Goal: Transaction & Acquisition: Purchase product/service

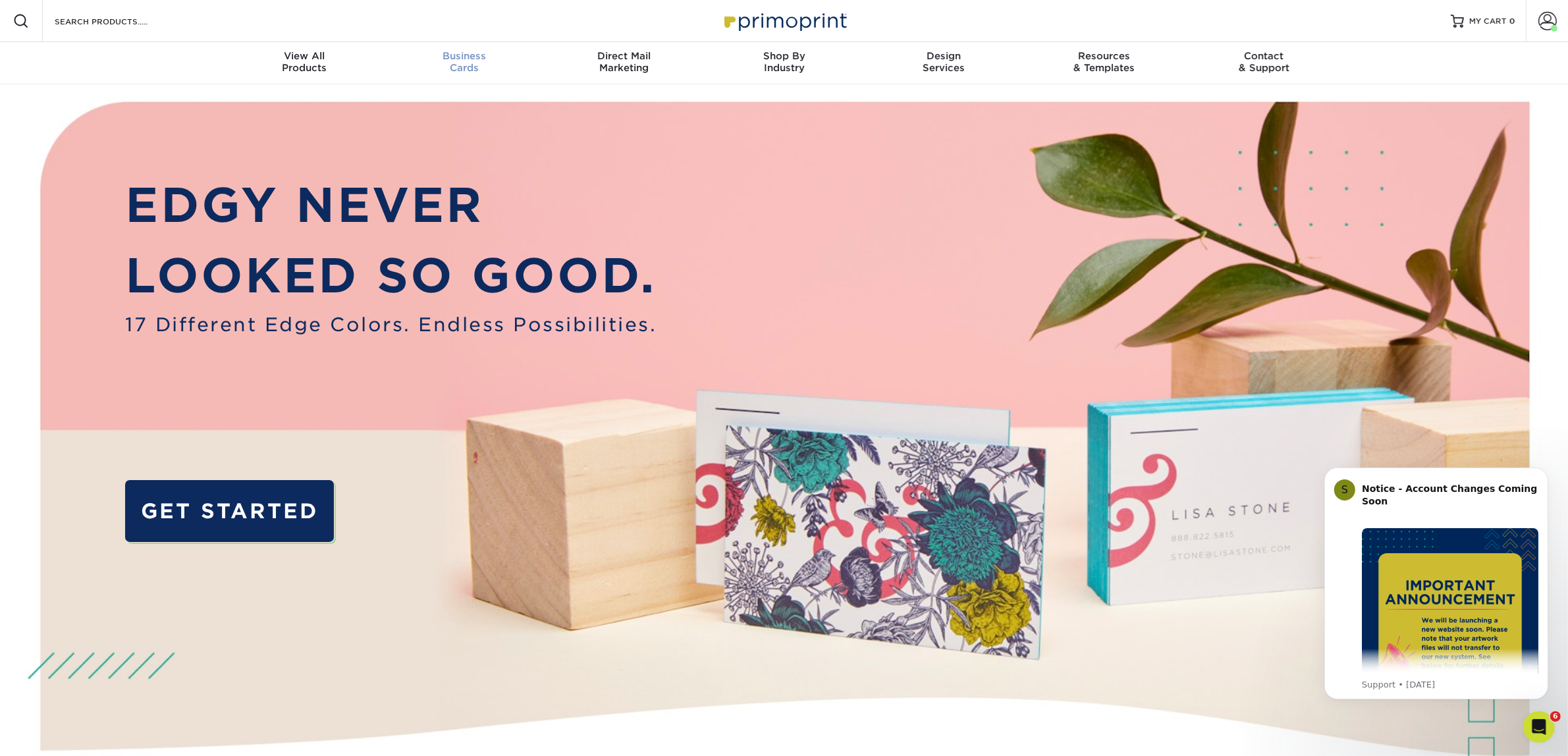
click at [449, 63] on div "Business Cards" at bounding box center [464, 61] width 160 height 23
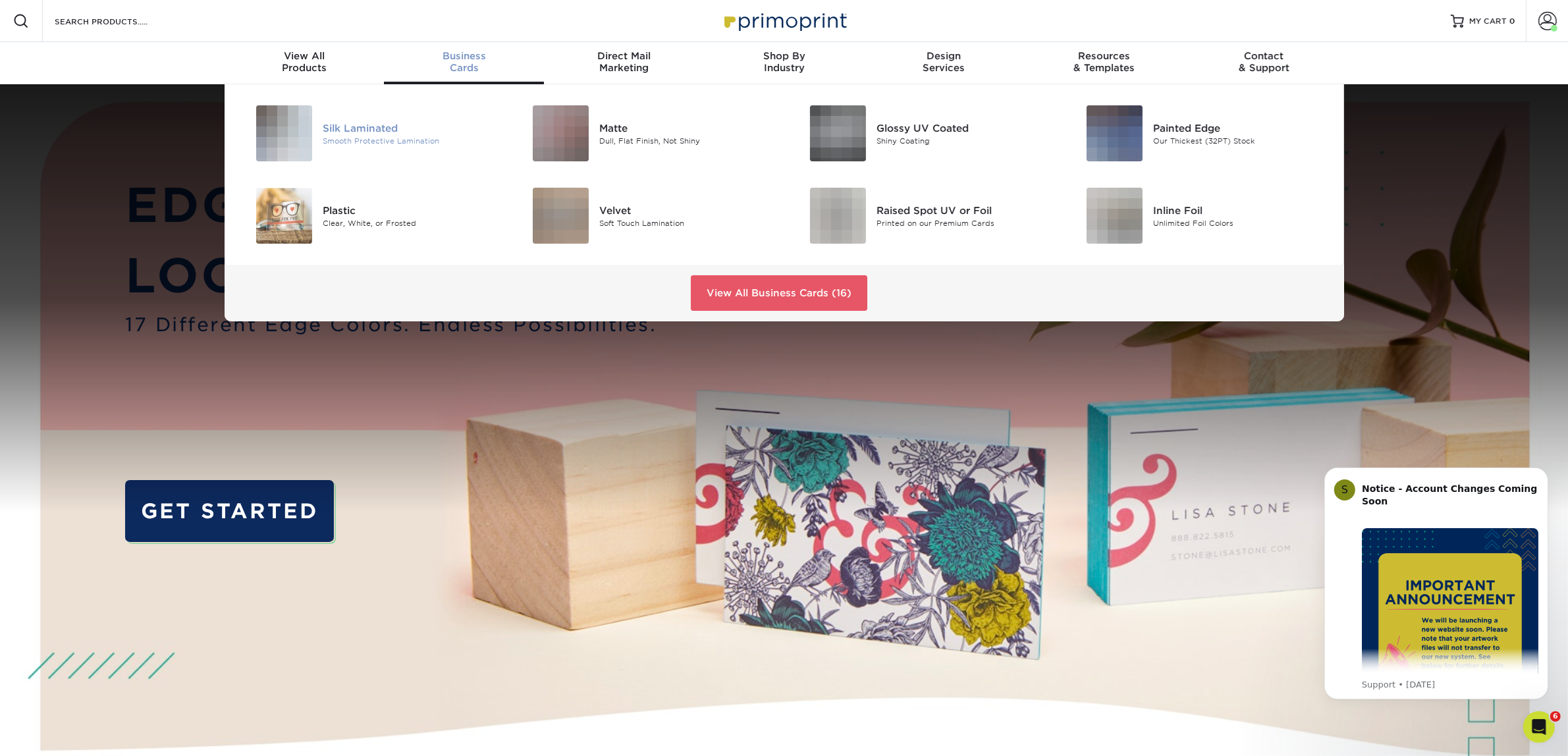
click at [386, 126] on div "Silk Laminated" at bounding box center [409, 128] width 174 height 14
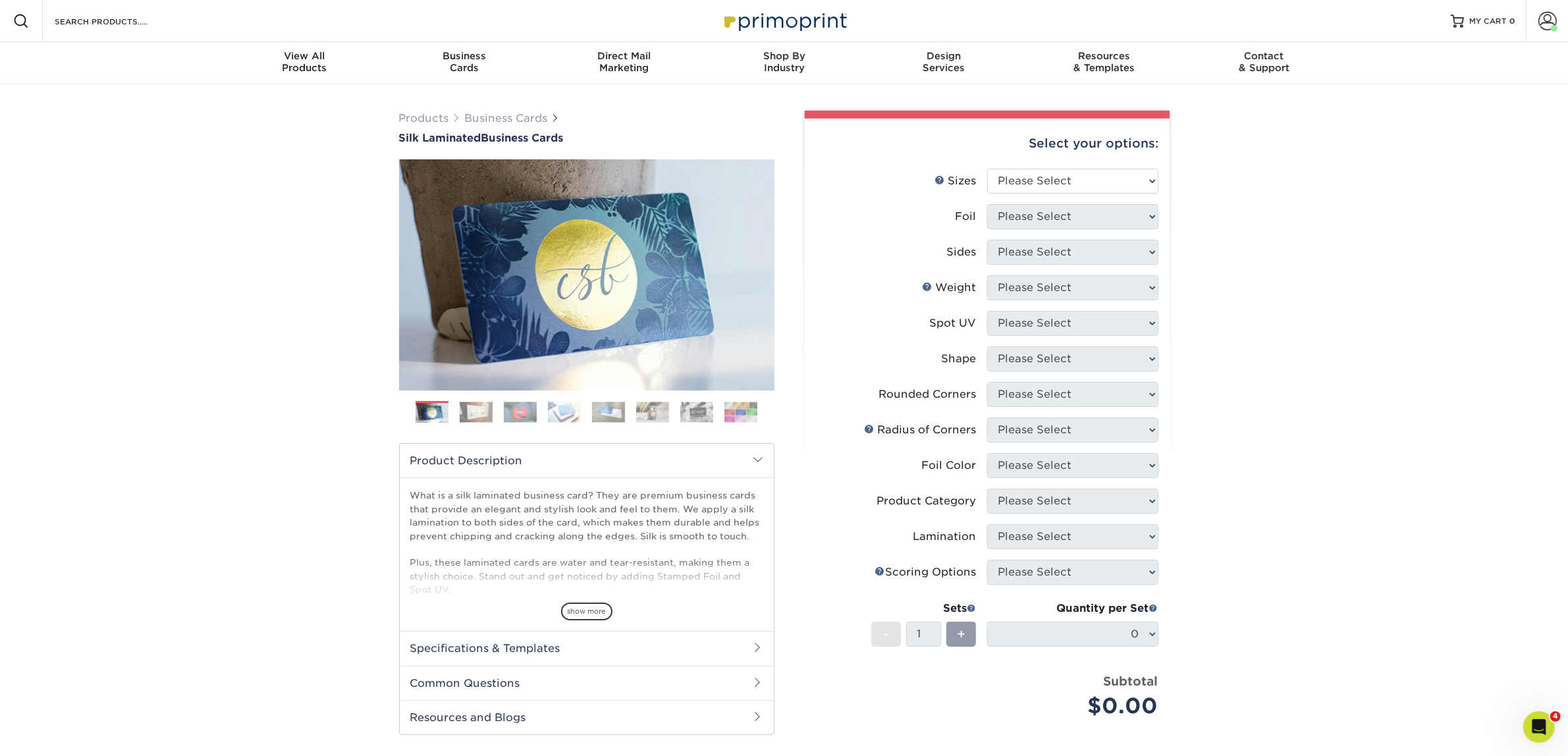
click at [1045, 192] on li "Sizes Help Sizes Please Select 1.5" x 3.5" - Mini 1.75" x 3.5" - Mini 2" x 2" -…" at bounding box center [987, 186] width 342 height 35
click at [1045, 182] on select "Please Select 1.5" x 3.5" - Mini 1.75" x 3.5" - Mini 2" x 2" - Square 2" x 3" -…" at bounding box center [1072, 181] width 171 height 25
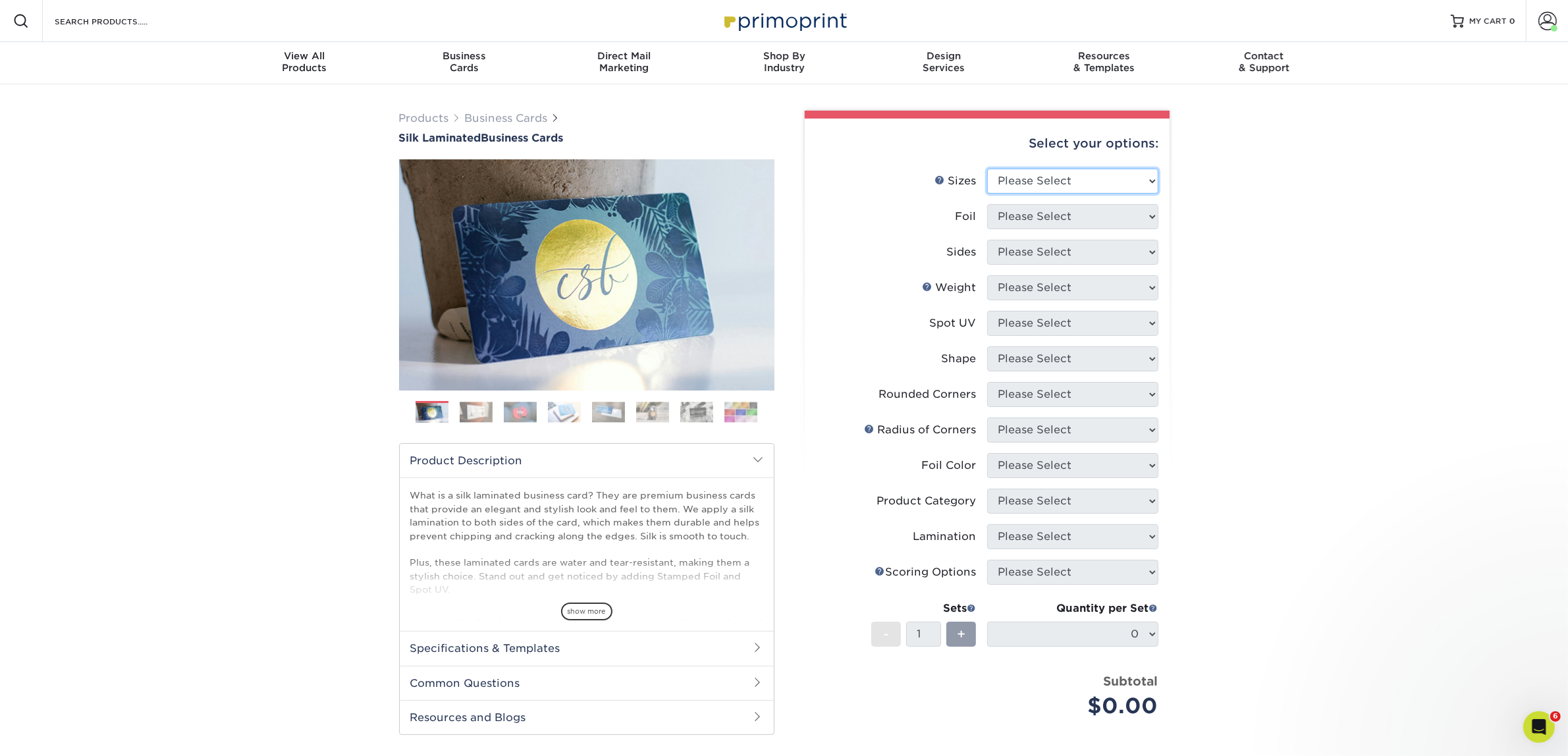
select select "2.00x3.50"
click at [987, 169] on select "Please Select 1.5" x 3.5" - Mini 1.75" x 3.5" - Mini 2" x 2" - Square 2" x 3" -…" at bounding box center [1072, 181] width 171 height 25
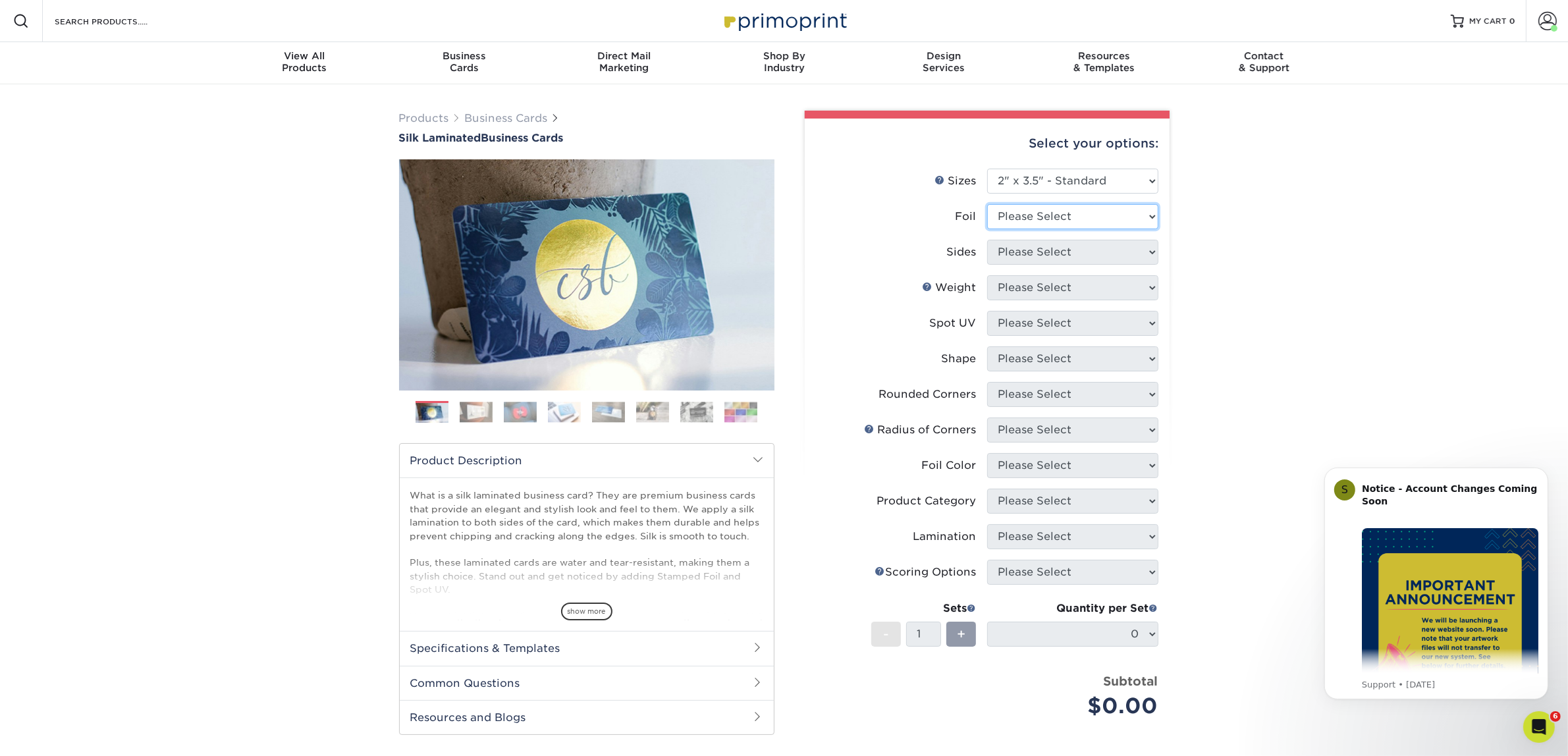
click at [1131, 207] on select "Please Select Yes No" at bounding box center [1072, 216] width 171 height 25
select select "0"
click at [987, 204] on select "Please Select Yes No" at bounding box center [1072, 216] width 171 height 25
click at [1137, 251] on select "Please Select Print Both Sides Print Front Only" at bounding box center [1072, 251] width 171 height 25
select select "13abbda7-1d64-4f25-8bb2-c179b224825d"
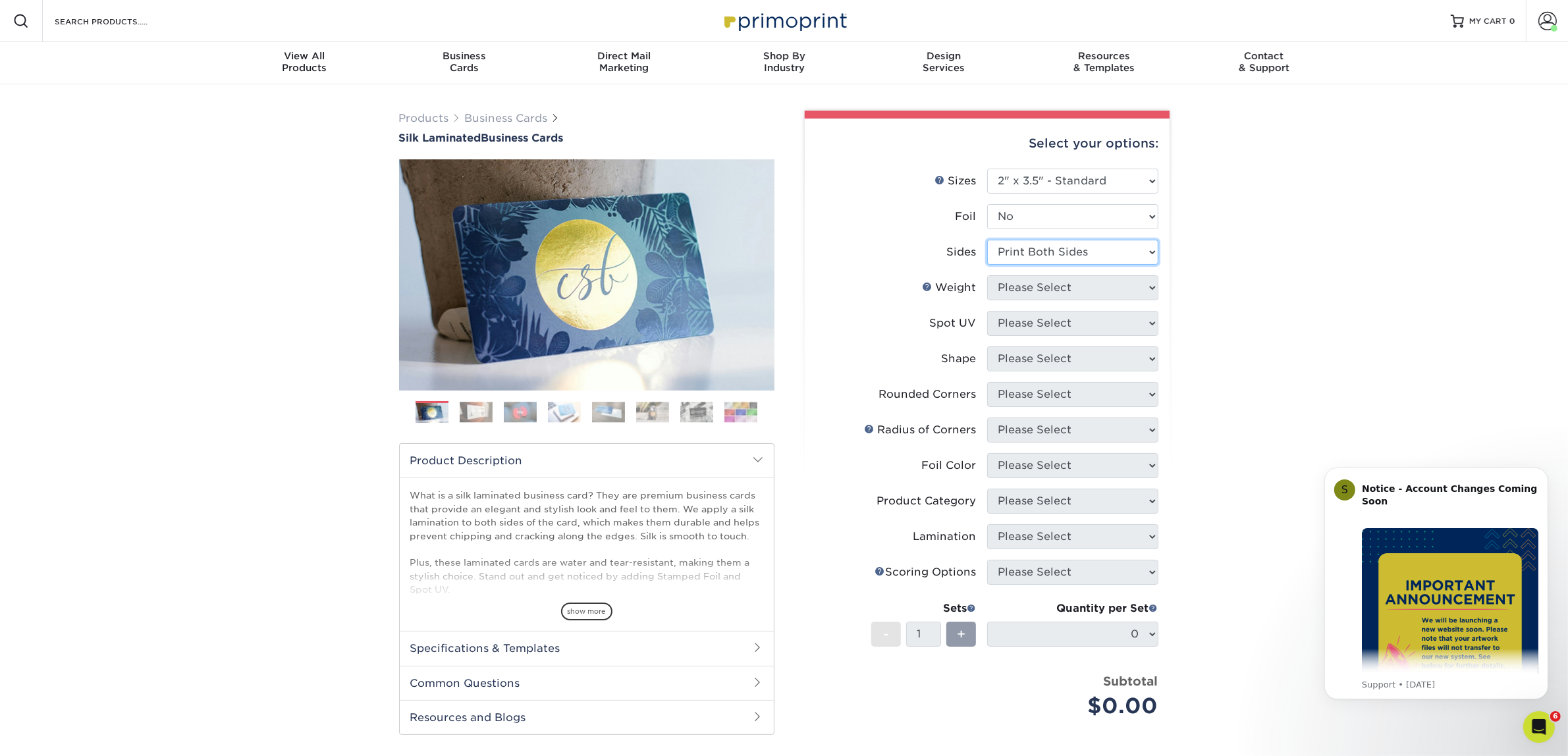
click at [987, 239] on select "Please Select Print Both Sides Print Front Only" at bounding box center [1072, 251] width 171 height 25
click at [1090, 300] on li "Weight Help Weight Please Select 16PT" at bounding box center [987, 292] width 342 height 35
click at [1087, 293] on select "Please Select 16PT" at bounding box center [1072, 287] width 171 height 25
select select "16PT"
click at [987, 275] on select "Please Select 16PT" at bounding box center [1072, 287] width 171 height 25
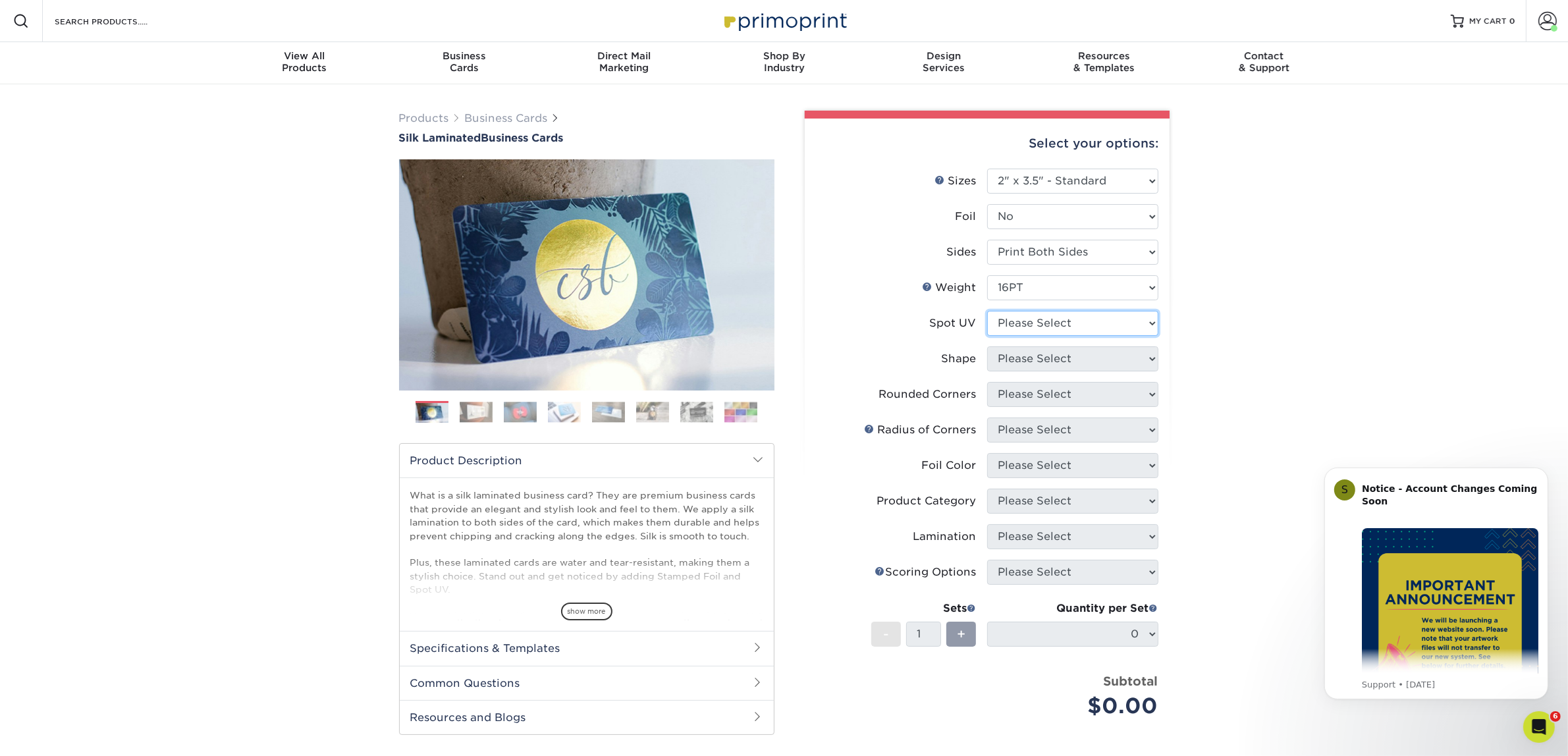
click at [1054, 330] on select "Please Select No Spot UV Front and Back (Both Sides) Front Only Back Only" at bounding box center [1072, 323] width 171 height 25
select select "3"
click at [987, 311] on select "Please Select No Spot UV Front and Back (Both Sides) Front Only Back Only" at bounding box center [1072, 323] width 171 height 25
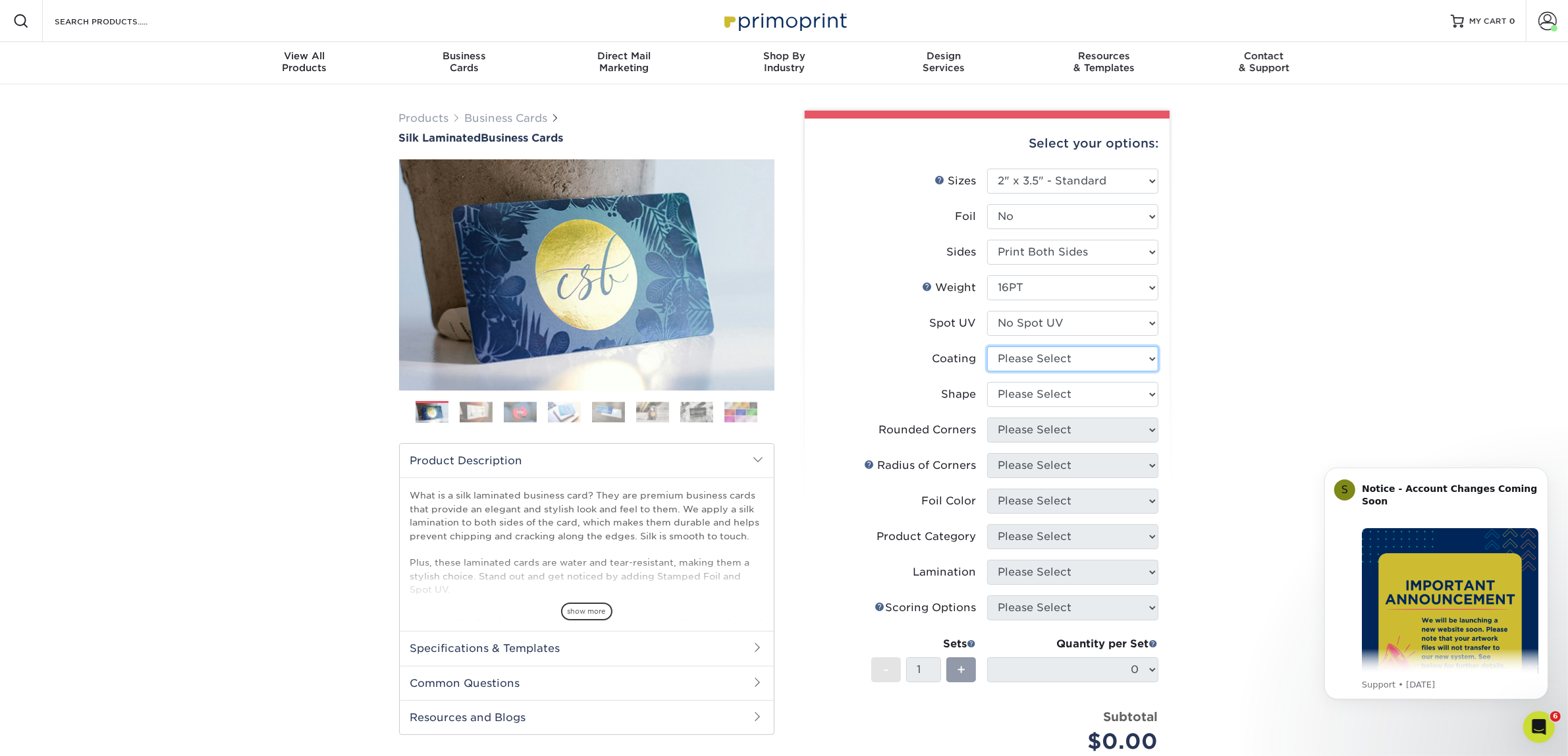
click at [994, 362] on select at bounding box center [1072, 358] width 171 height 25
select select "3e7618de-abca-4bda-9f97-8b9129e913d8"
click at [987, 346] on select at bounding box center [1072, 358] width 171 height 25
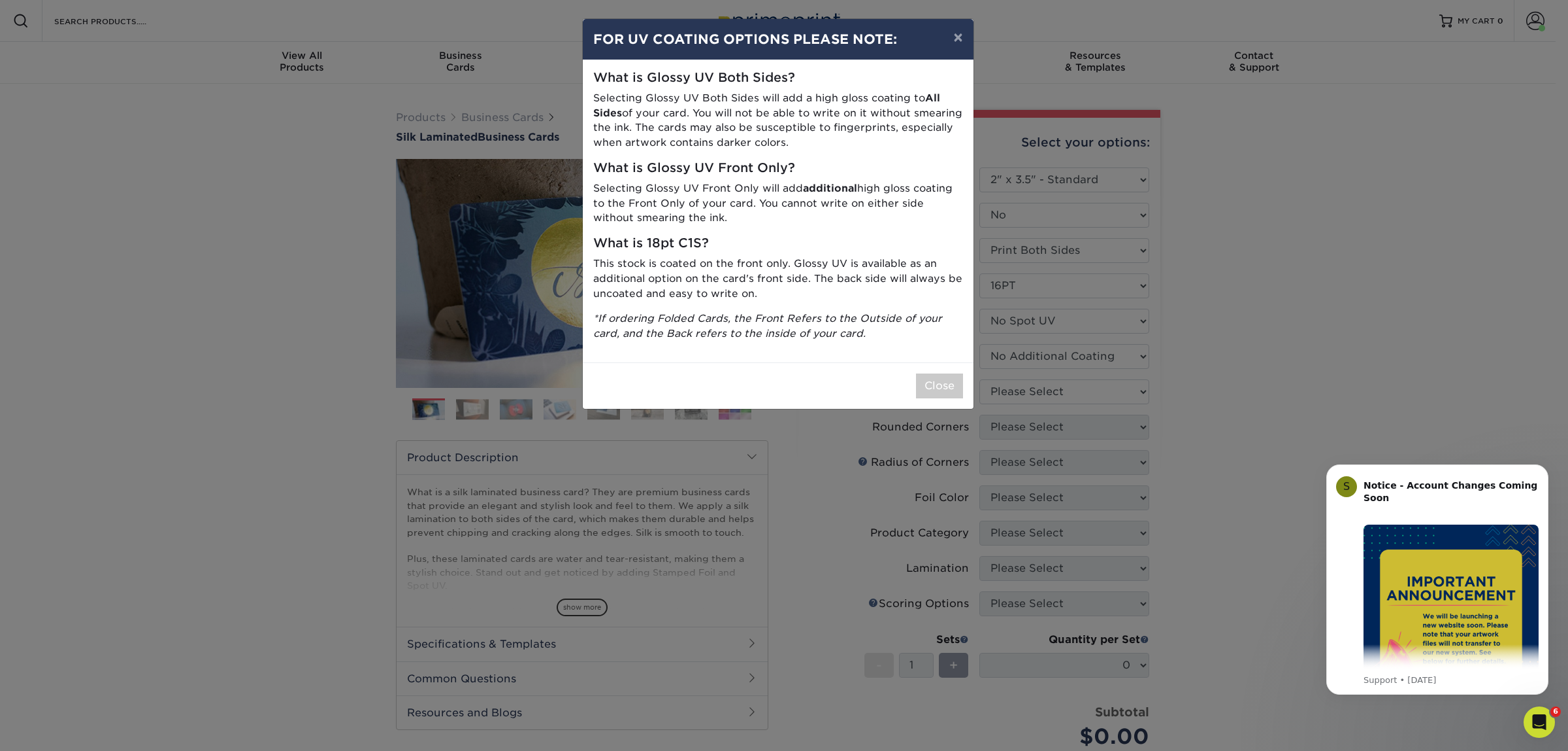
click at [994, 391] on div "× FOR UV COATING OPTIONS PLEASE NOTE: What is Glossy UV Both Sides? Selecting G…" at bounding box center [784, 375] width 1568 height 751
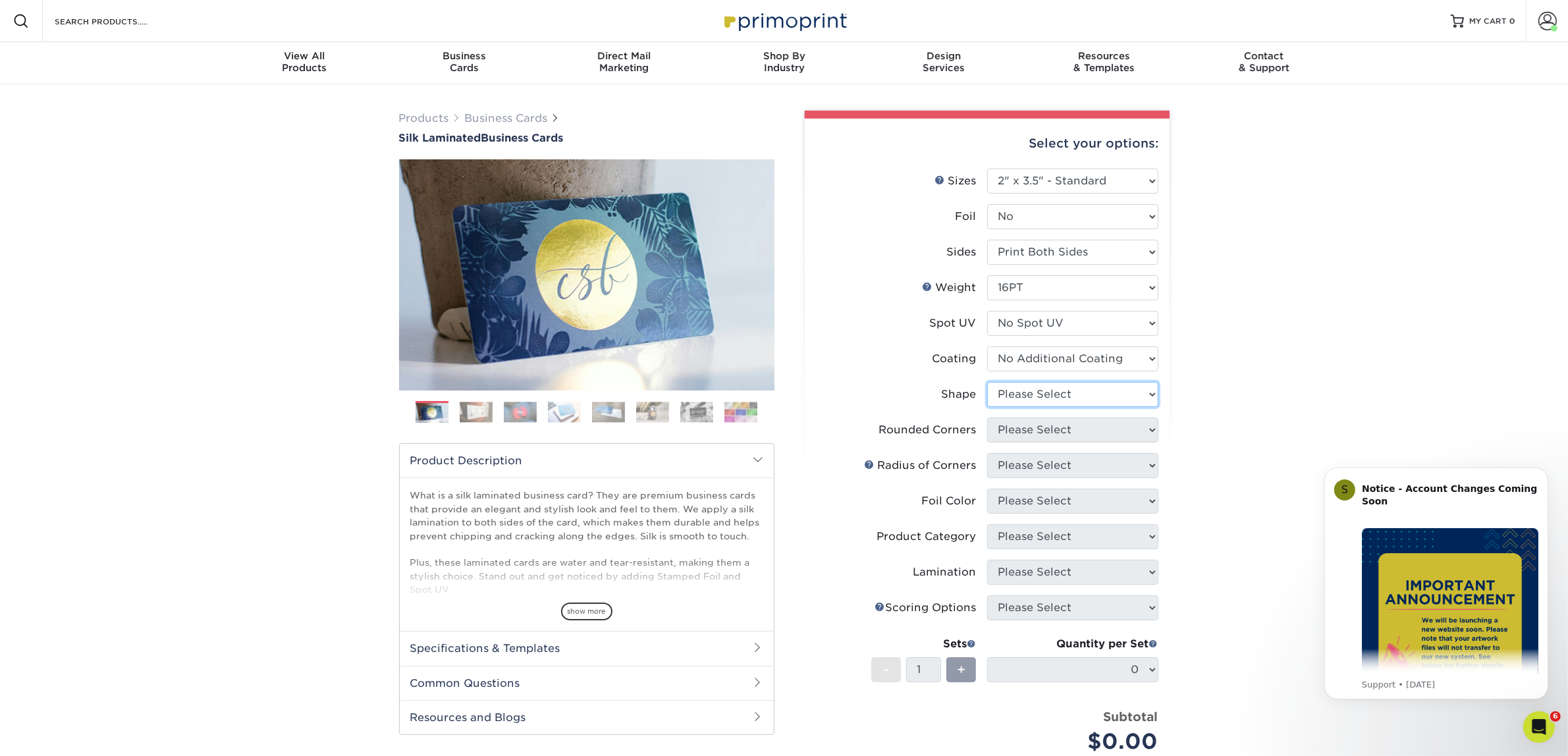
click at [1001, 394] on select "Please Select Standard Oval" at bounding box center [1072, 394] width 171 height 25
select select "standard"
click at [987, 382] on select "Please Select Standard Oval" at bounding box center [1072, 394] width 171 height 25
click at [1001, 430] on select "Please Select Yes - Round 2 Corners Yes - Round 4 Corners No" at bounding box center [1072, 429] width 171 height 25
select select "0"
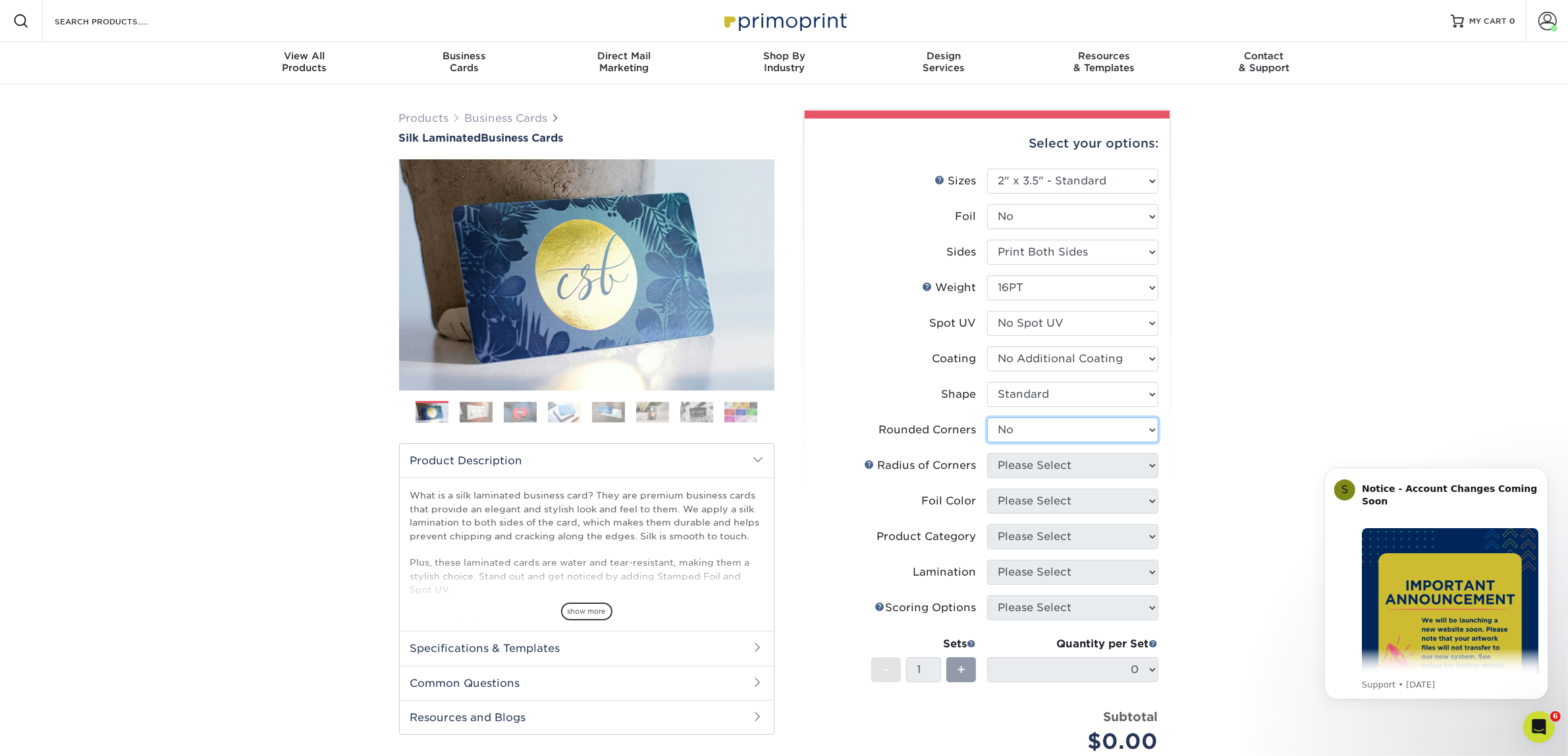
click at [987, 417] on select "Please Select Yes - Round 2 Corners Yes - Round 4 Corners No" at bounding box center [1072, 429] width 171 height 25
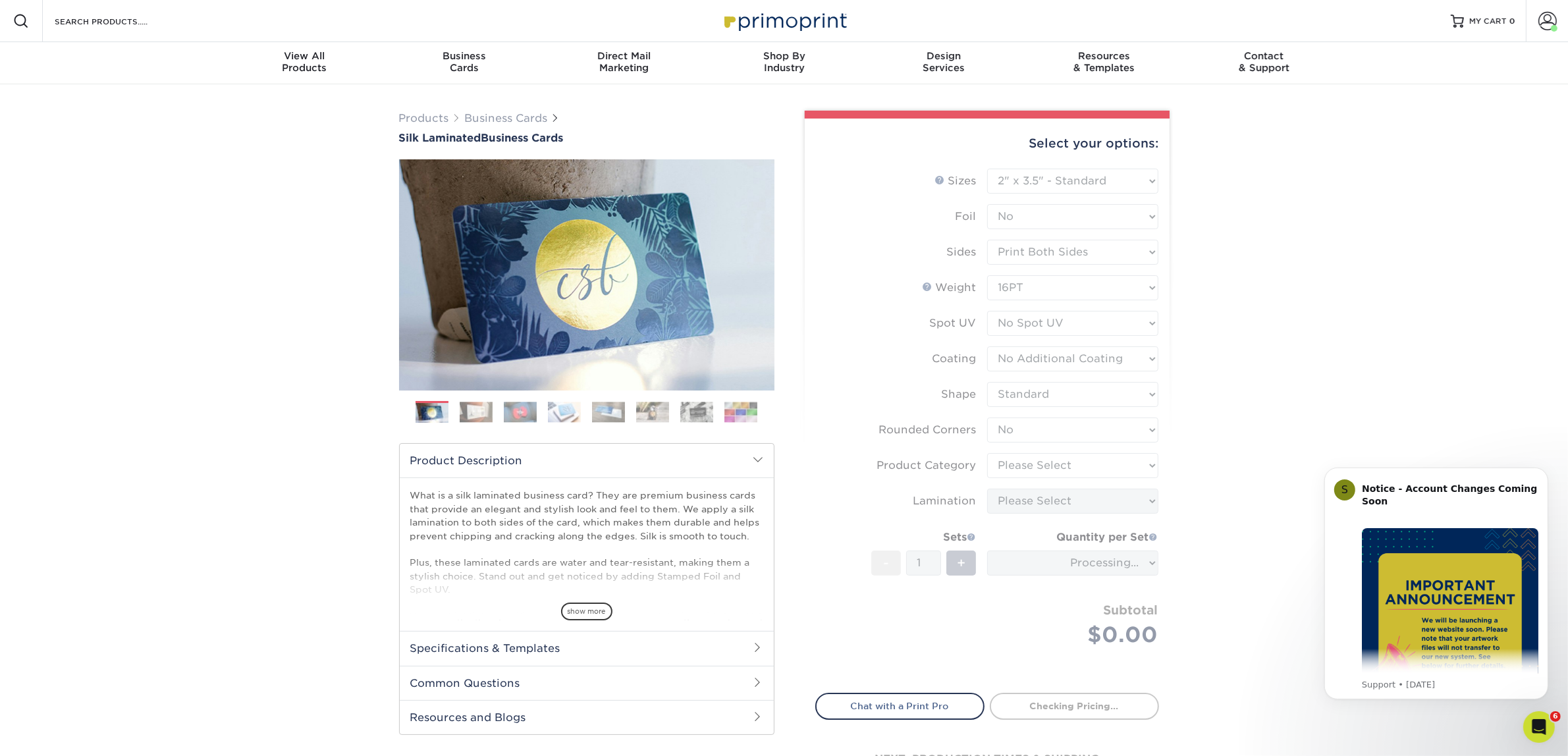
click at [1008, 468] on form "Sizes Help Sizes Please Select 1.5" x 3.5" - Mini 1.75" x 3.5" - Mini 2" x 2" -…" at bounding box center [987, 423] width 344 height 509
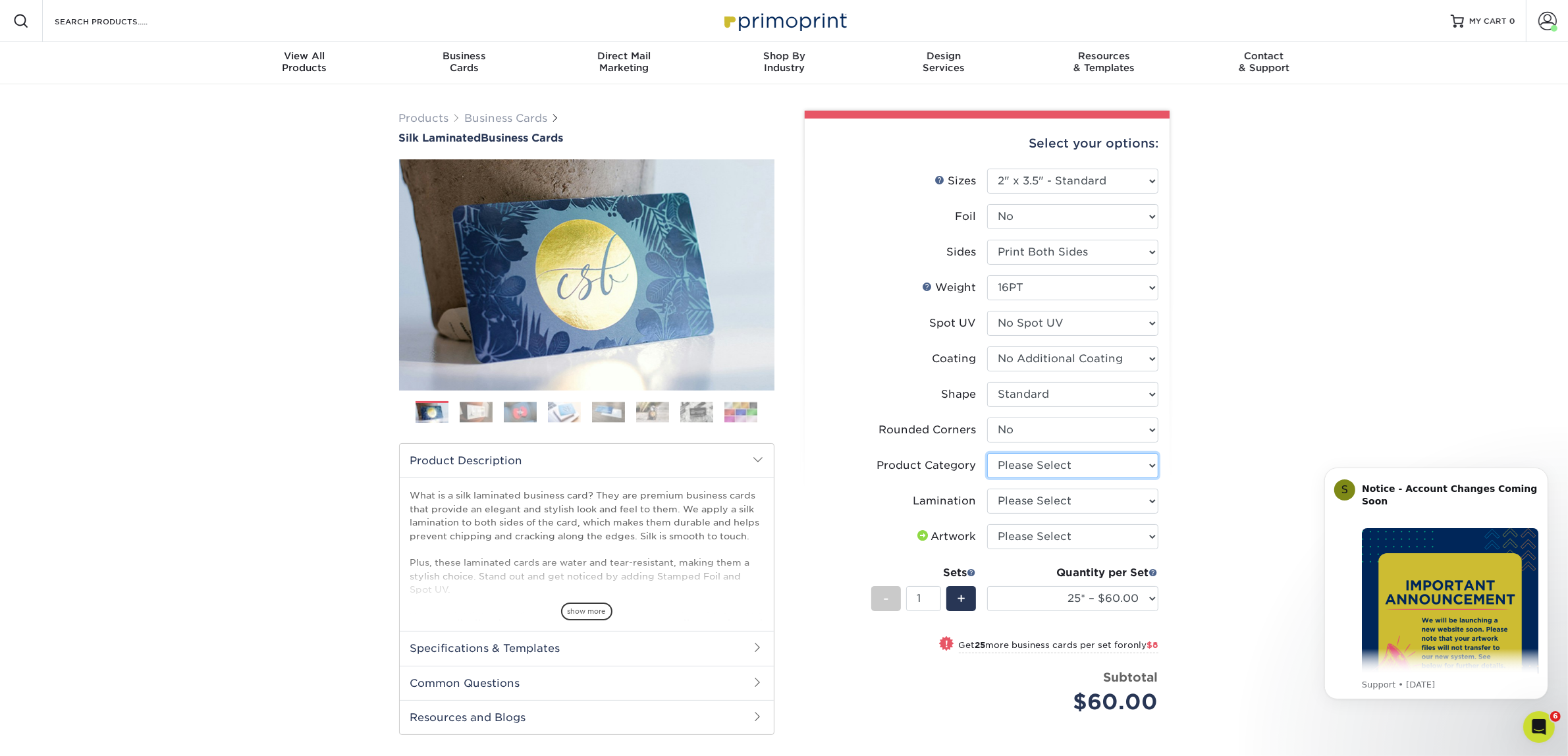
click at [1028, 458] on select "Please Select Business Cards" at bounding box center [1072, 465] width 171 height 25
select select "3b5148f1-0588-4f88-a218-97bcfdce65c1"
click at [987, 453] on select "Please Select Business Cards" at bounding box center [1072, 465] width 171 height 25
click at [1036, 495] on select "Please Select Silk" at bounding box center [1072, 501] width 171 height 25
click at [1025, 556] on li "Artwork Please Select I will upload files I need a design - $100" at bounding box center [987, 541] width 342 height 35
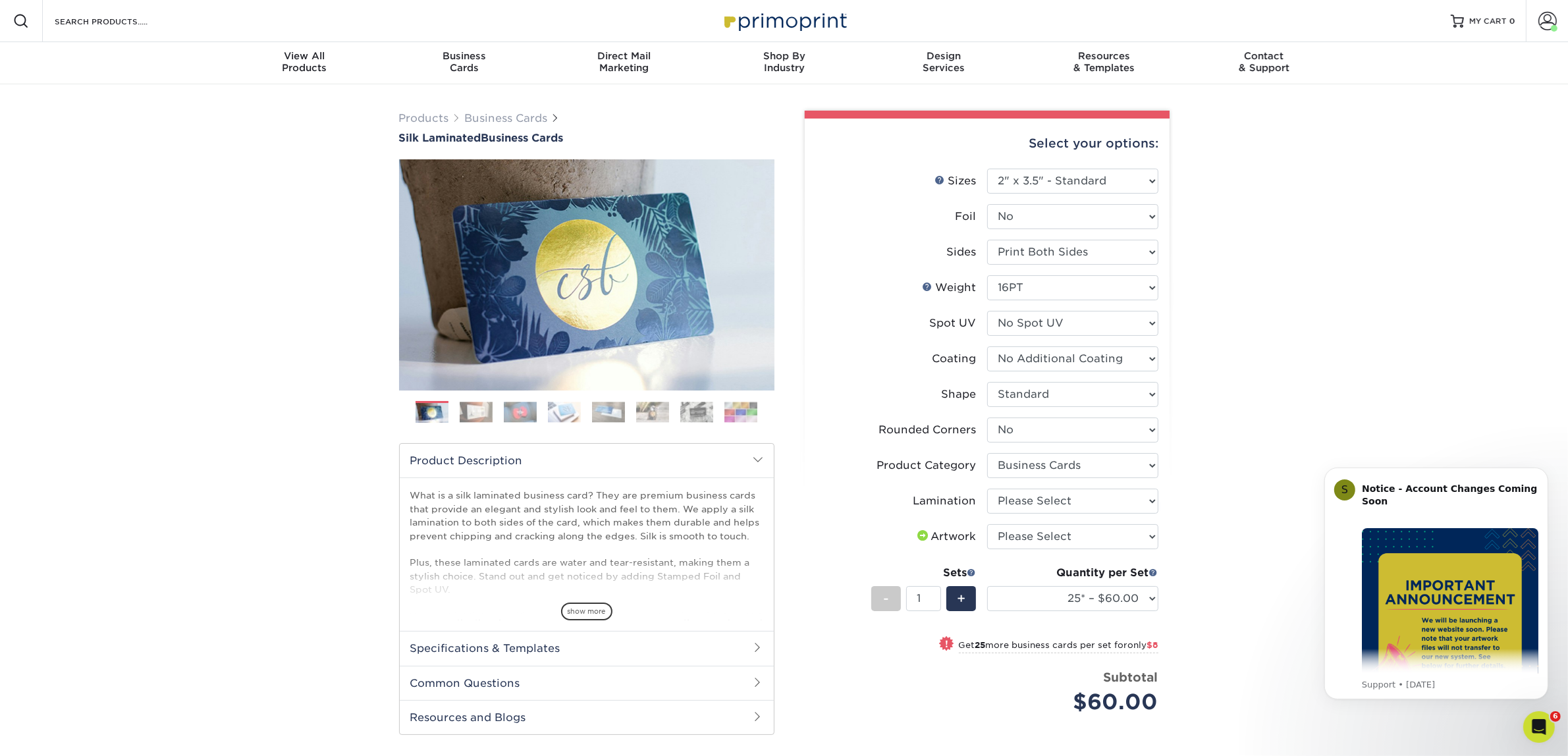
click at [1025, 512] on li "Lamination Please Select Silk" at bounding box center [987, 506] width 342 height 35
click at [1021, 509] on select "Please Select Silk" at bounding box center [1072, 501] width 171 height 25
select select "ccacb42f-45f7-42d3-bbd3-7c8421cf37f0"
click at [987, 488] on select "Please Select Silk" at bounding box center [1072, 501] width 171 height 25
click at [1024, 537] on select "Please Select I will upload files I need a design - $100" at bounding box center [1072, 536] width 171 height 25
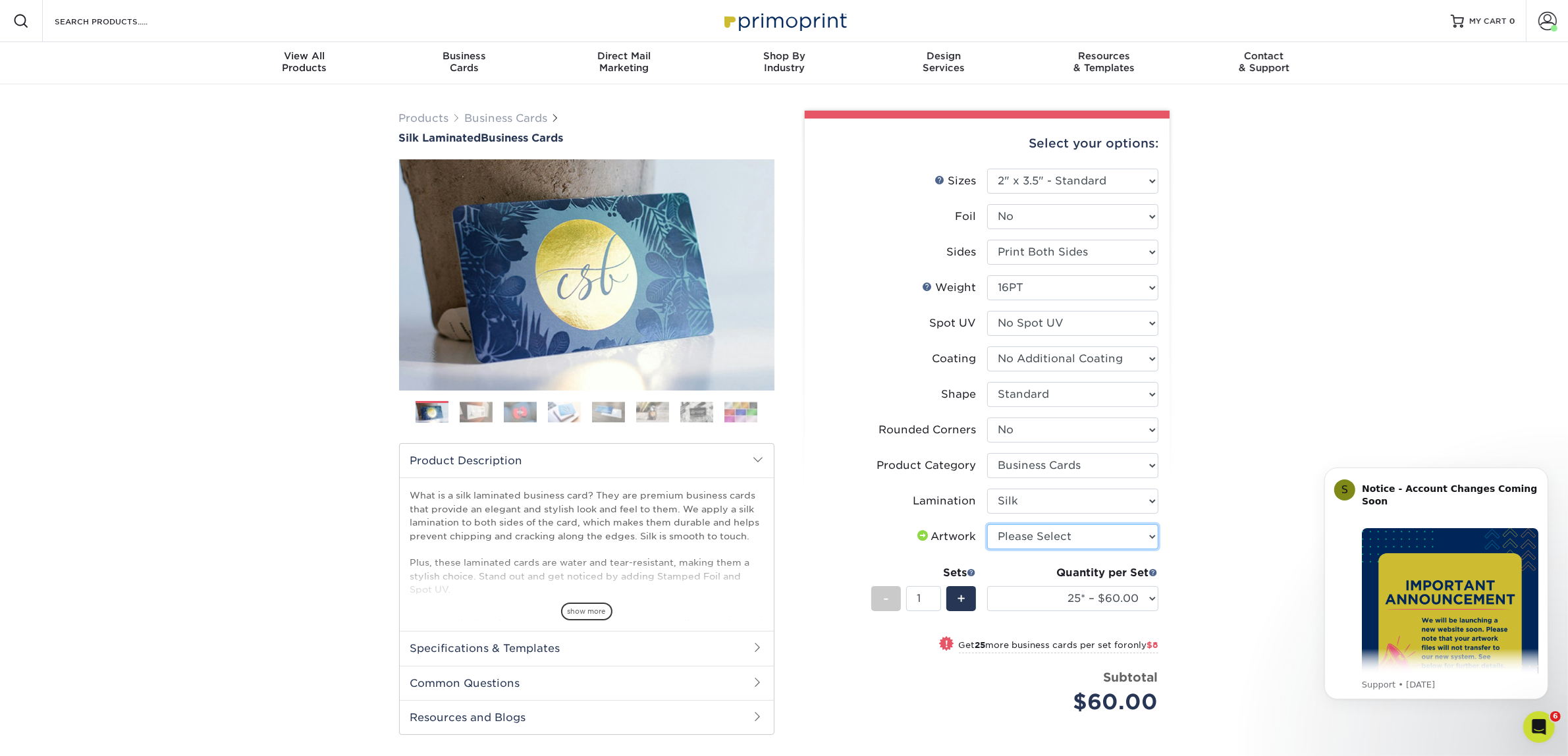
select select "upload"
click at [987, 524] on select "Please Select I will upload files I need a design - $100" at bounding box center [1072, 536] width 171 height 25
click at [1251, 476] on div "Products Business Cards Silk Laminated Business Cards Previous Next" at bounding box center [784, 512] width 1568 height 855
click at [1117, 590] on select "25* – $60.00 50* – $68.00 75* – $76.00 100* – $84.00 250* – $92.00 500 – $96.00…" at bounding box center [1072, 598] width 171 height 25
select select "75* – $76.00"
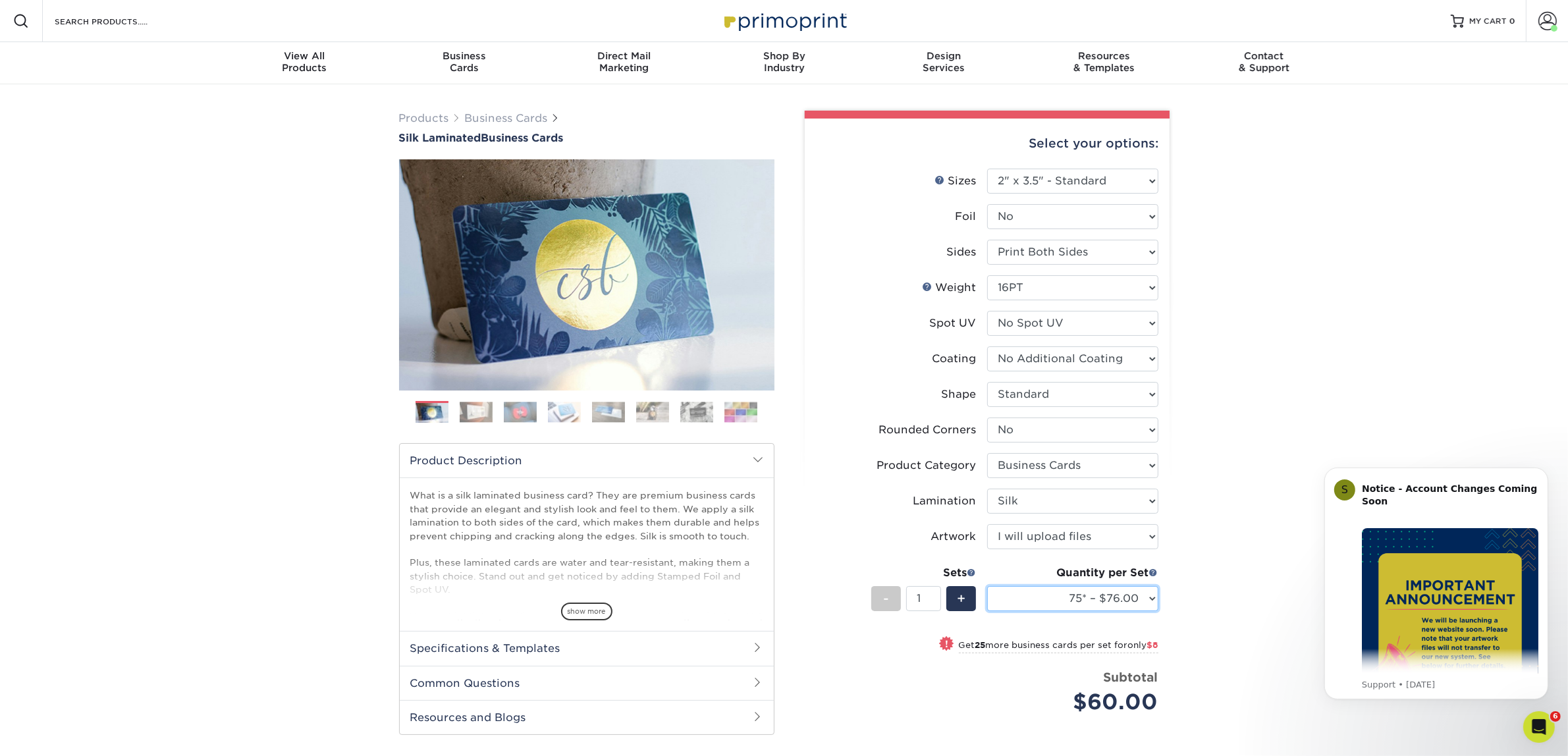
click at [987, 586] on select "25* – $60.00 50* – $68.00 75* – $76.00 100* – $84.00 250* – $92.00 500 – $96.00…" at bounding box center [1072, 598] width 171 height 25
click at [1220, 416] on div "Products Business Cards Silk Laminated Business Cards Previous Next" at bounding box center [784, 512] width 1568 height 855
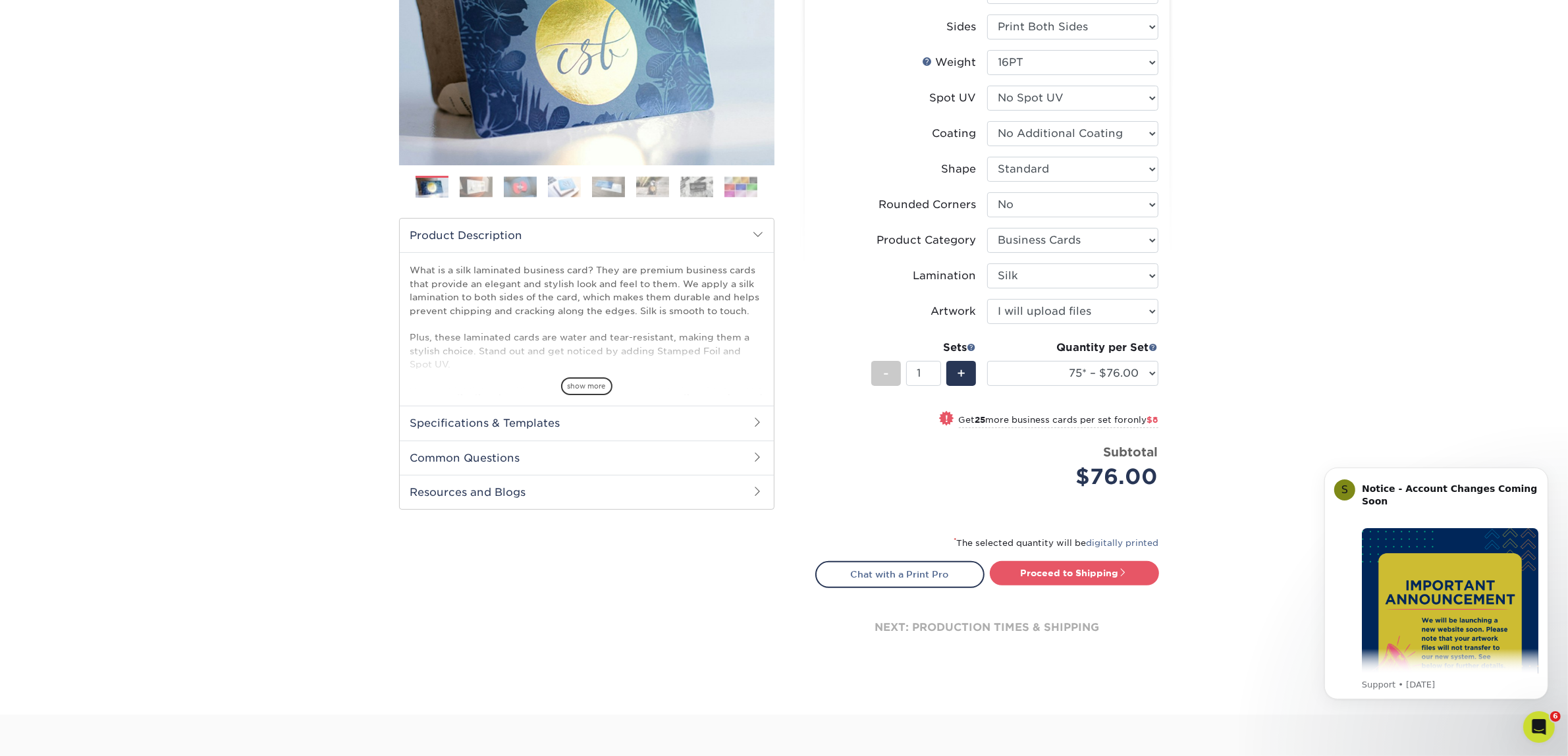
scroll to position [494, 0]
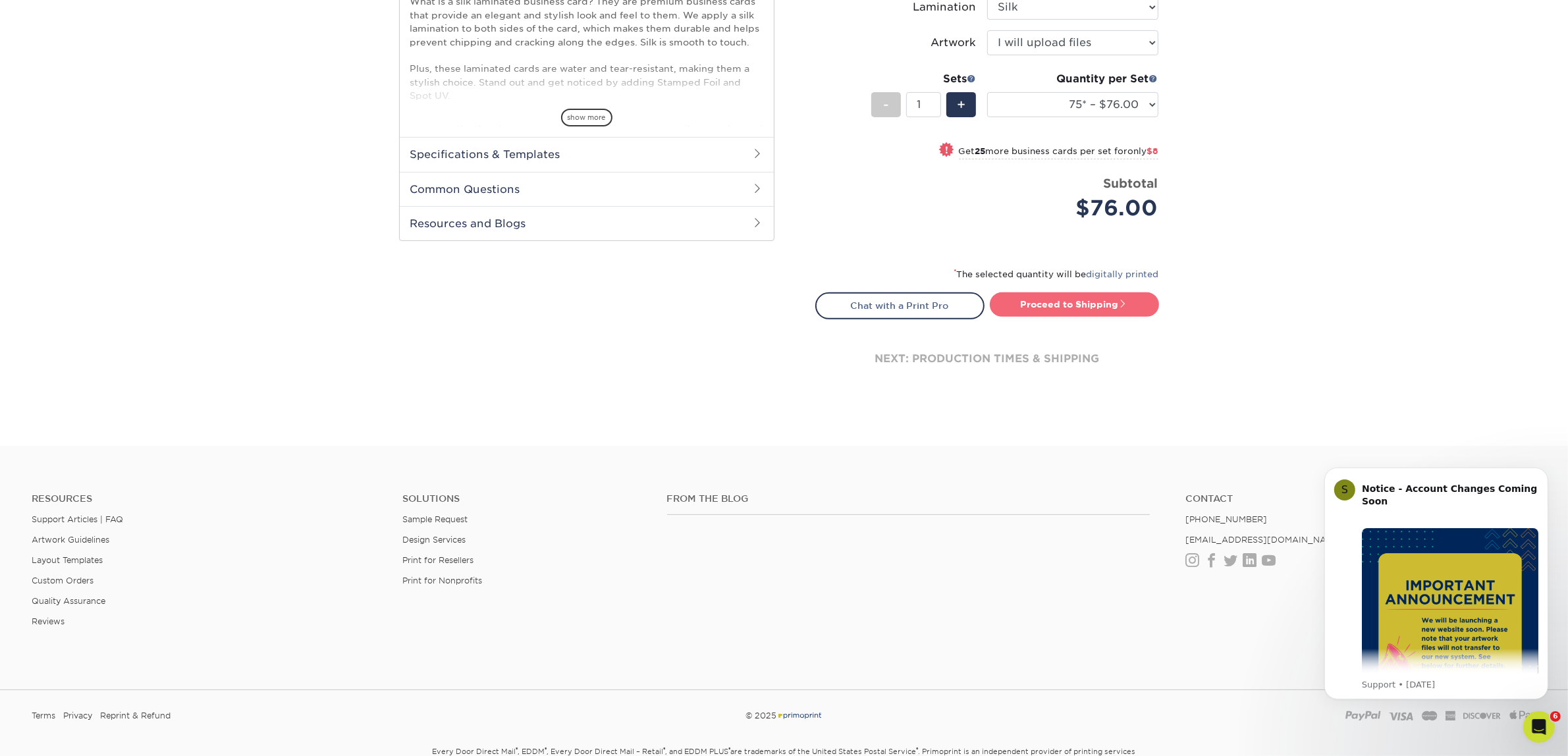
click at [1079, 300] on link "Proceed to Shipping" at bounding box center [1075, 304] width 170 height 23
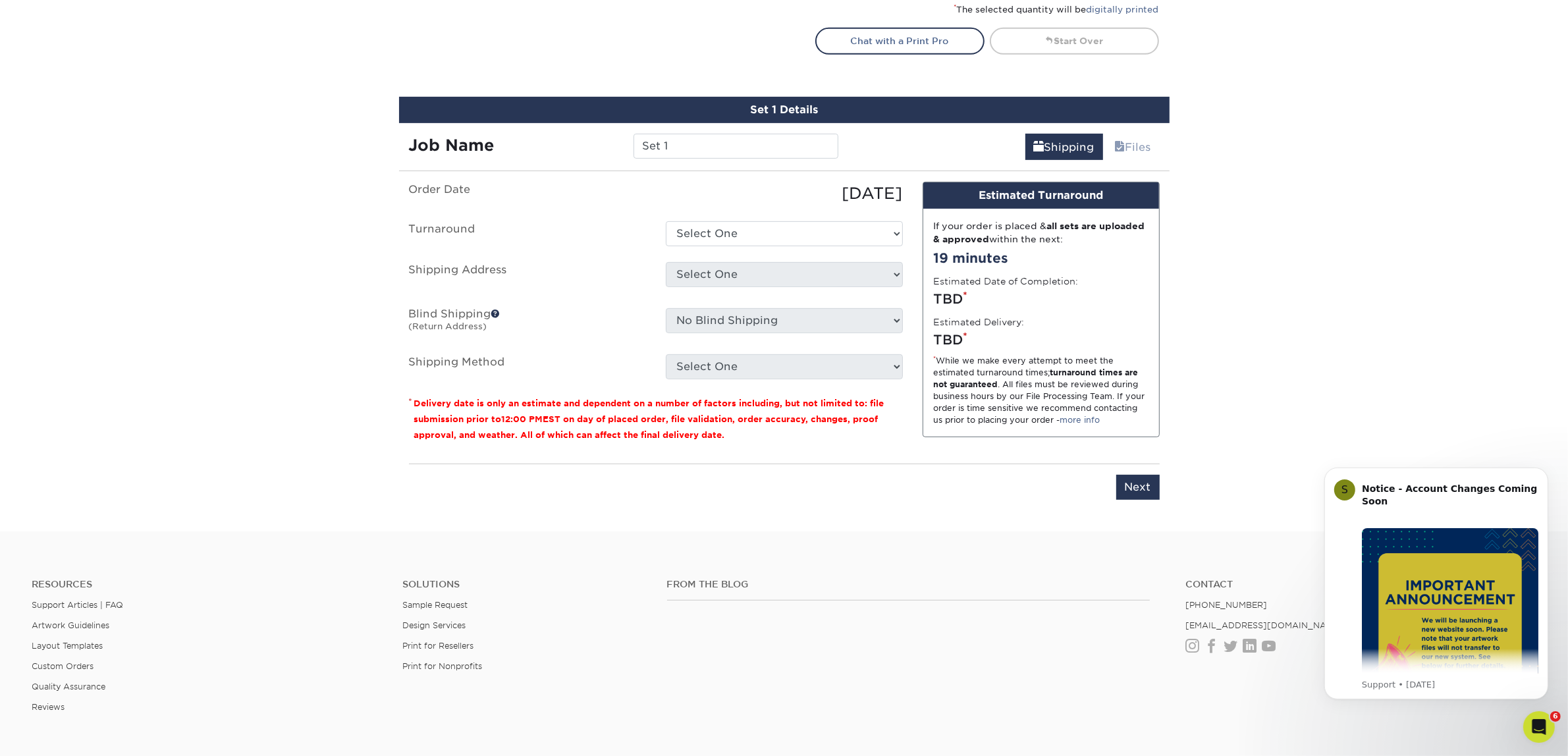
scroll to position [655, 0]
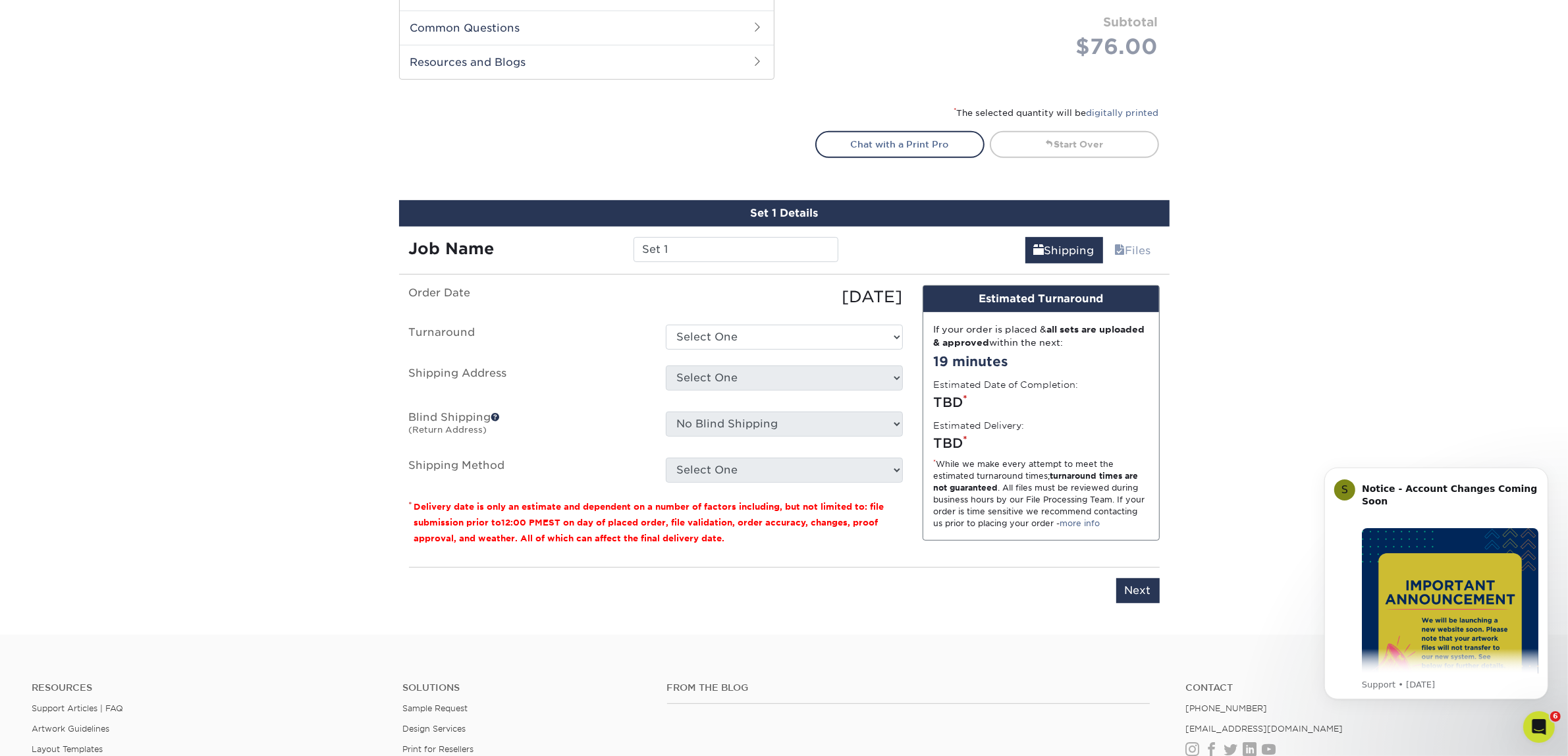
drag, startPoint x: 676, startPoint y: 232, endPoint x: 676, endPoint y: 242, distance: 10.0
click at [676, 232] on div "Job Name Set 1" at bounding box center [624, 245] width 450 height 37
drag, startPoint x: 675, startPoint y: 252, endPoint x: 620, endPoint y: 257, distance: 55.2
click at [620, 257] on div "Job Name Set 1" at bounding box center [624, 249] width 450 height 25
paste input "[PERSON_NAME]"
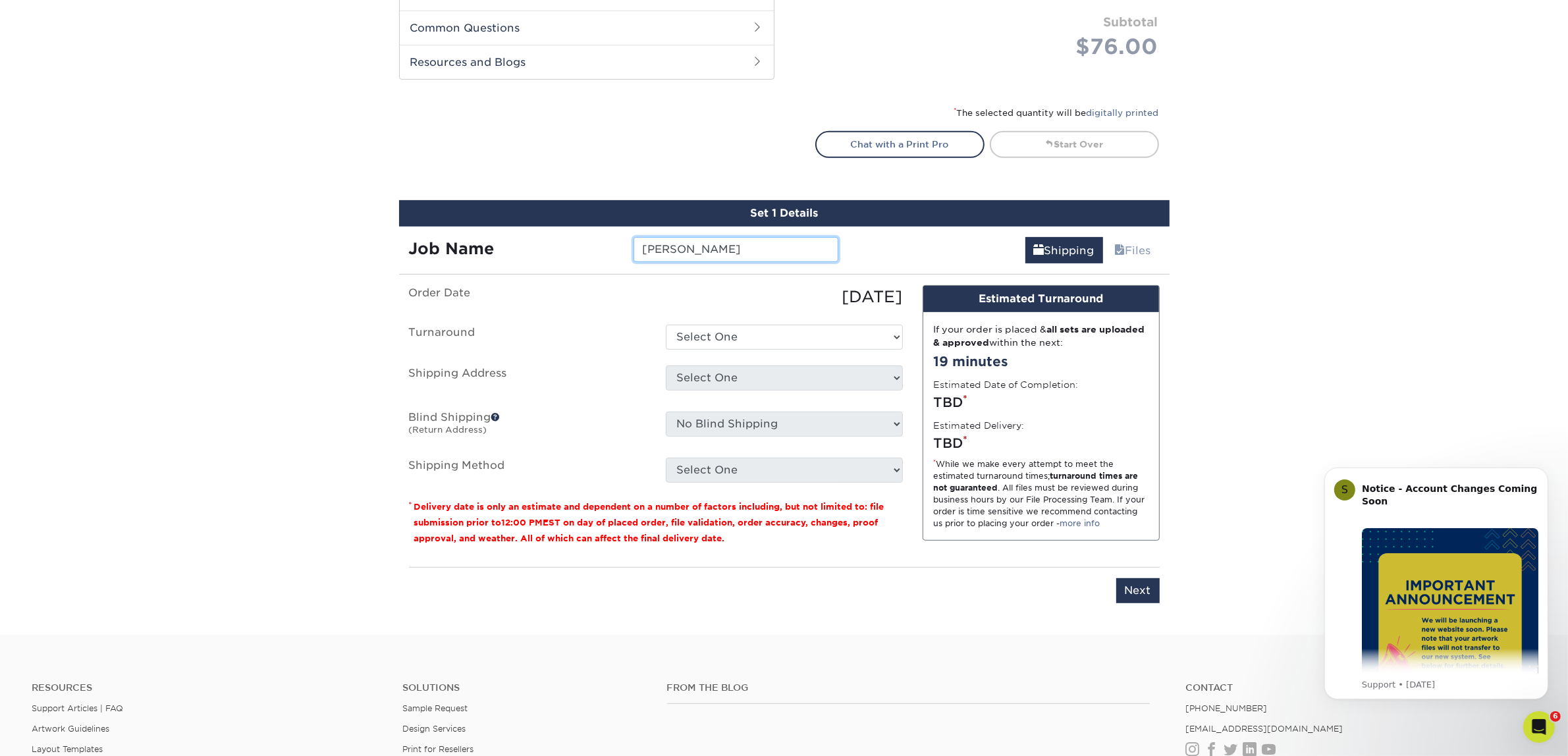
type input "[PERSON_NAME]"
click at [713, 334] on select "Select One 2-4 Business Days 2 Day Next Business Day" at bounding box center [784, 337] width 237 height 25
select select "811e5e90-6a51-46e6-a98e-c80702fad949"
click at [665, 325] on select "Select One 2-4 Business Days 2 Day Next Business Day" at bounding box center [784, 337] width 237 height 25
click at [708, 376] on select "Select One Atlanta Office Austin Office Dallas Office Dallas Office NEW Denver …" at bounding box center [784, 378] width 237 height 25
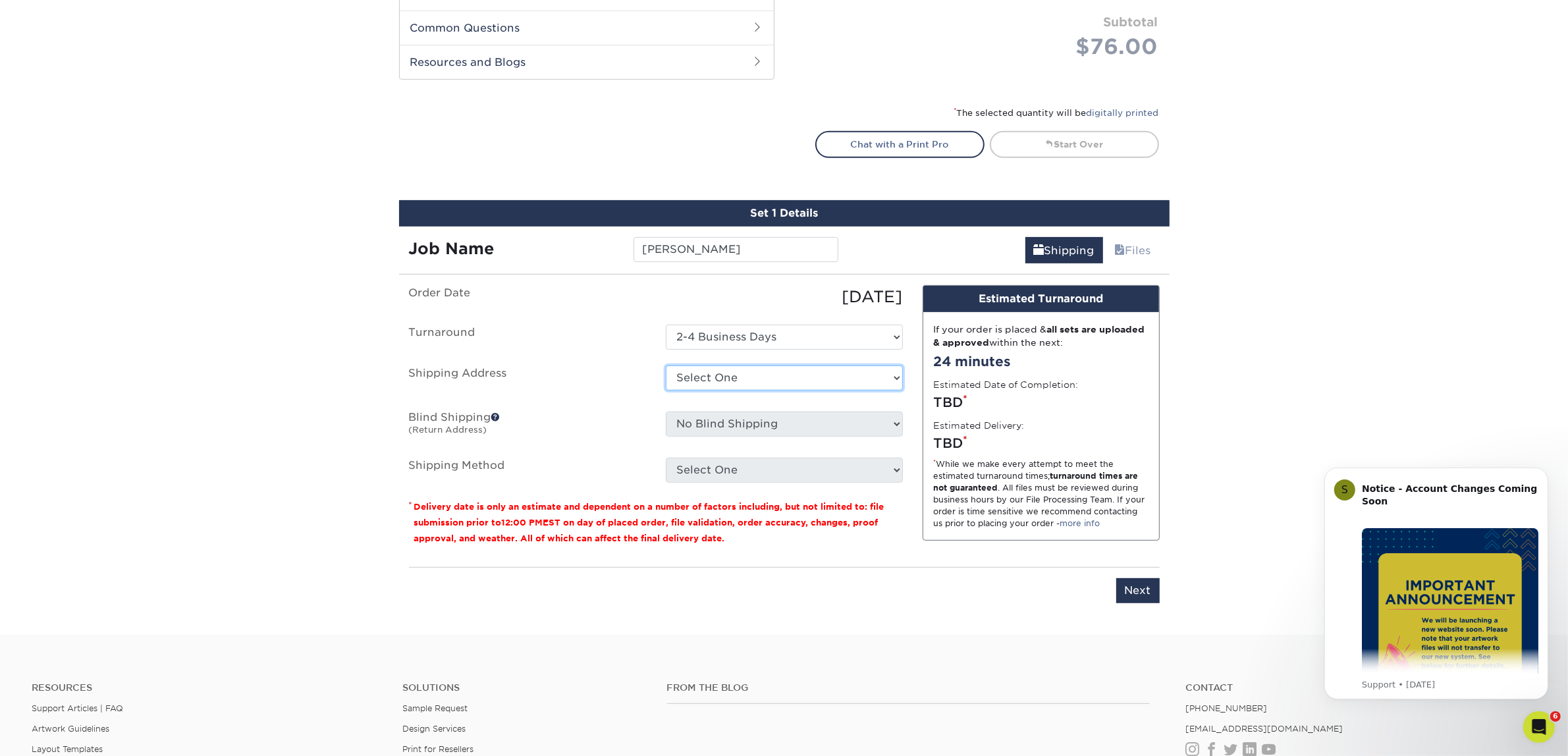
select select "192085"
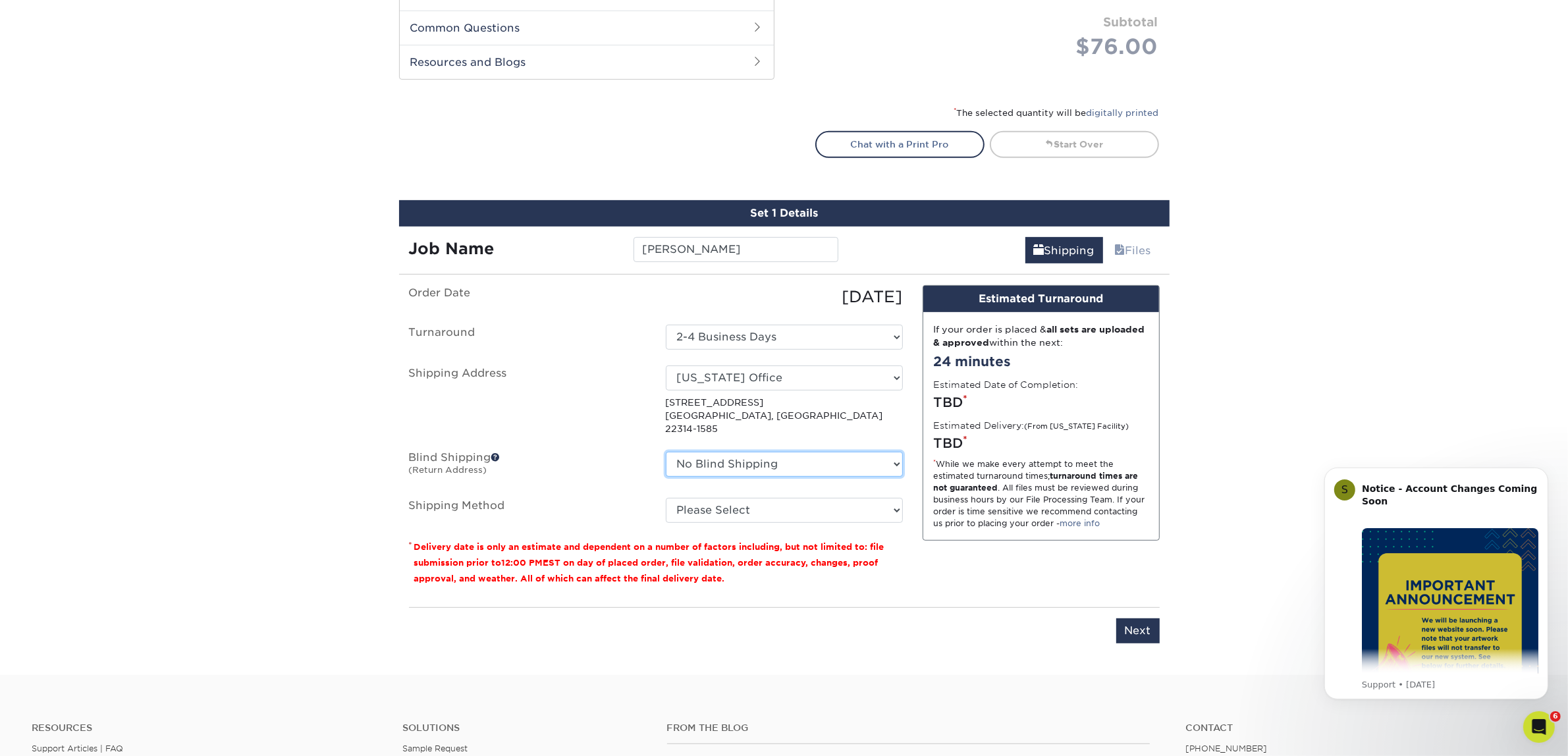
click at [728, 452] on select "No Blind Shipping Atlanta Office Austin Office Dallas Office Dallas Office NEW …" at bounding box center [784, 464] width 237 height 25
click at [731, 452] on select "No Blind Shipping Atlanta Office Austin Office Dallas Office Dallas Office NEW …" at bounding box center [784, 464] width 237 height 25
click at [749, 519] on fieldset "Order Date 08/26/2025 Turnaround Select One 2-4 Business Days 2 Day Next Busine…" at bounding box center [656, 411] width 494 height 253
click at [746, 497] on select "Please Select Ground Shipping (+$7.84) 3 Day Shipping Service (+$15.33) 2 Day A…" at bounding box center [784, 509] width 237 height 25
select select "03"
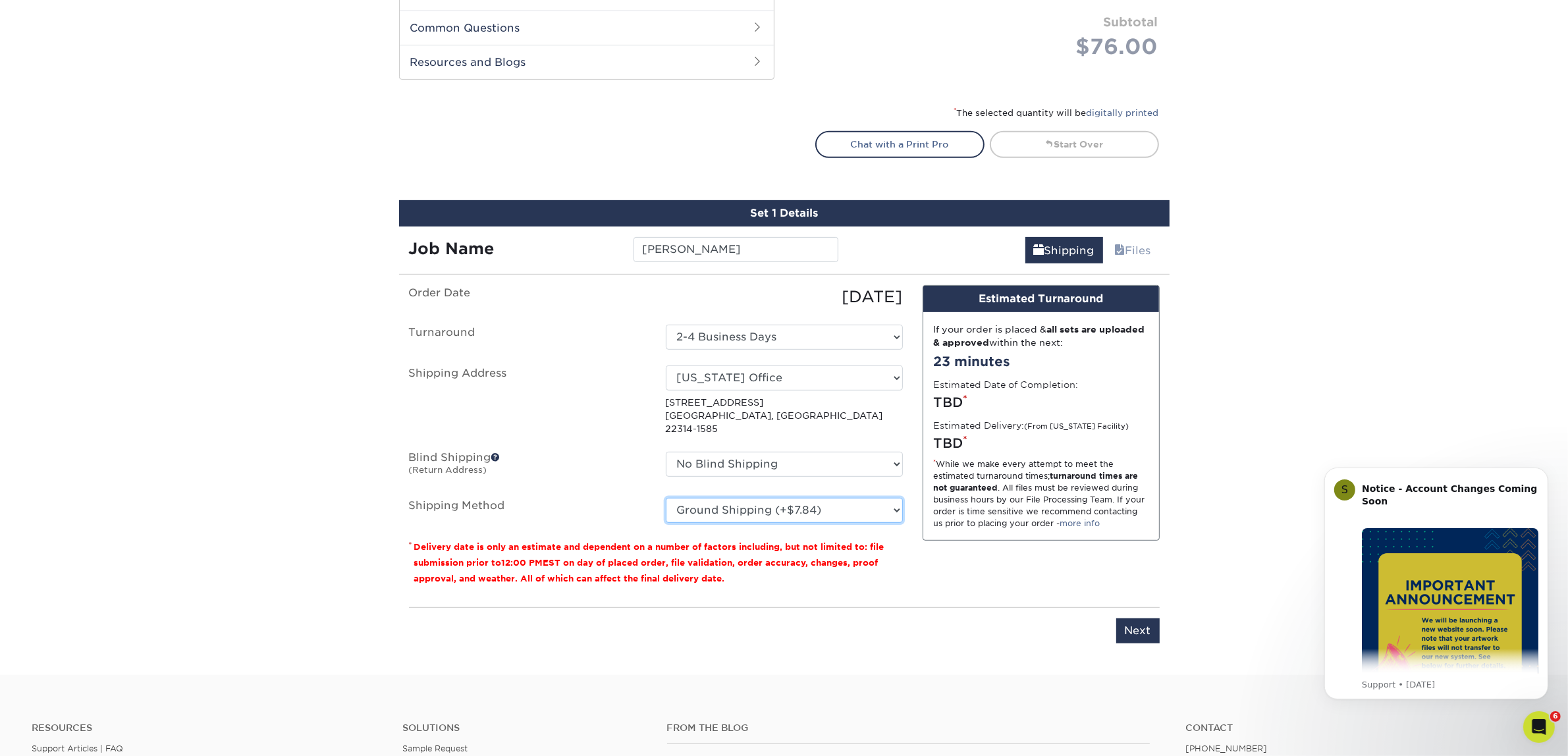
click at [665, 497] on select "Please Select Ground Shipping (+$7.84) 3 Day Shipping Service (+$15.33) 2 Day A…" at bounding box center [784, 509] width 237 height 25
click at [1147, 618] on input "Next" at bounding box center [1138, 630] width 43 height 25
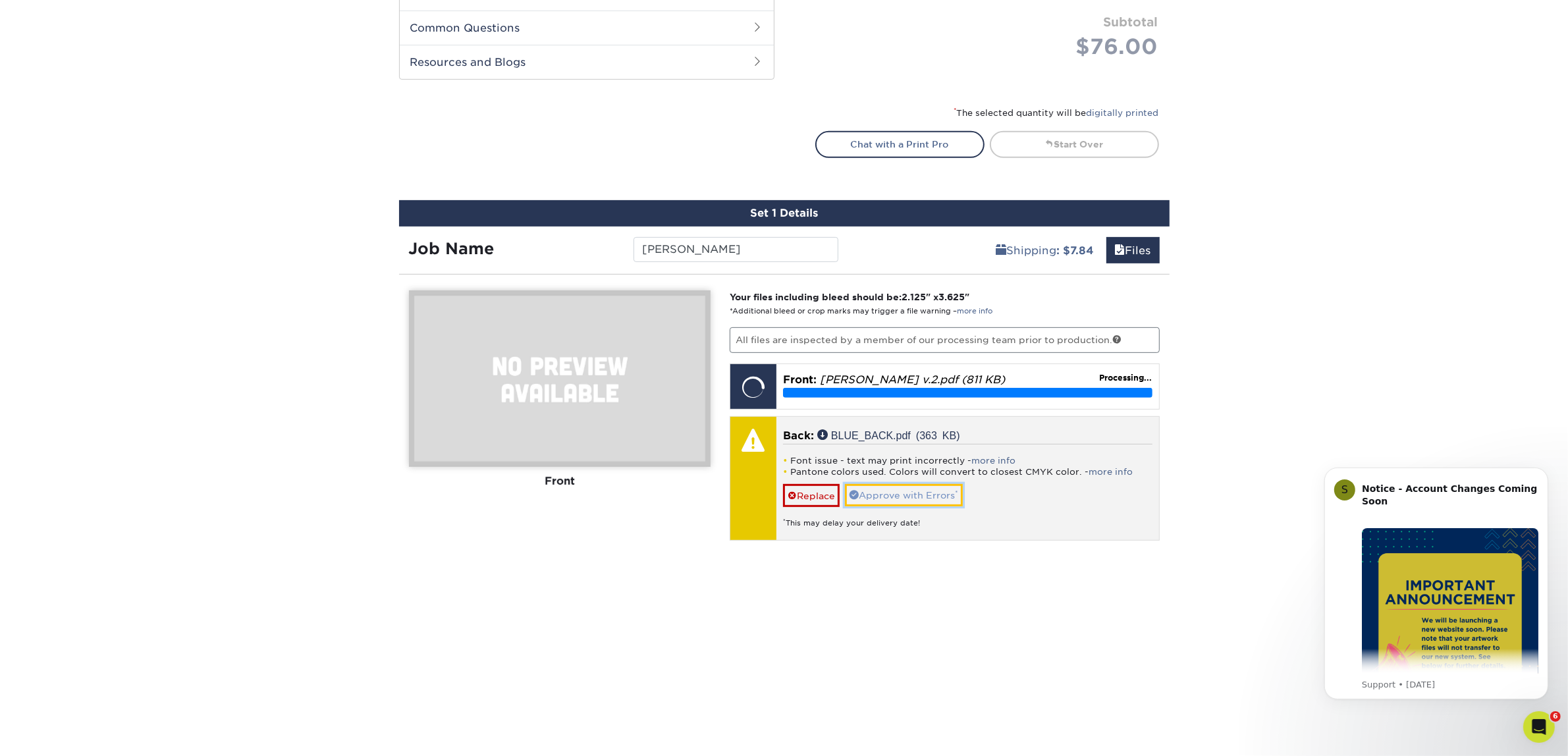
click at [904, 489] on link "Approve with Errors *" at bounding box center [903, 495] width 118 height 22
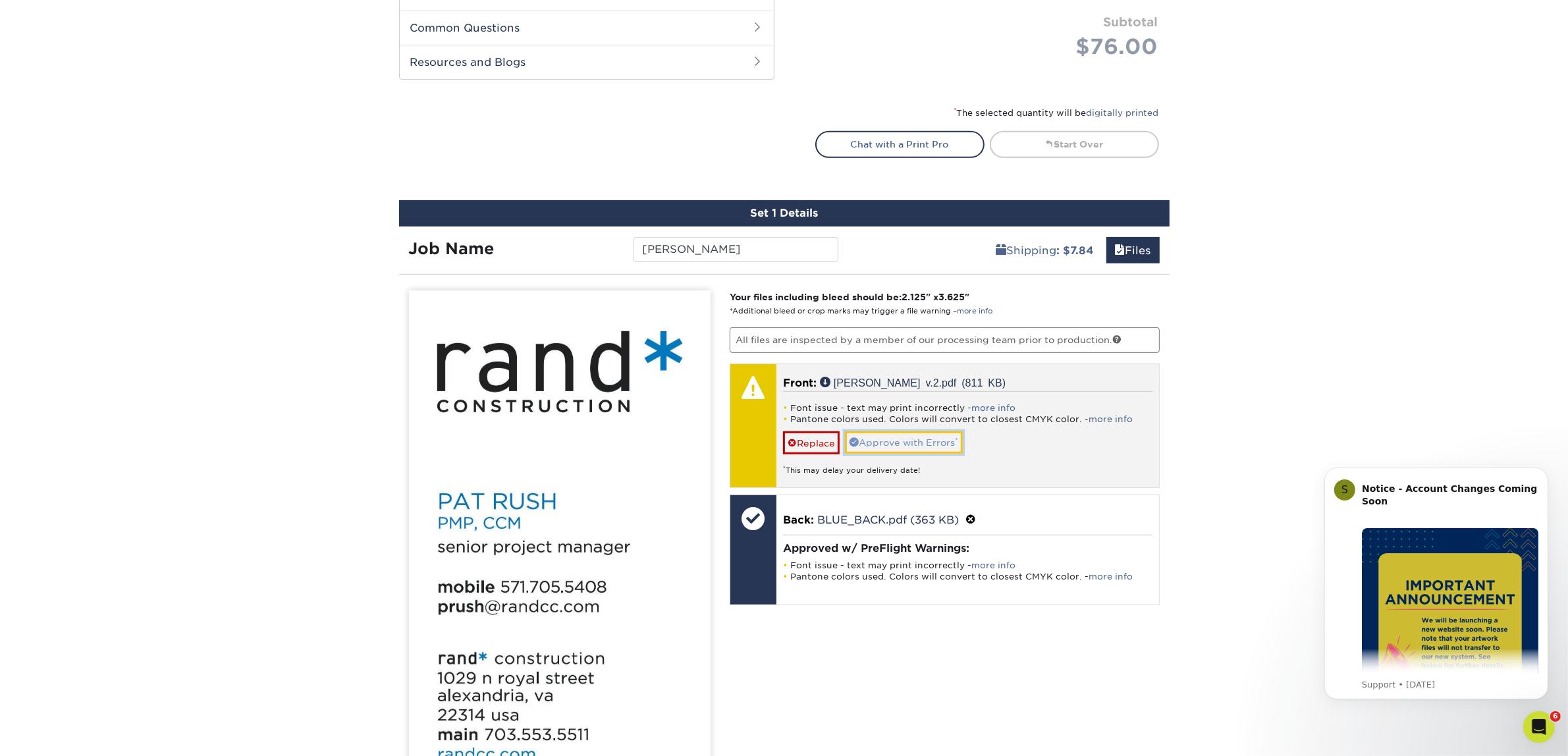
click at [881, 447] on link "Approve with Errors *" at bounding box center [903, 443] width 118 height 22
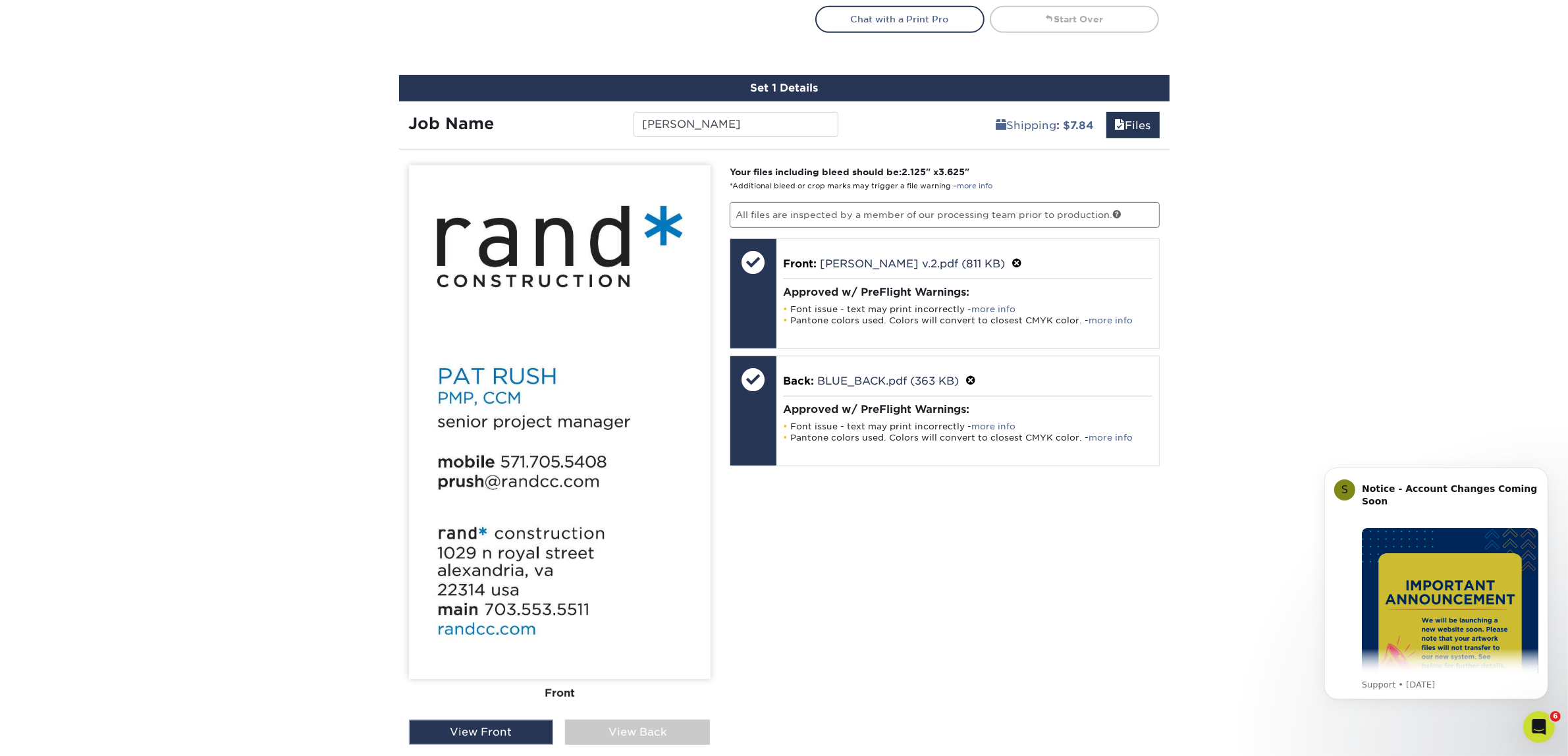
scroll to position [819, 0]
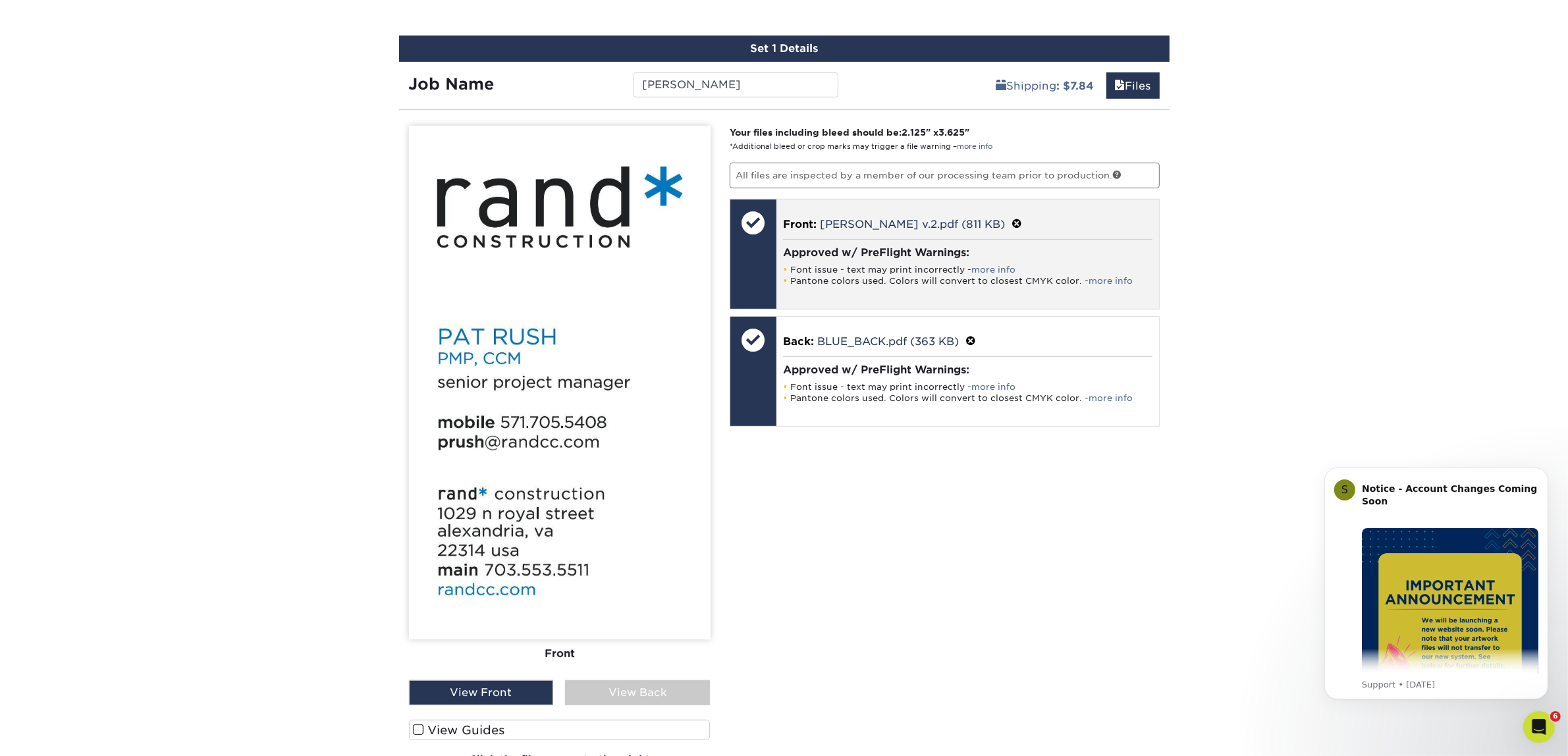
click at [1022, 218] on span at bounding box center [1017, 224] width 10 height 13
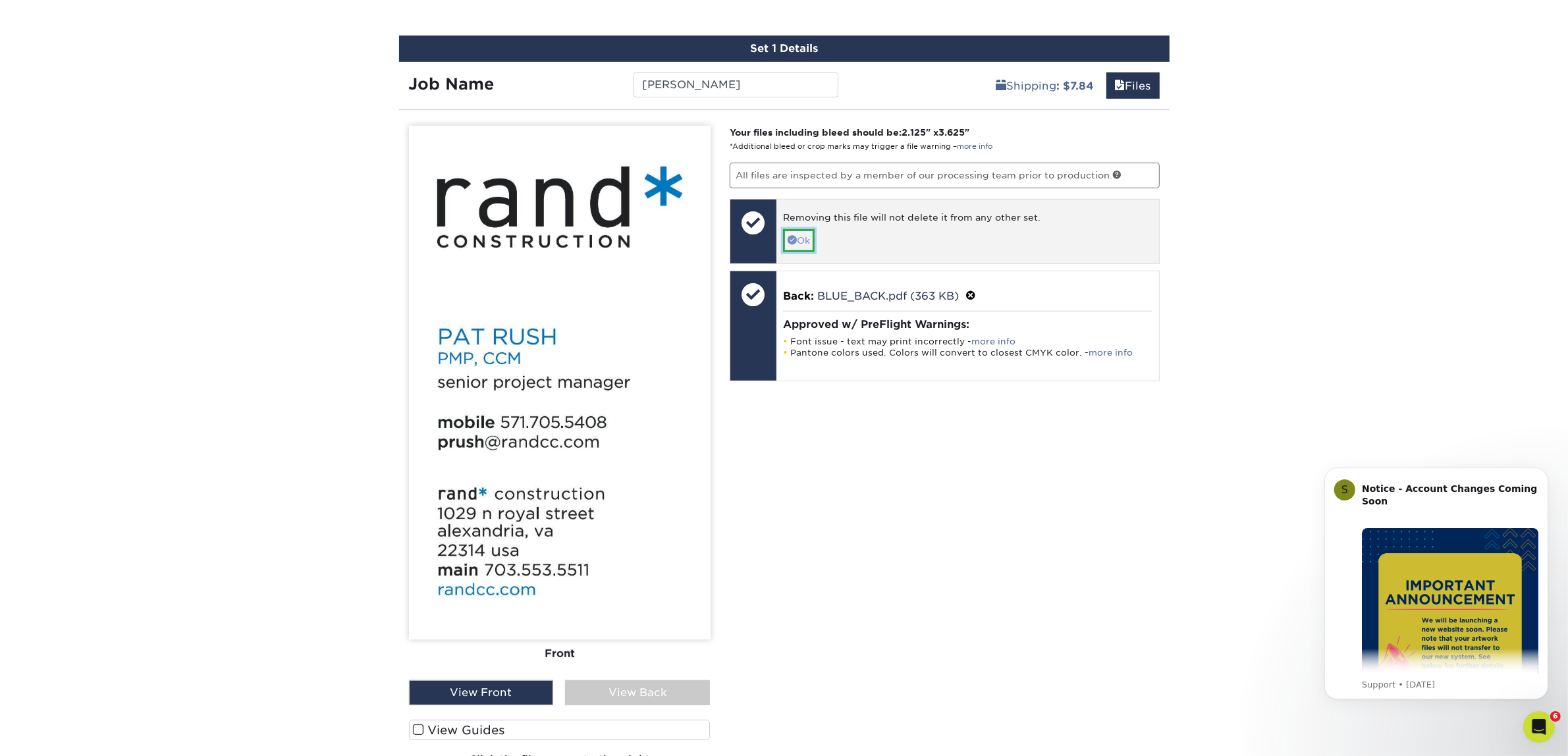
click at [793, 235] on span at bounding box center [792, 239] width 9 height 9
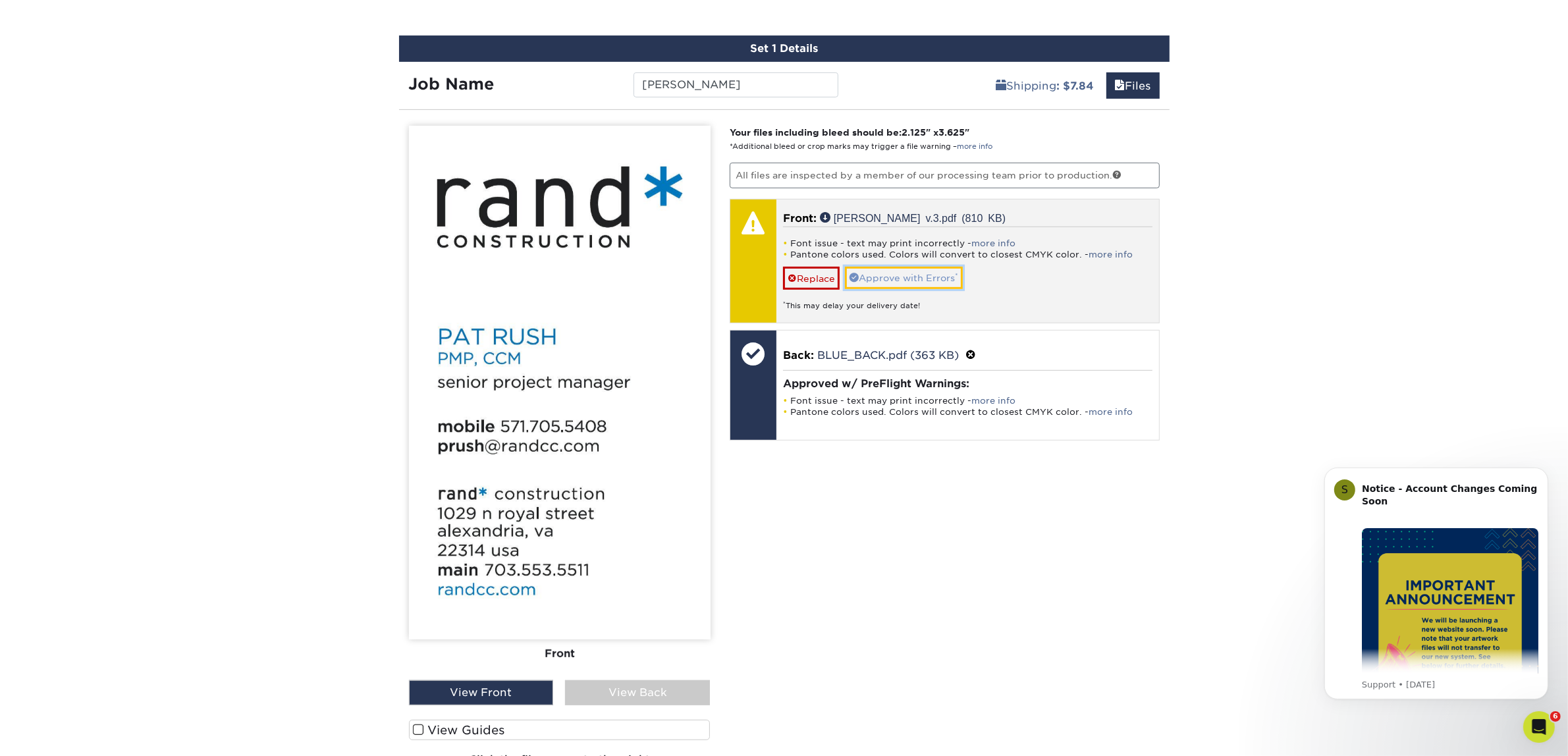
click at [933, 280] on link "Approve with Errors *" at bounding box center [903, 278] width 118 height 22
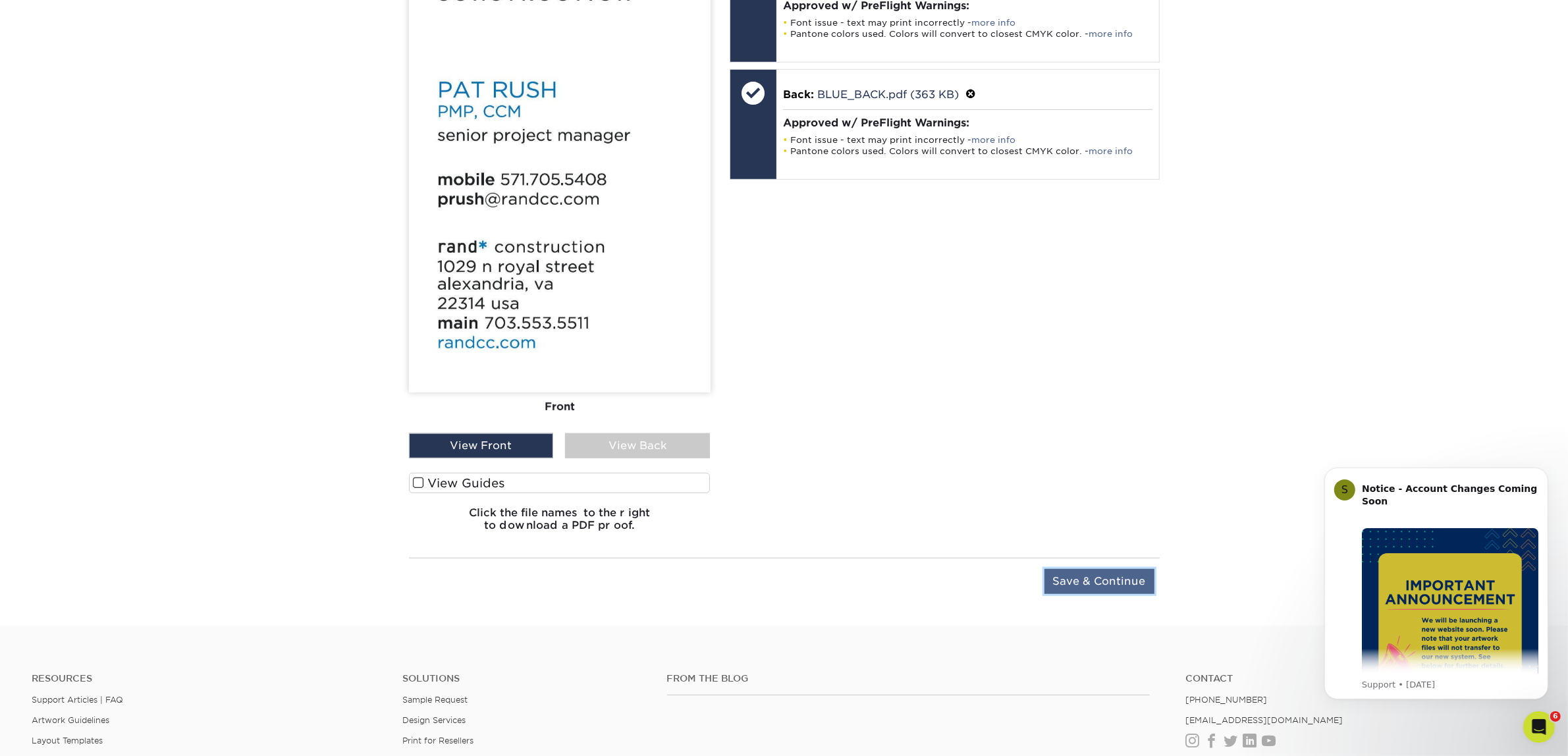
click at [1128, 574] on input "Save & Continue" at bounding box center [1099, 581] width 110 height 25
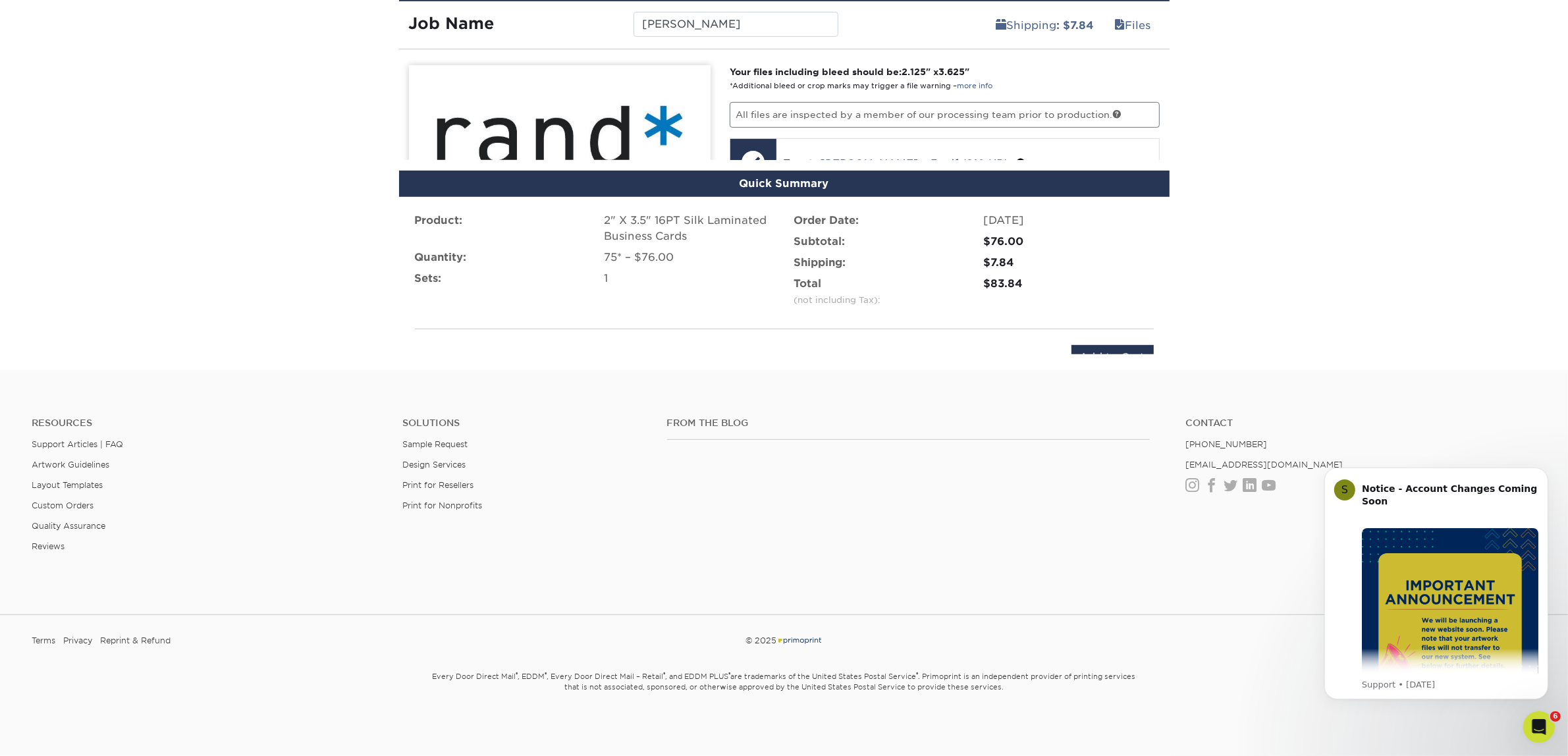
scroll to position [797, 0]
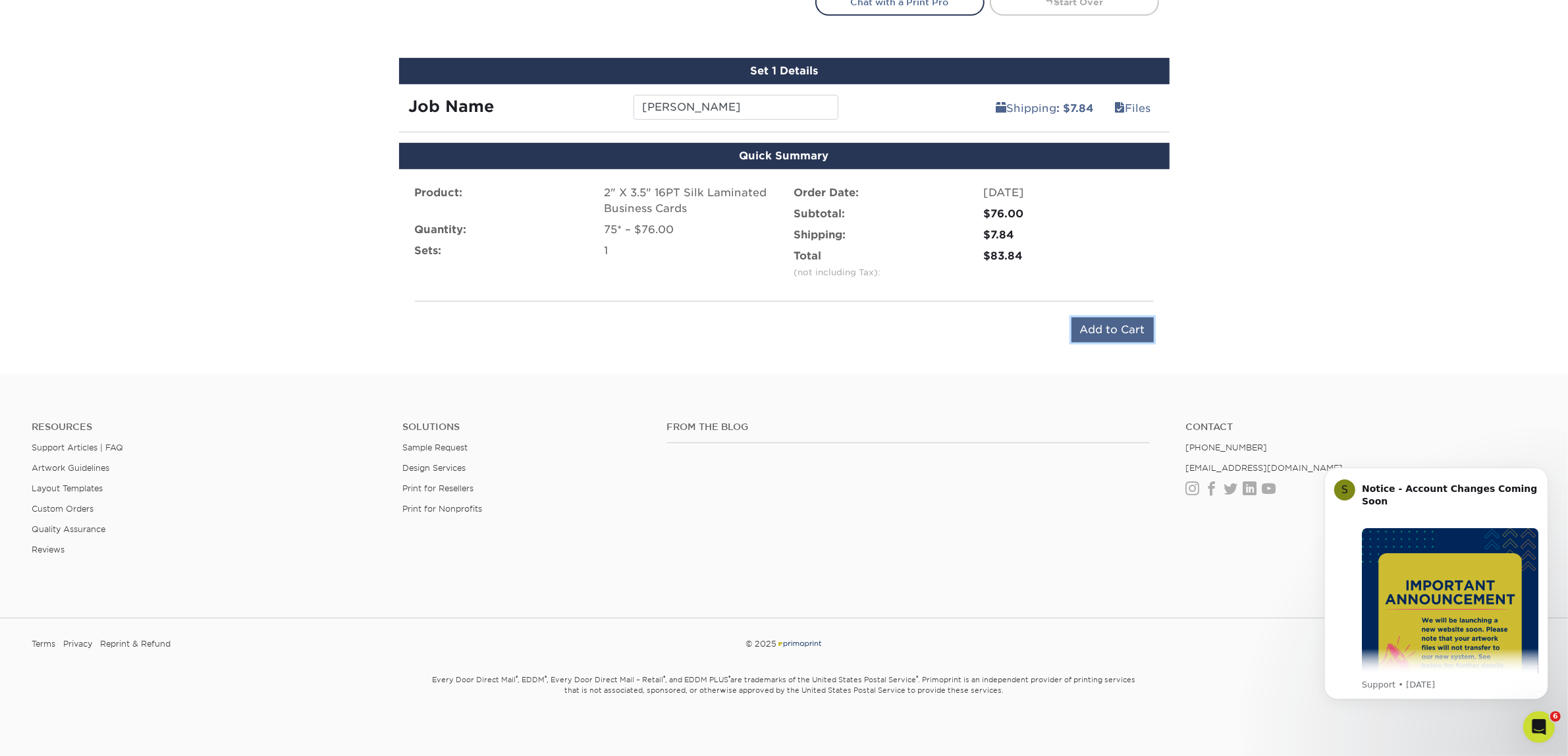
click at [1088, 328] on input "Add to Cart" at bounding box center [1112, 329] width 82 height 25
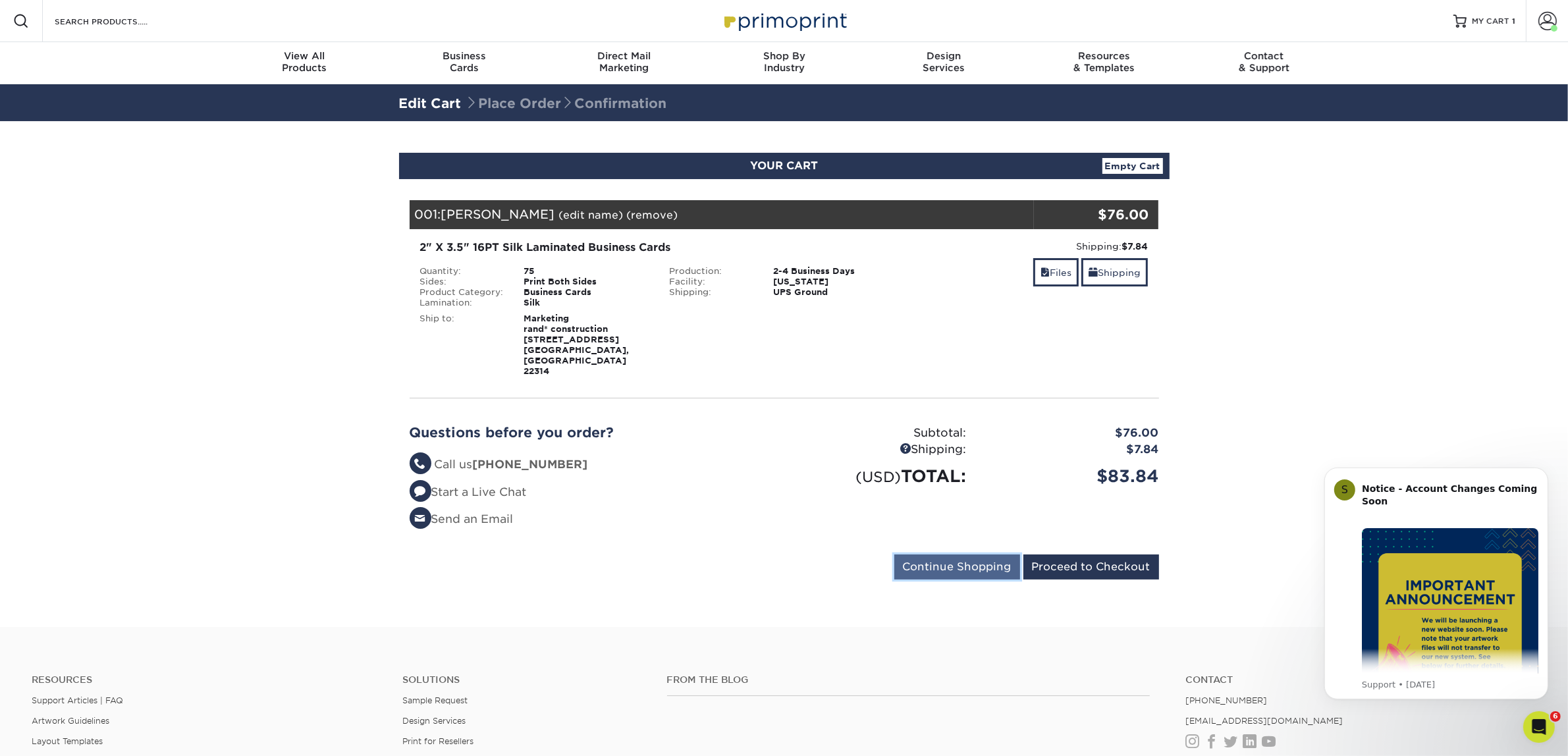
click at [919, 554] on input "Continue Shopping" at bounding box center [957, 566] width 125 height 25
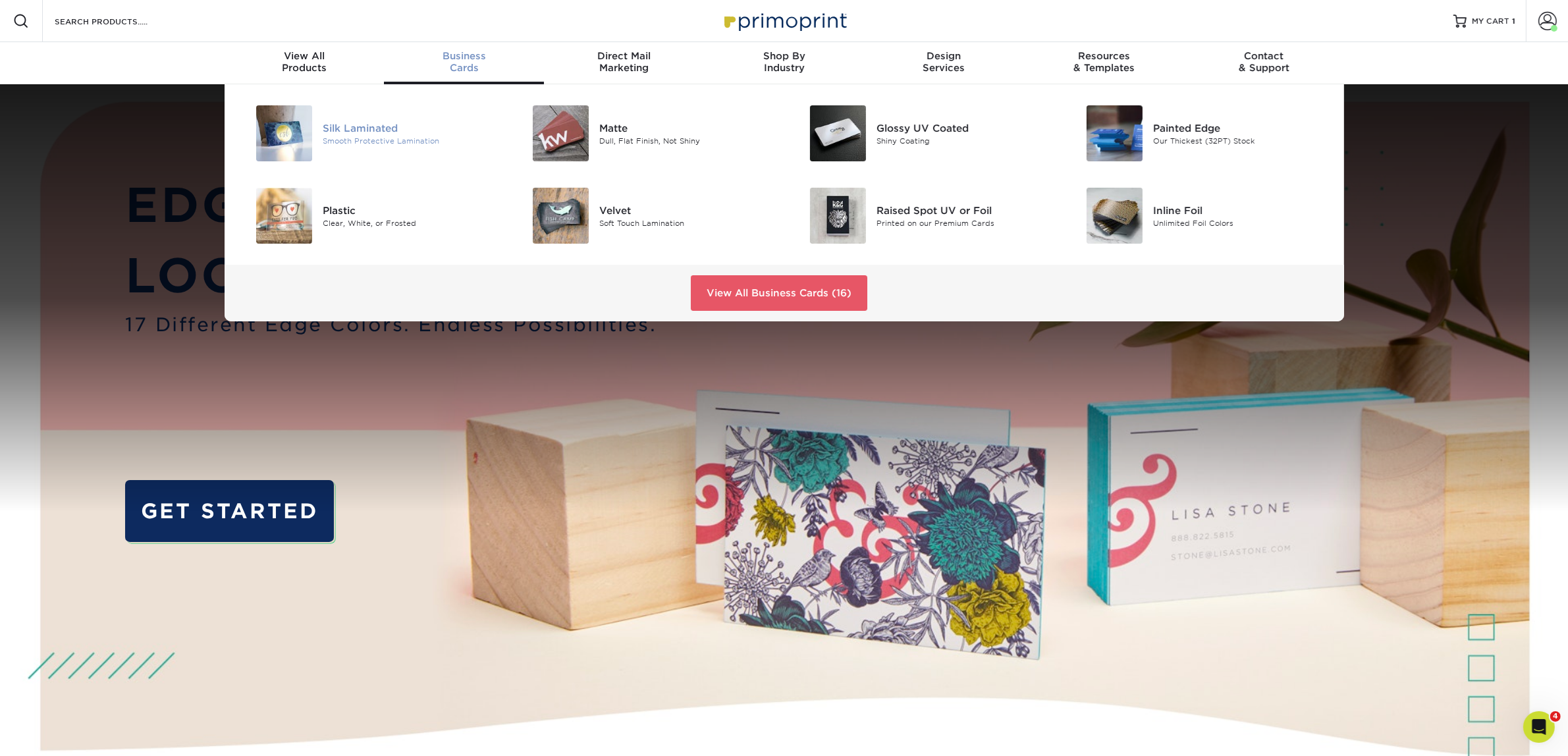
click at [338, 116] on div "Silk Laminated Smooth Protective Lamination" at bounding box center [414, 133] width 184 height 56
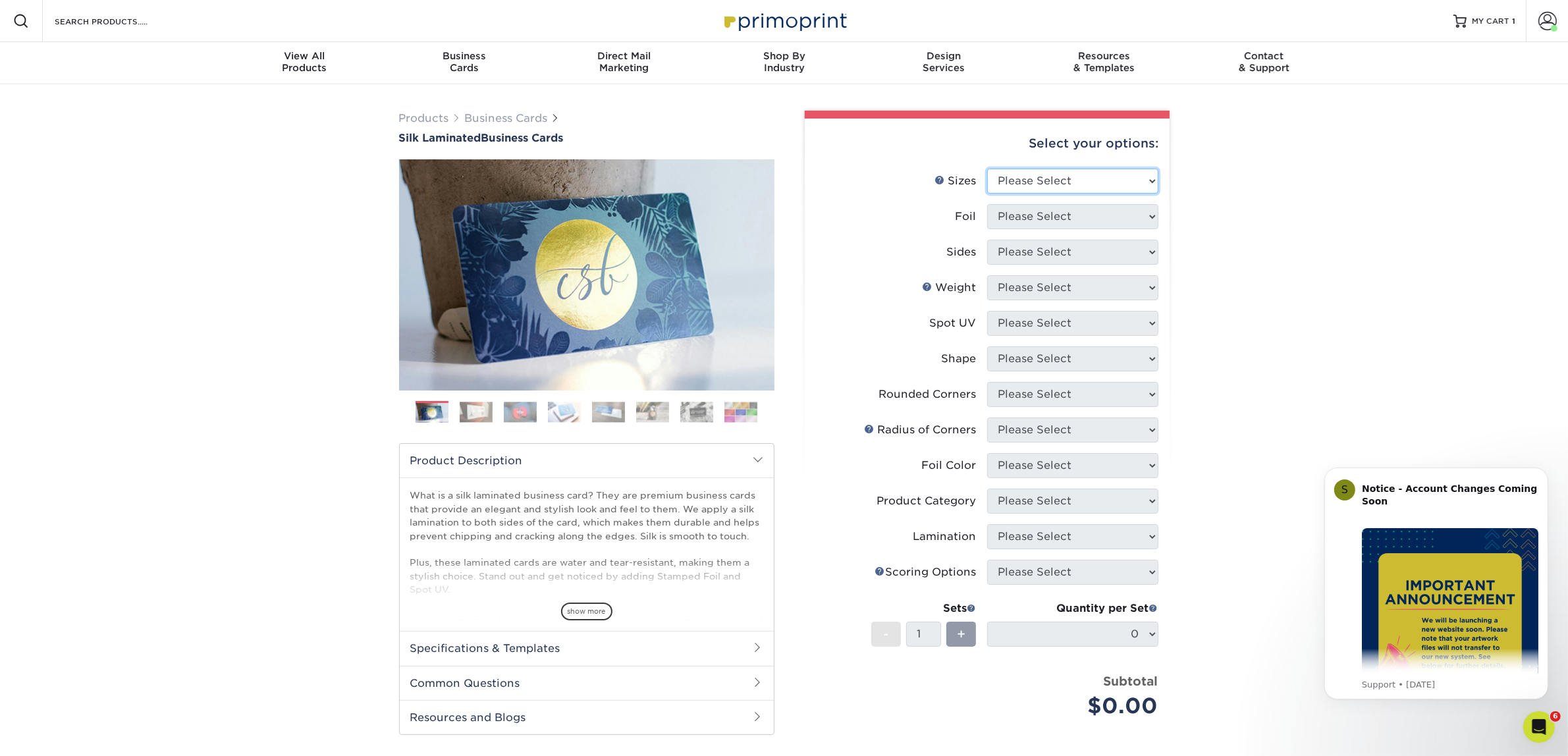
click at [1144, 189] on select "Please Select 1.5" x 3.5" - Mini 1.75" x 3.5" - Mini 2" x 2" - Square 2" x 3" -…" at bounding box center [1072, 181] width 171 height 25
select select "2.00x3.50"
click at [987, 169] on select "Please Select 1.5" x 3.5" - Mini 1.75" x 3.5" - Mini 2" x 2" - Square 2" x 3" -…" at bounding box center [1072, 181] width 171 height 25
click at [1077, 218] on select "Please Select Yes No" at bounding box center [1072, 216] width 171 height 25
select select "0"
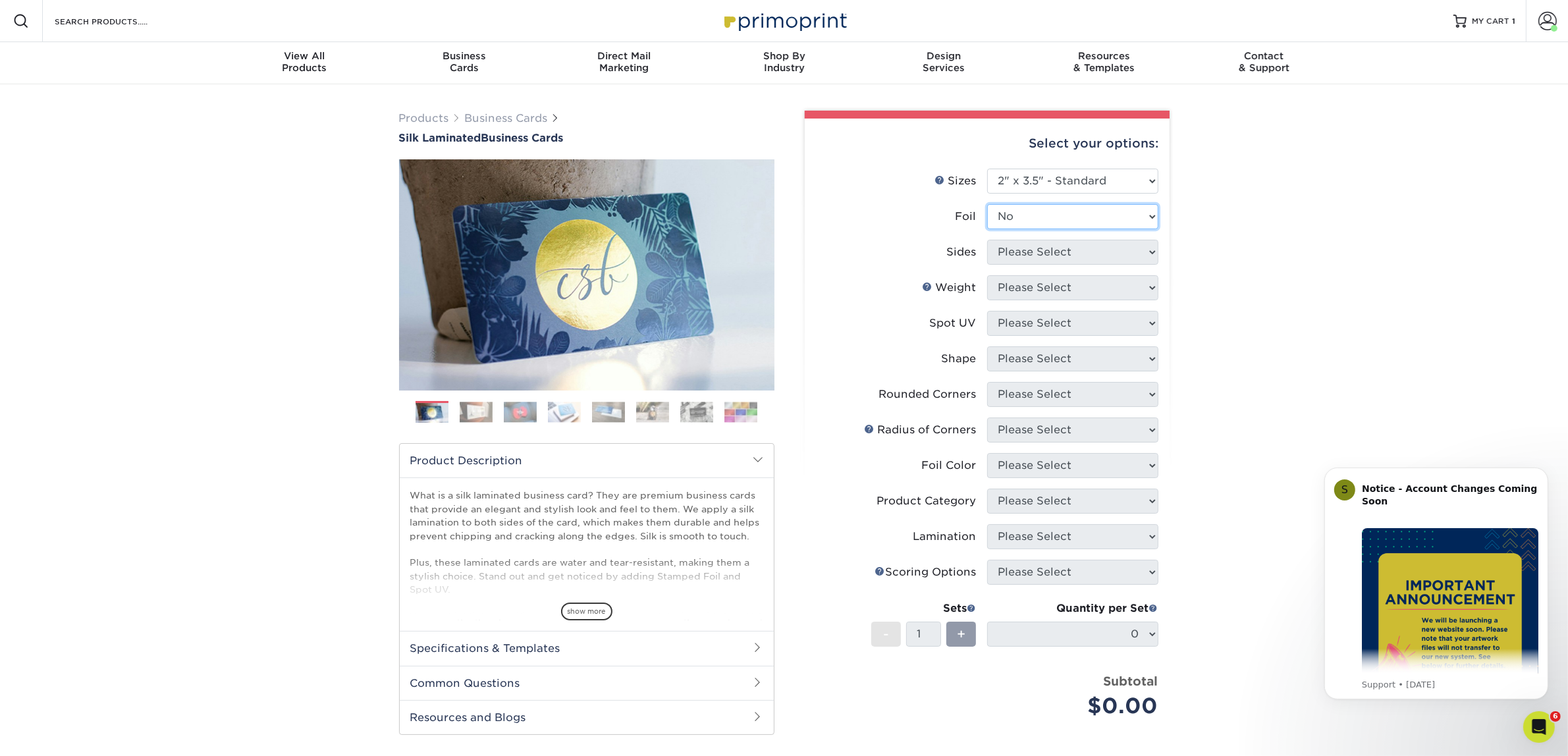
click at [987, 204] on select "Please Select Yes No" at bounding box center [1072, 216] width 171 height 25
click at [1057, 251] on select "Please Select Print Both Sides Print Front Only" at bounding box center [1072, 251] width 171 height 25
select select "13abbda7-1d64-4f25-8bb2-c179b224825d"
click at [987, 239] on select "Please Select Print Both Sides Print Front Only" at bounding box center [1072, 251] width 171 height 25
click at [1041, 288] on select "Please Select 16PT" at bounding box center [1072, 287] width 171 height 25
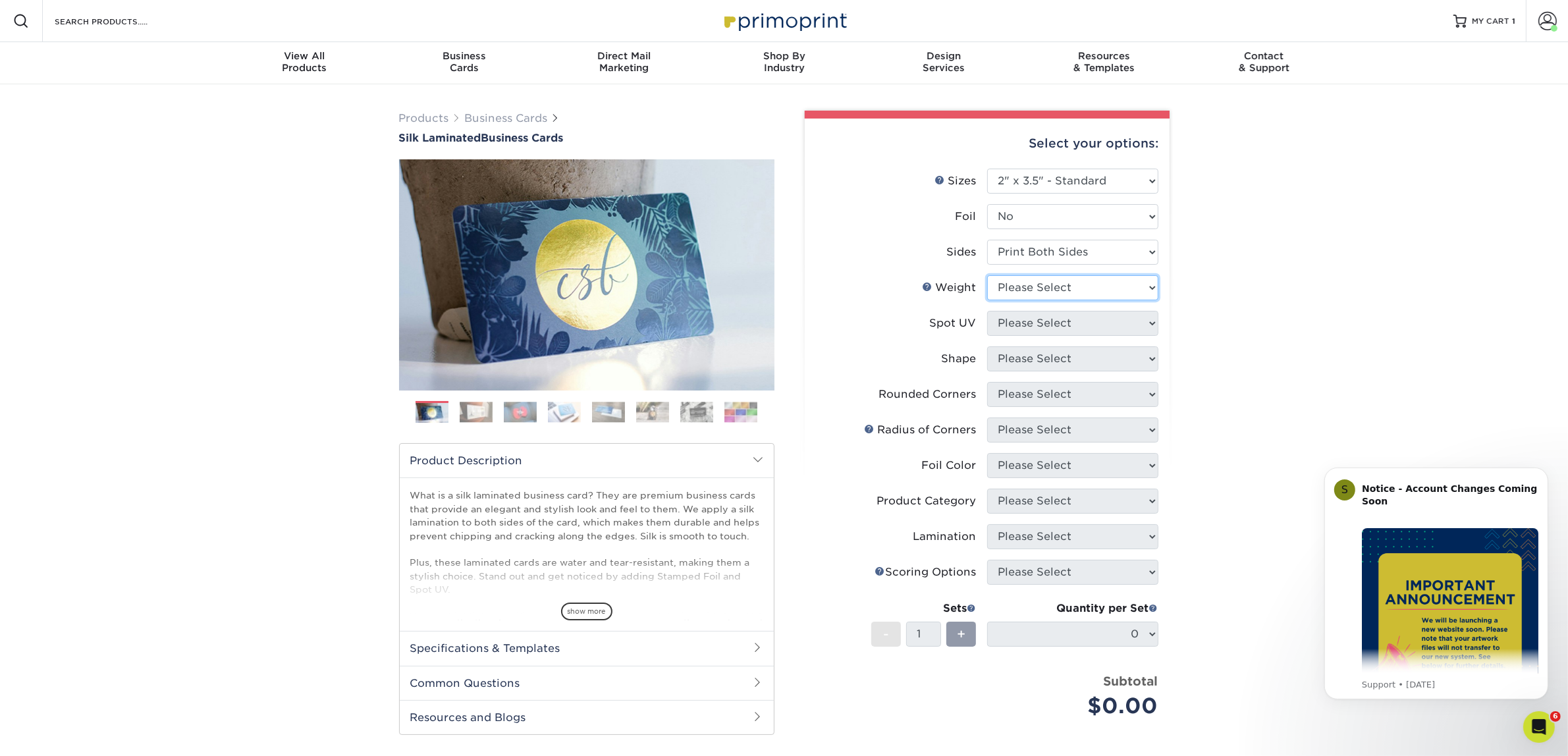
select select "16PT"
click at [987, 275] on select "Please Select 16PT" at bounding box center [1072, 287] width 171 height 25
click at [1027, 326] on select "Please Select No Spot UV Front and Back (Both Sides) Front Only Back Only" at bounding box center [1072, 323] width 171 height 25
select select "3"
click at [987, 311] on select "Please Select No Spot UV Front and Back (Both Sides) Front Only Back Only" at bounding box center [1072, 323] width 171 height 25
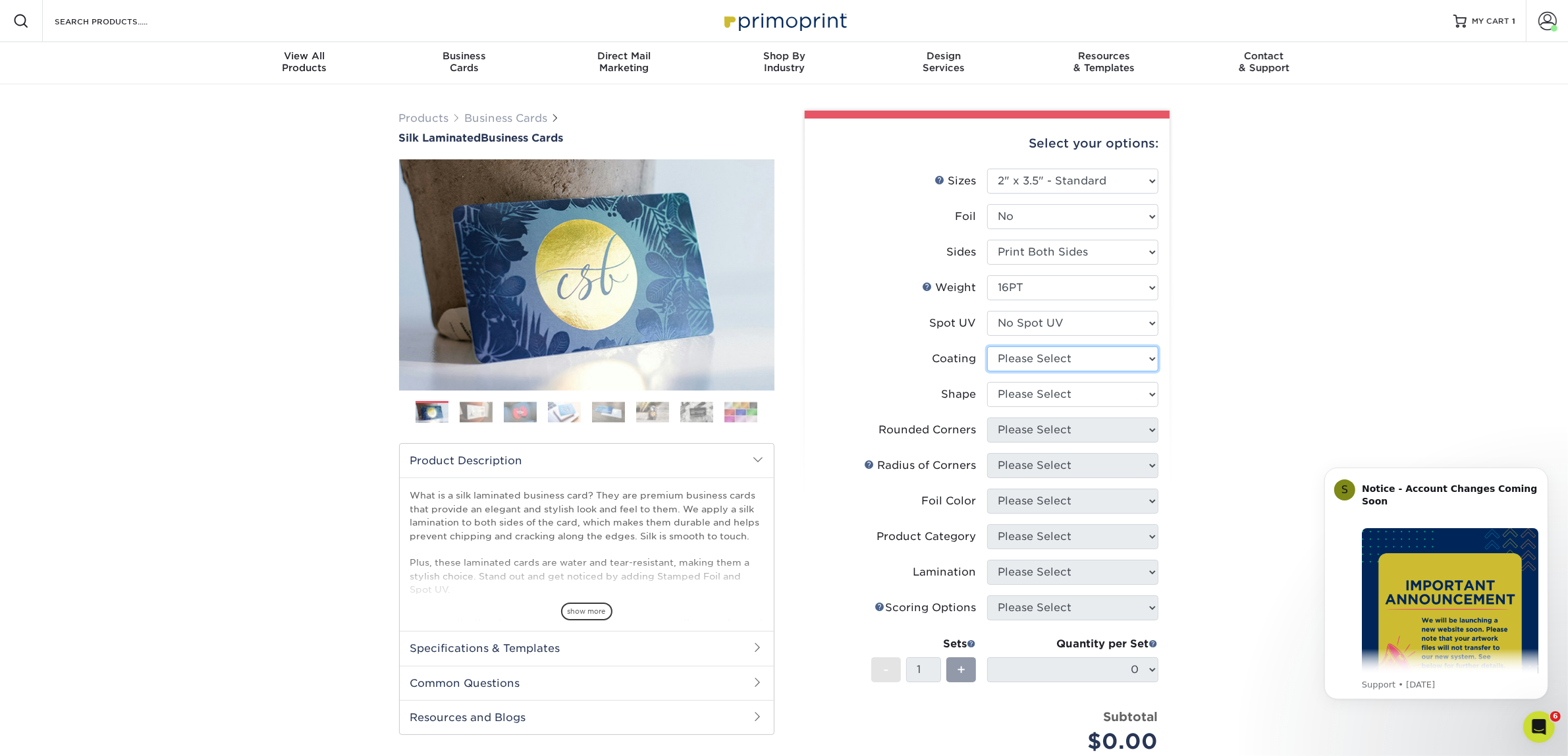
click at [1012, 359] on select at bounding box center [1072, 358] width 171 height 25
select select "3e7618de-abca-4bda-9f97-8b9129e913d8"
click at [987, 346] on select at bounding box center [1072, 358] width 171 height 25
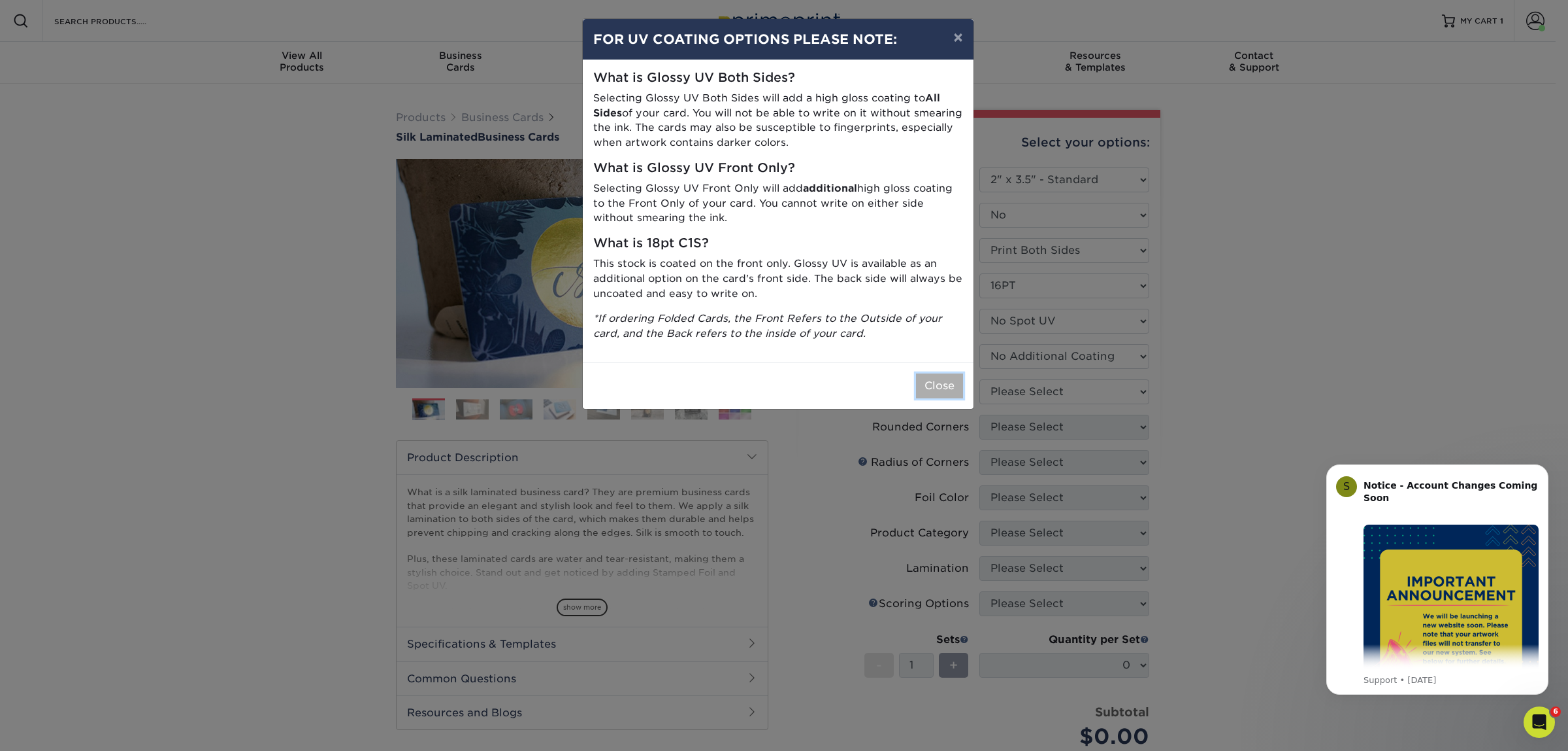
click at [953, 389] on button "Close" at bounding box center [940, 385] width 47 height 25
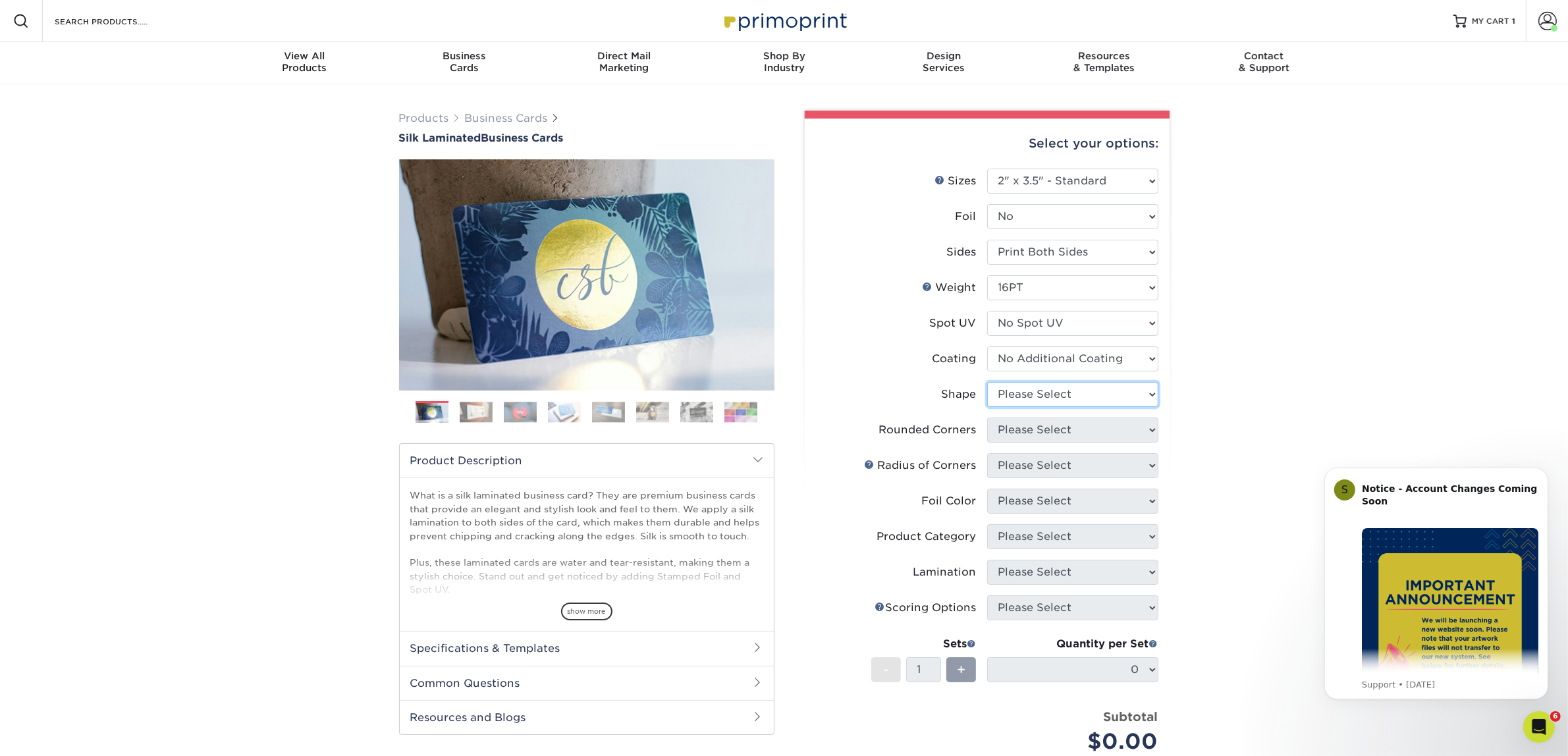
click at [1021, 386] on select "Please Select Standard Oval" at bounding box center [1072, 394] width 171 height 25
select select "standard"
click at [987, 382] on select "Please Select Standard Oval" at bounding box center [1072, 394] width 171 height 25
click at [1015, 428] on select "Please Select Yes - Round 2 Corners Yes - Round 4 Corners No" at bounding box center [1072, 429] width 171 height 25
select select "0"
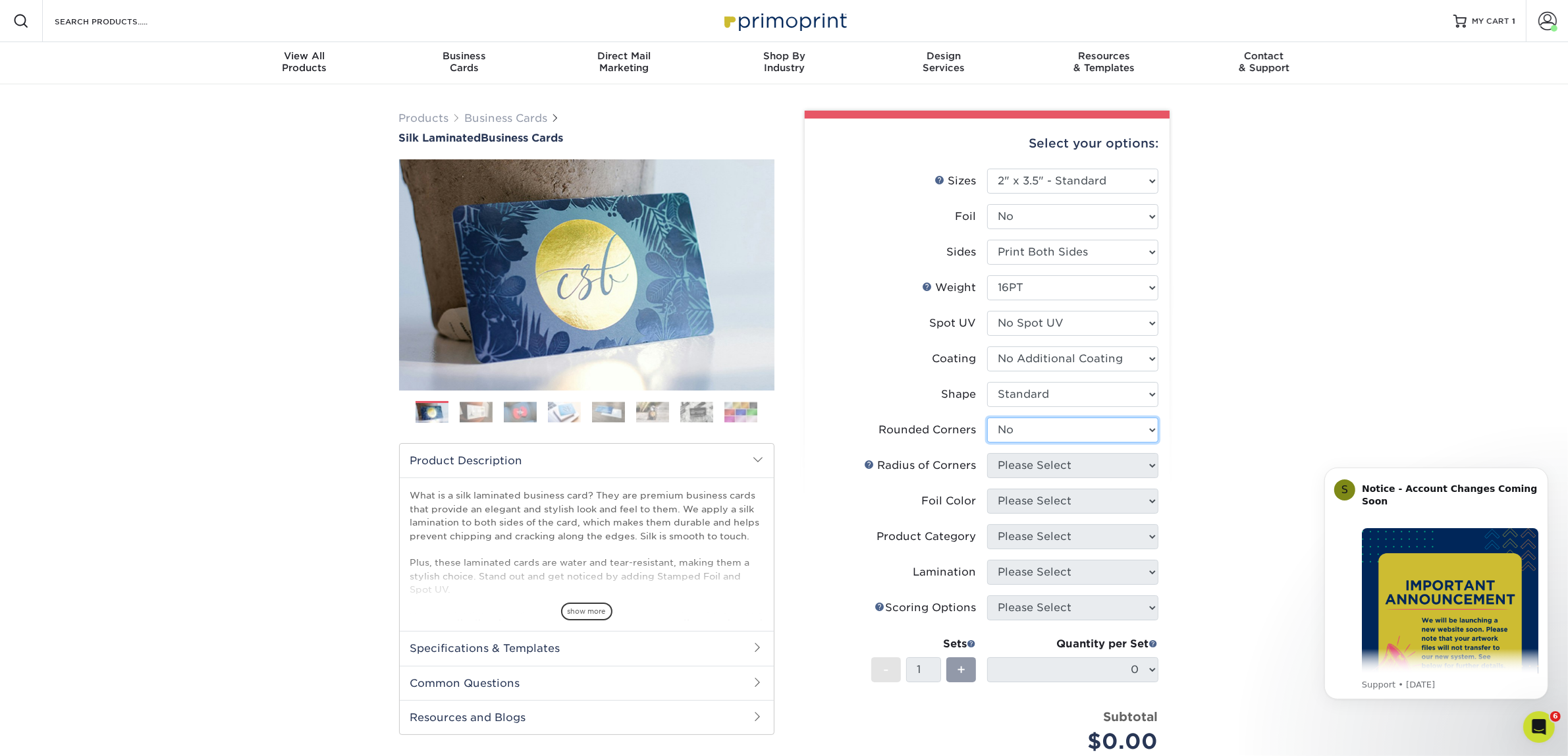
click at [987, 417] on select "Please Select Yes - Round 2 Corners Yes - Round 4 Corners No" at bounding box center [1072, 429] width 171 height 25
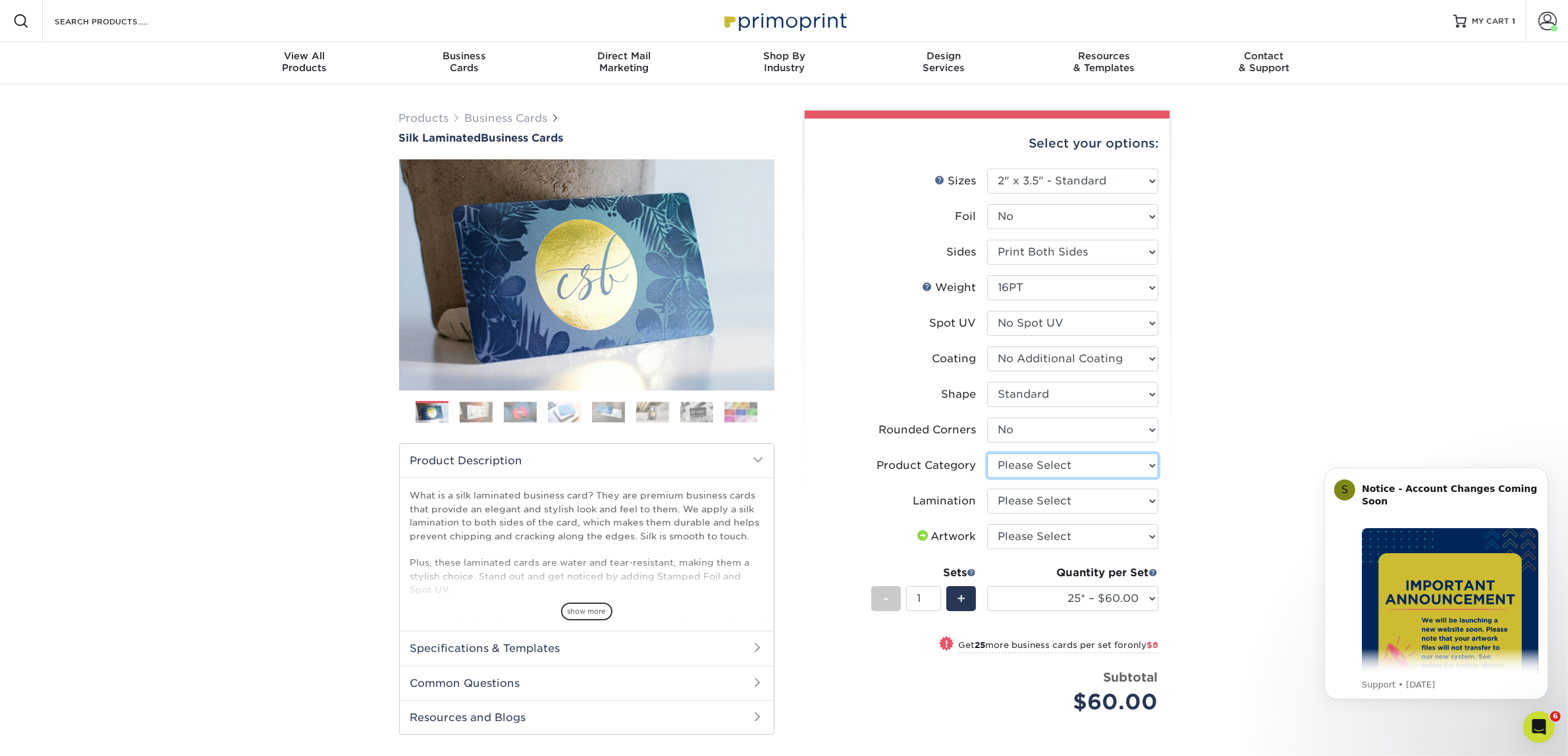
click at [1024, 462] on select "Please Select Business Cards" at bounding box center [1072, 465] width 171 height 25
select select "3b5148f1-0588-4f88-a218-97bcfdce65c1"
click at [987, 453] on select "Please Select Business Cards" at bounding box center [1072, 465] width 171 height 25
click at [1021, 508] on select "Please Select Silk" at bounding box center [1072, 501] width 171 height 25
select select "ccacb42f-45f7-42d3-bbd3-7c8421cf37f0"
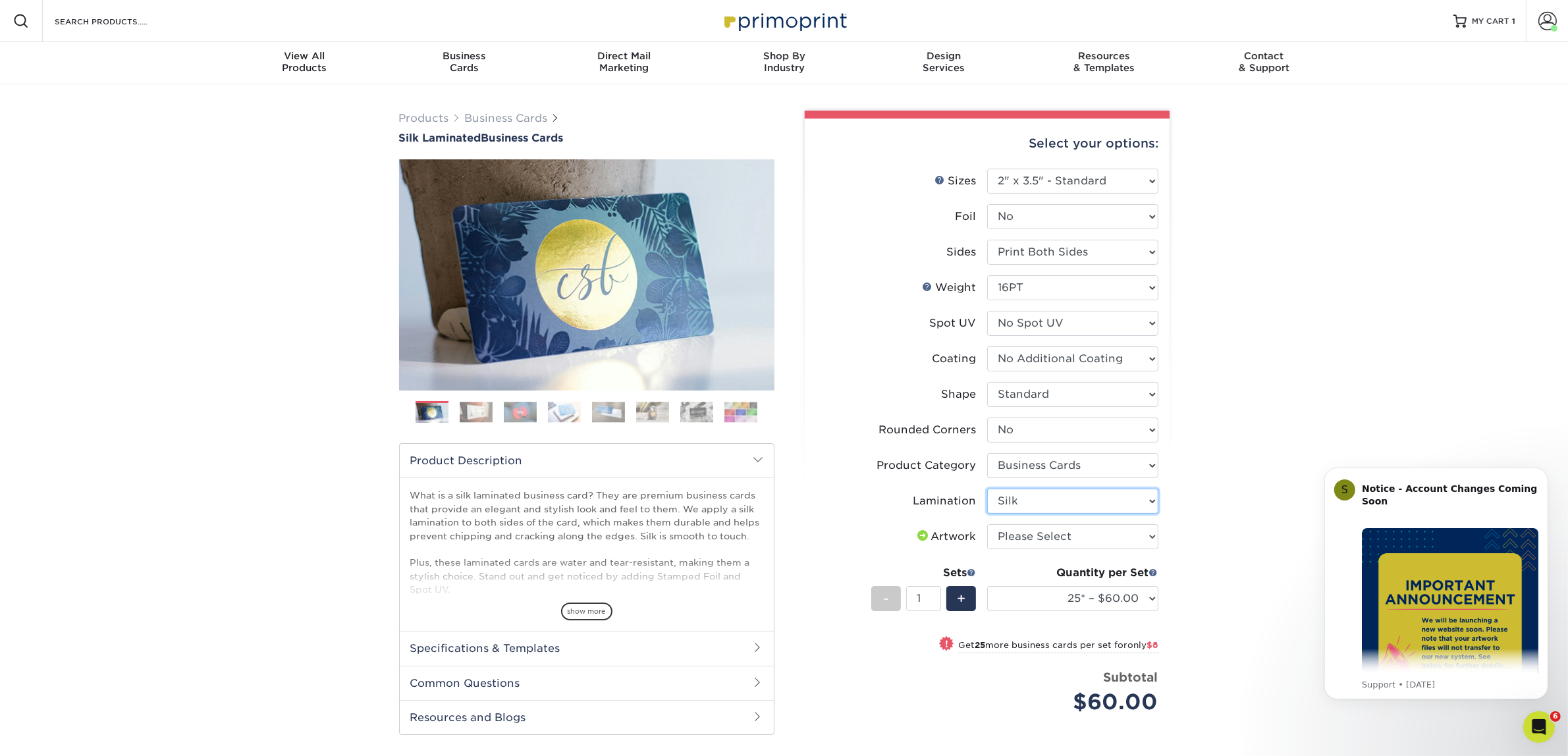
click at [987, 488] on select "Please Select Silk" at bounding box center [1072, 501] width 171 height 25
click at [1026, 541] on select "Please Select I will upload files I need a design - $100" at bounding box center [1072, 536] width 171 height 25
select select "upload"
click at [987, 524] on select "Please Select I will upload files I need a design - $100" at bounding box center [1072, 536] width 171 height 25
click at [1032, 598] on select "25* – $60.00 50* – $68.00 75* – $76.00 100* – $84.00 250* – $92.00 500 – $96.00…" at bounding box center [1072, 598] width 171 height 25
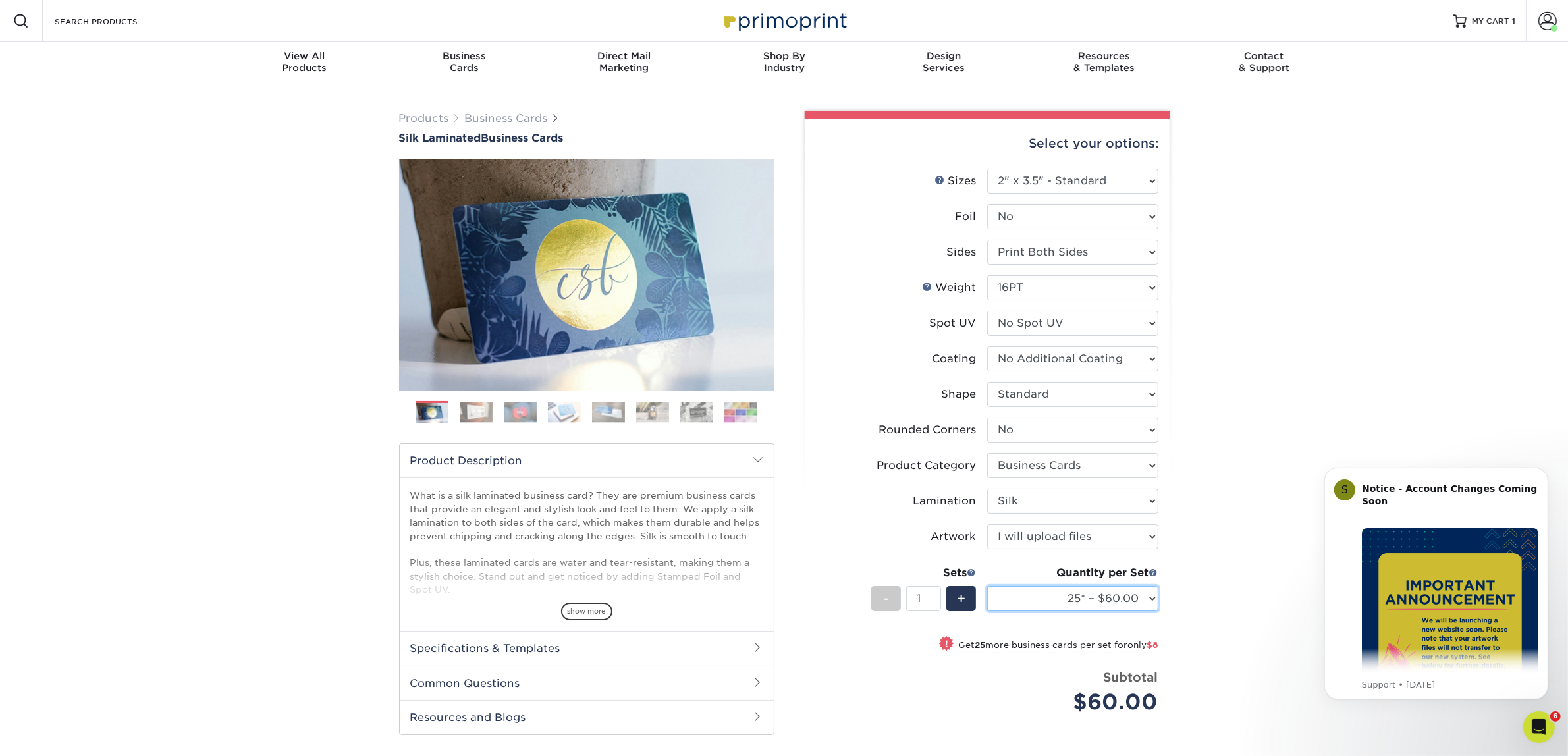
select select "50* – $68.00"
click at [987, 586] on select "25* – $60.00 50* – $68.00 75* – $76.00 100* – $84.00 250* – $92.00 500 – $96.00…" at bounding box center [1072, 598] width 171 height 25
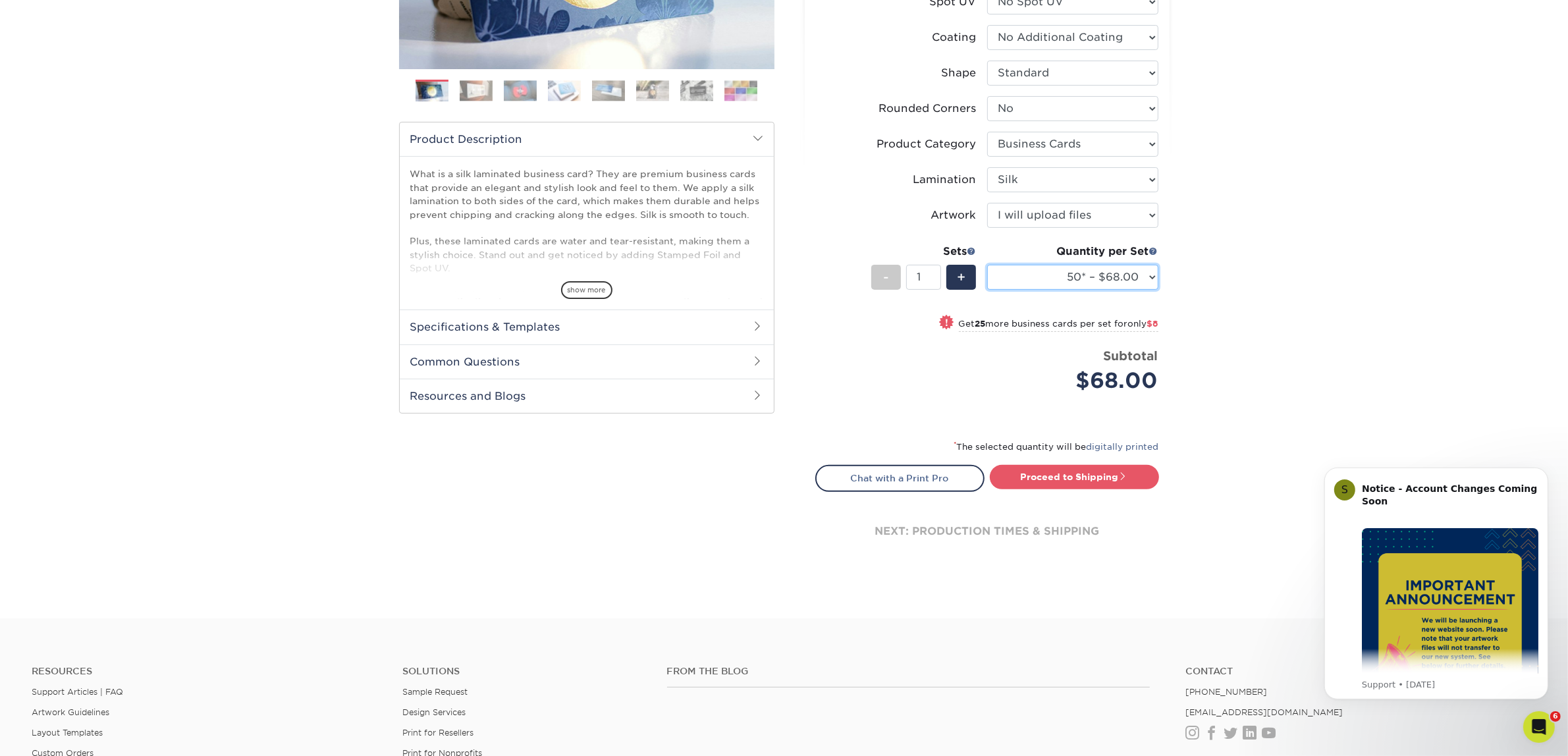
scroll to position [565, 0]
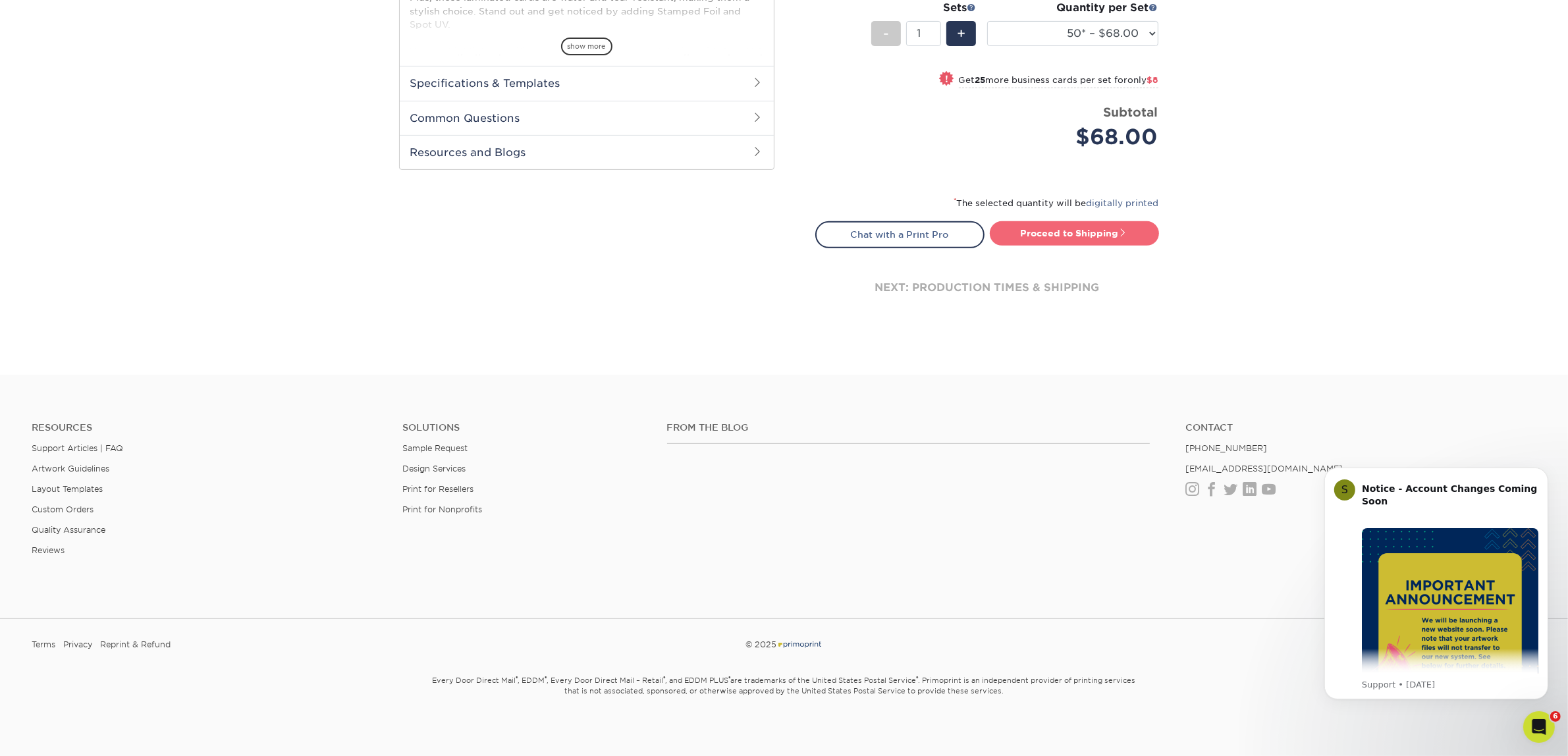
click at [1112, 234] on link "Proceed to Shipping" at bounding box center [1075, 232] width 170 height 23
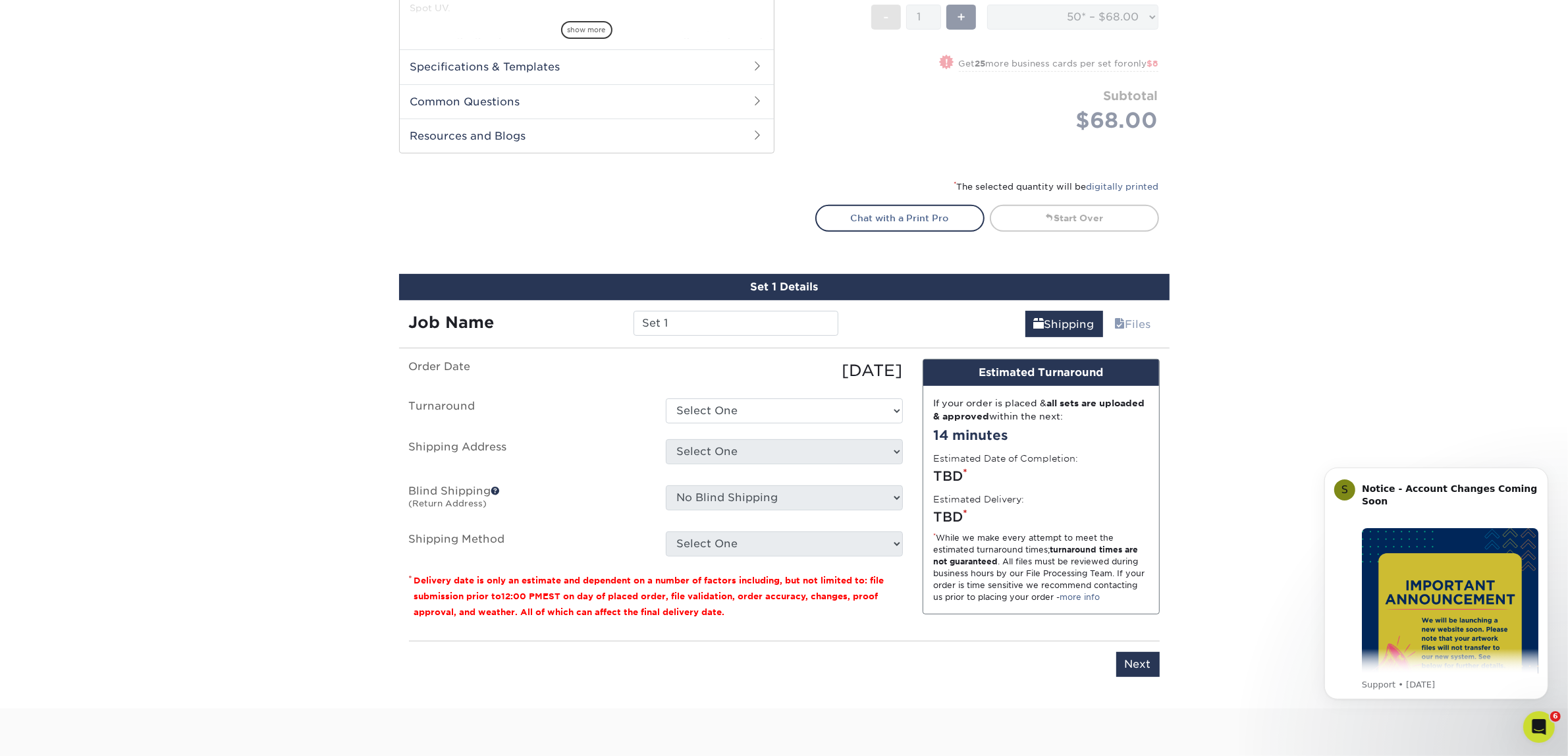
scroll to position [819, 0]
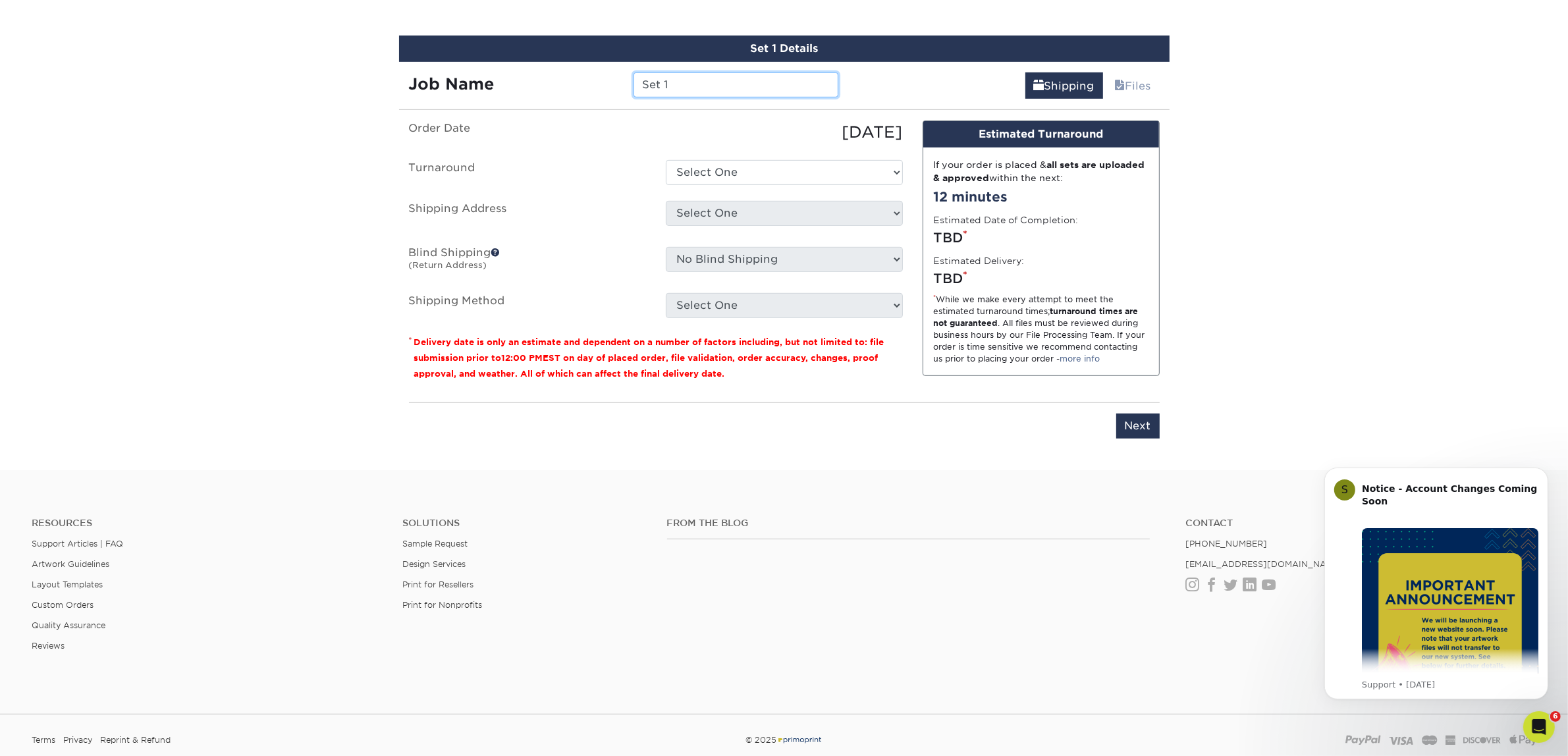
drag, startPoint x: 677, startPoint y: 82, endPoint x: 620, endPoint y: 80, distance: 57.0
click at [620, 80] on div "Job Name Set 1" at bounding box center [624, 84] width 450 height 25
paste input "[PERSON_NAME]"
type input "[PERSON_NAME]"
click at [735, 172] on select "Select One 2-4 Business Days 2 Day Next Business Day" at bounding box center [784, 172] width 237 height 25
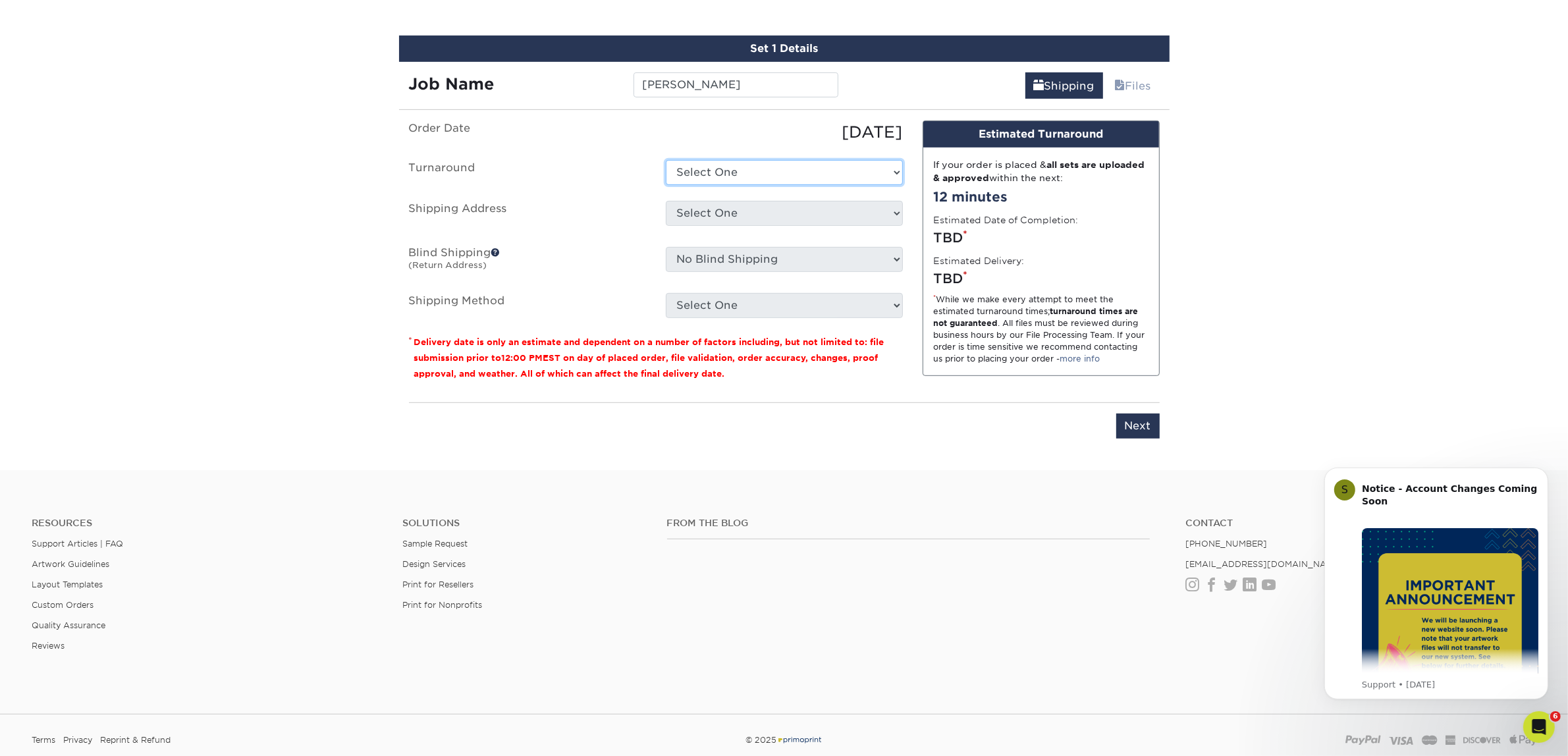
select select "7f31b32a-ec12-4eac-8c83-7b9a9183acd8"
click at [665, 160] on select "Select One 2-4 Business Days 2 Day Next Business Day" at bounding box center [784, 172] width 237 height 25
click at [739, 213] on select "Select One Atlanta Office Austin Office Dallas Office Dallas Office NEW Denver …" at bounding box center [784, 213] width 237 height 25
select select "192085"
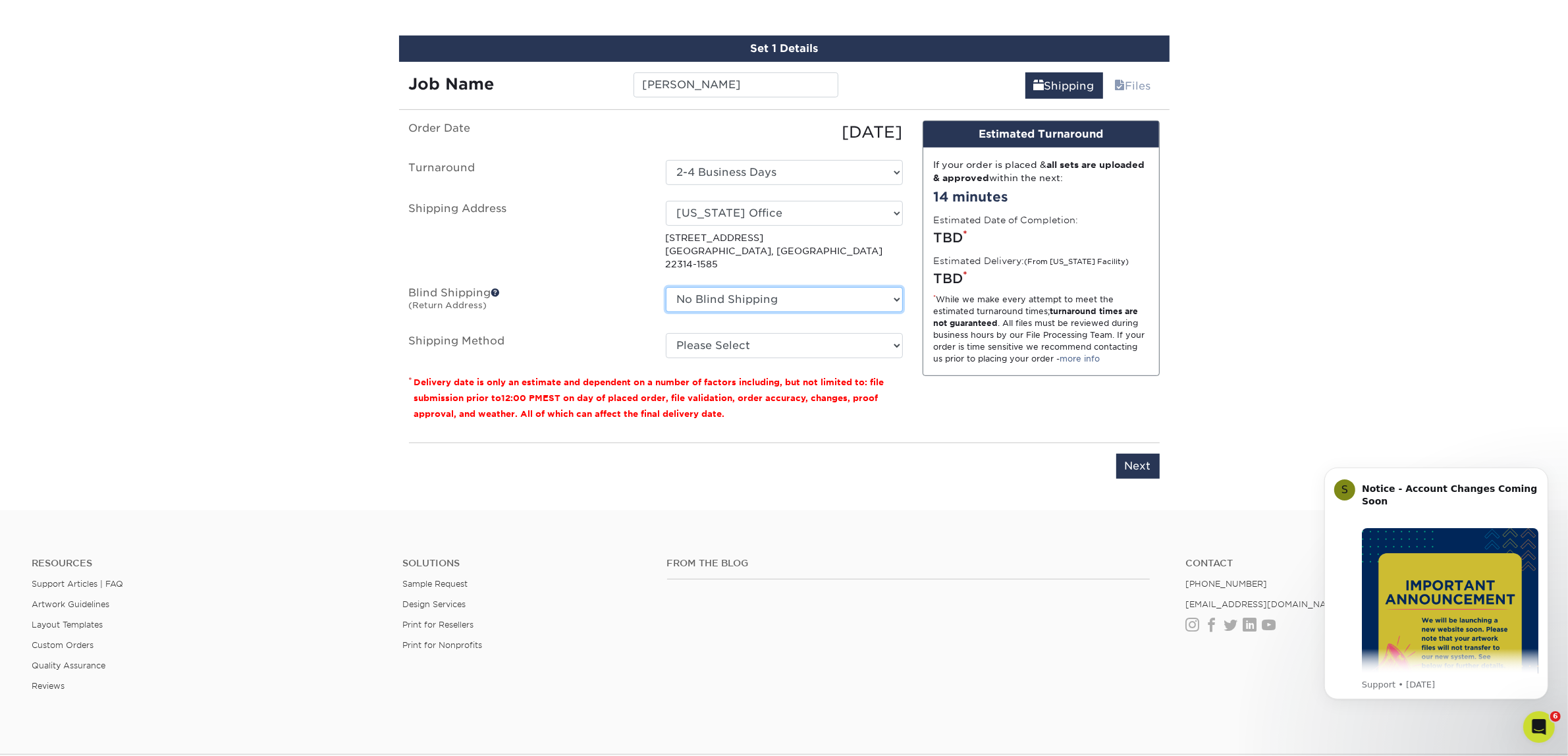
click at [724, 287] on select "No Blind Shipping Atlanta Office Austin Office Dallas Office Dallas Office NEW …" at bounding box center [784, 299] width 237 height 25
click at [665, 287] on select "No Blind Shipping Atlanta Office Austin Office Dallas Office Dallas Office NEW …" at bounding box center [784, 299] width 237 height 25
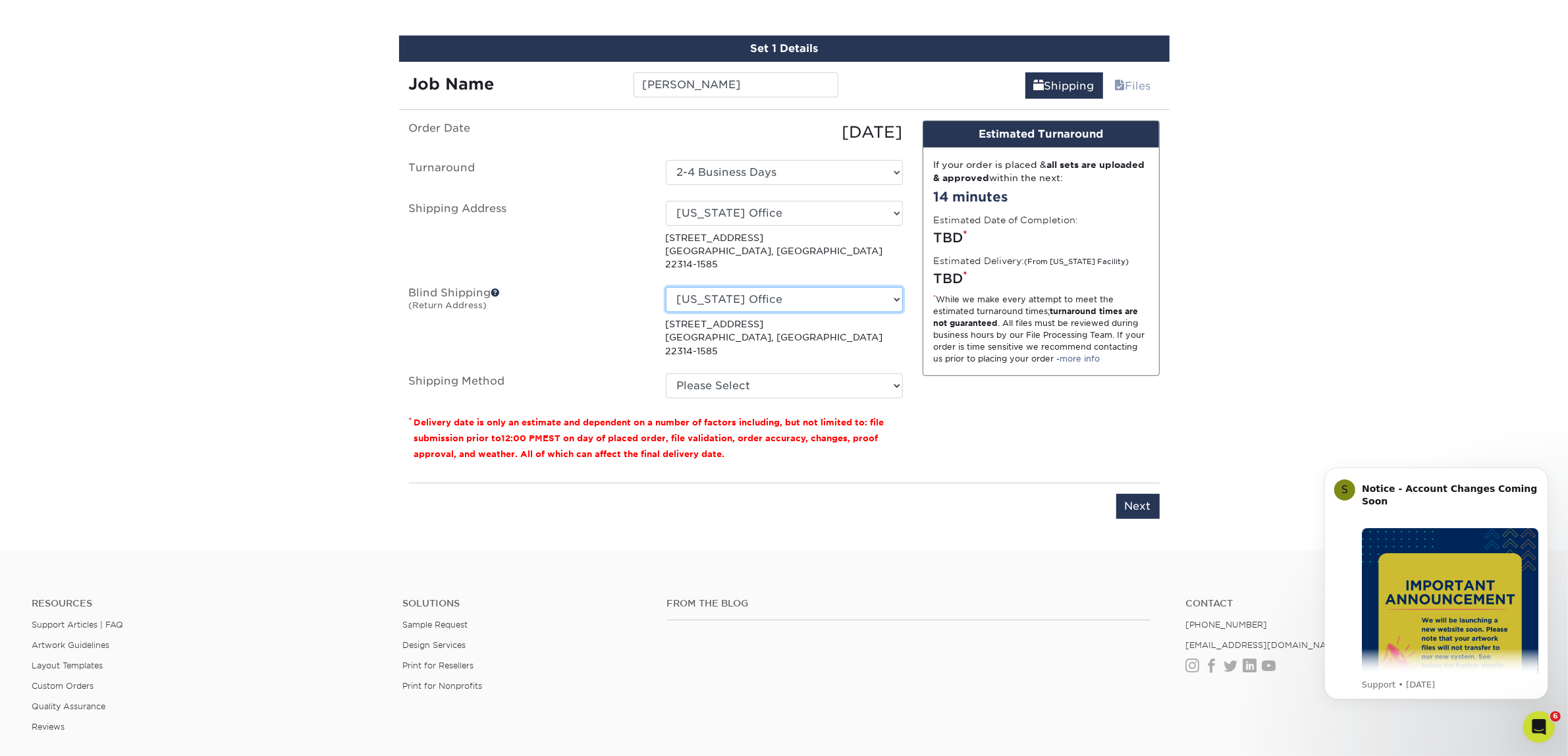
click at [787, 287] on select "No Blind Shipping Atlanta Office Austin Office Dallas Office Dallas Office NEW …" at bounding box center [784, 299] width 237 height 25
select select "-1"
click at [665, 287] on select "No Blind Shipping Atlanta Office Austin Office Dallas Office Dallas Office NEW …" at bounding box center [784, 299] width 237 height 25
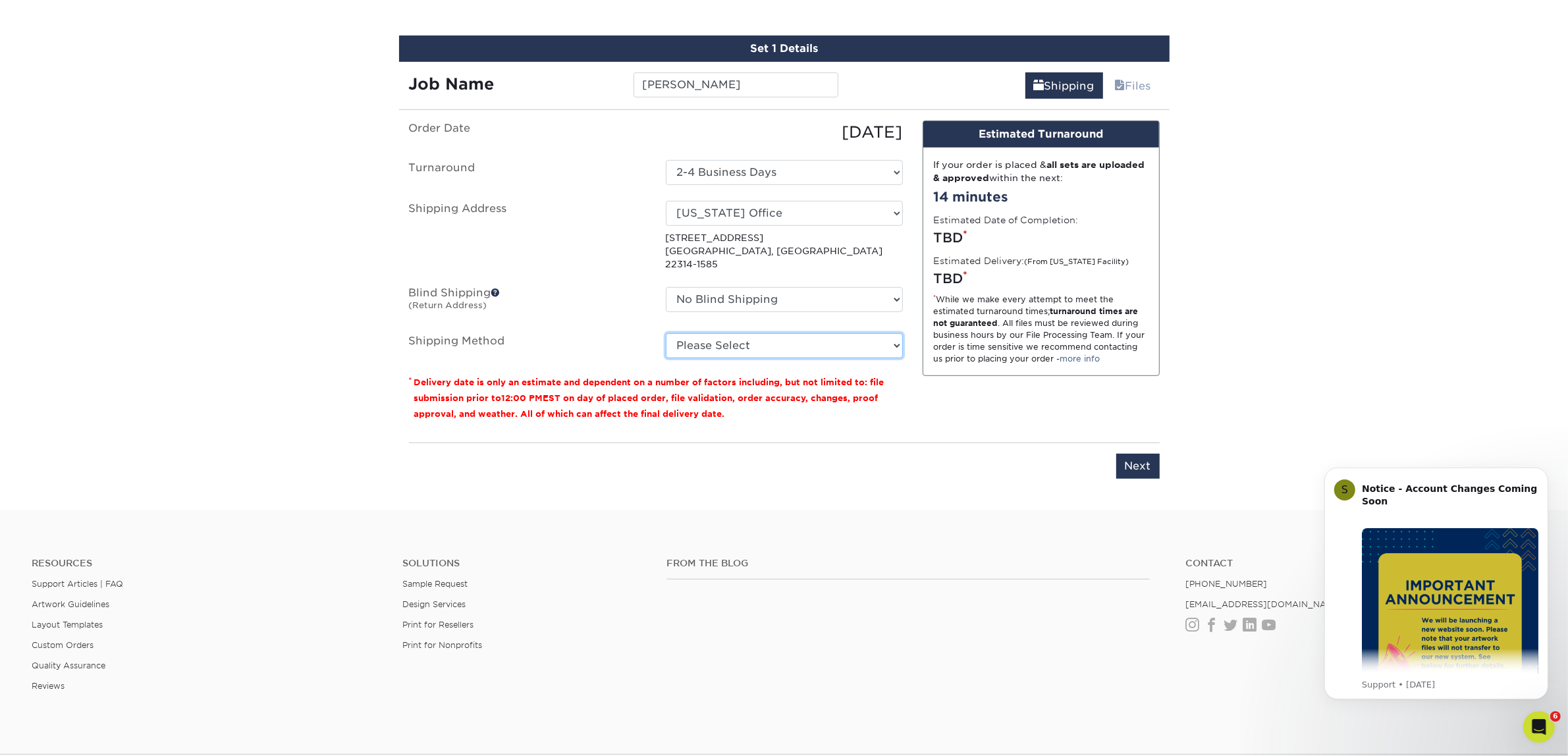
click at [702, 337] on select "Please Select Ground Shipping (+$7.84) 3 Day Shipping Service (+$15.33) 2 Day A…" at bounding box center [784, 345] width 237 height 25
select select "03"
click at [665, 333] on select "Please Select Ground Shipping (+$7.84) 3 Day Shipping Service (+$15.33) 2 Day A…" at bounding box center [784, 345] width 237 height 25
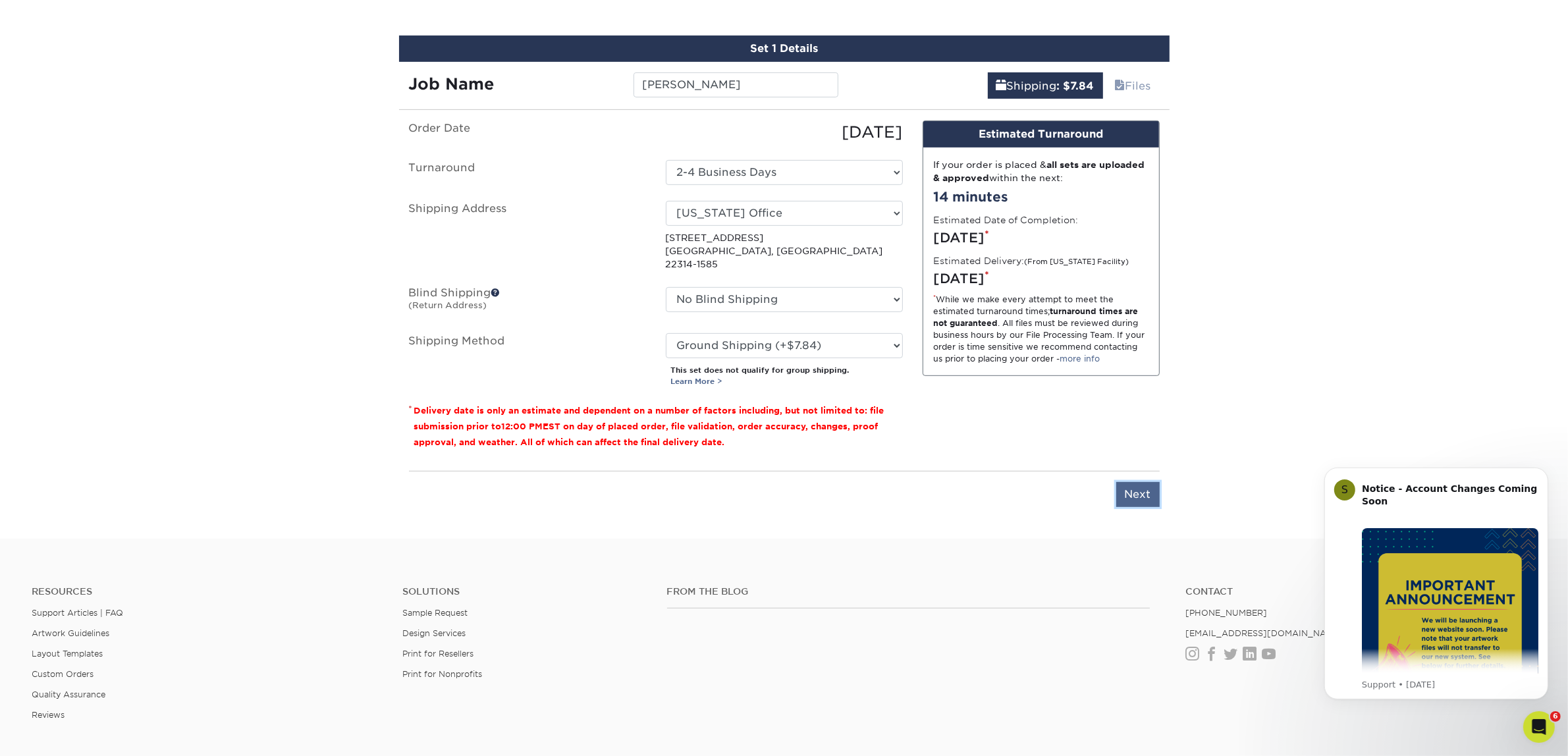
click at [1128, 482] on input "Next" at bounding box center [1138, 494] width 43 height 25
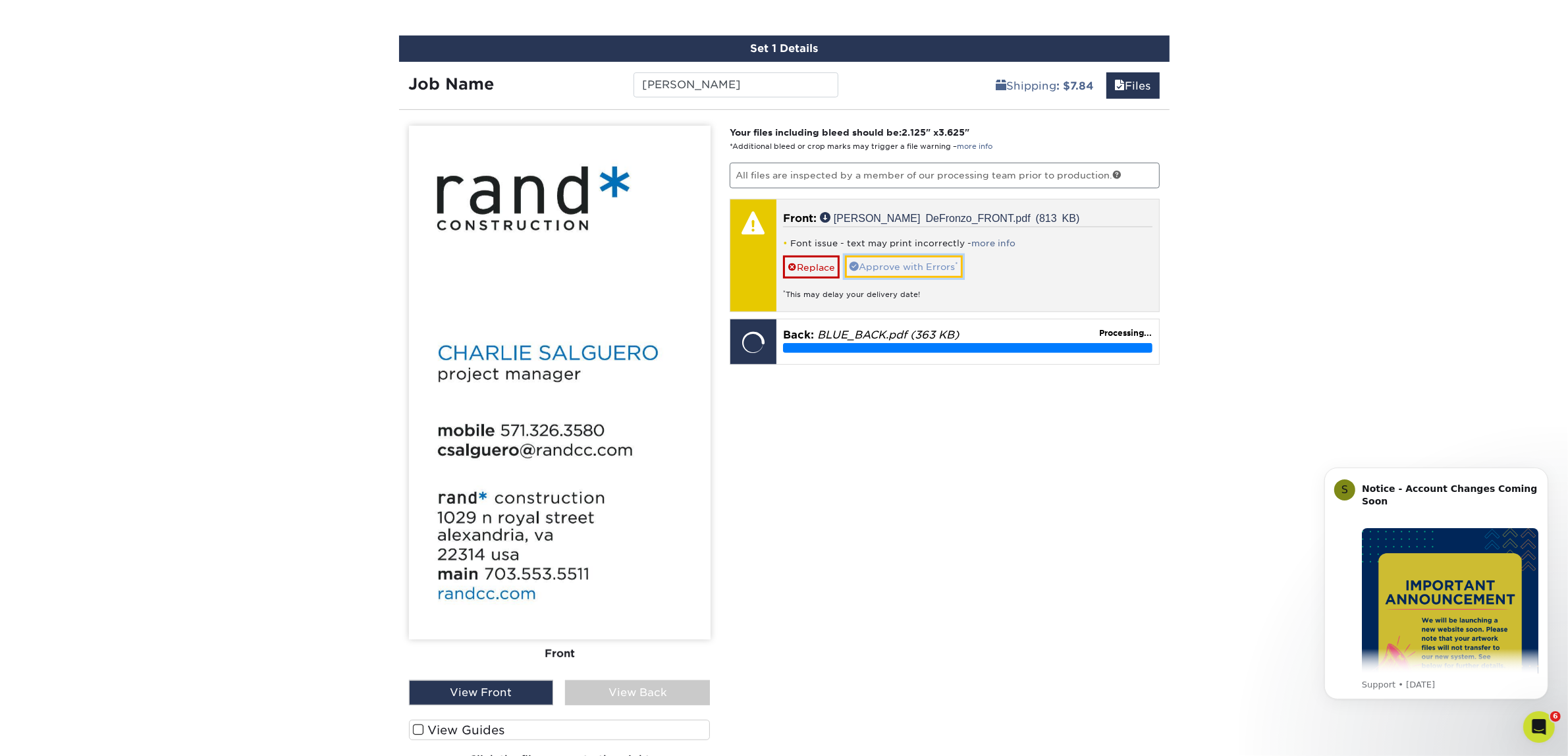
click at [937, 264] on link "Approve with Errors *" at bounding box center [903, 267] width 118 height 22
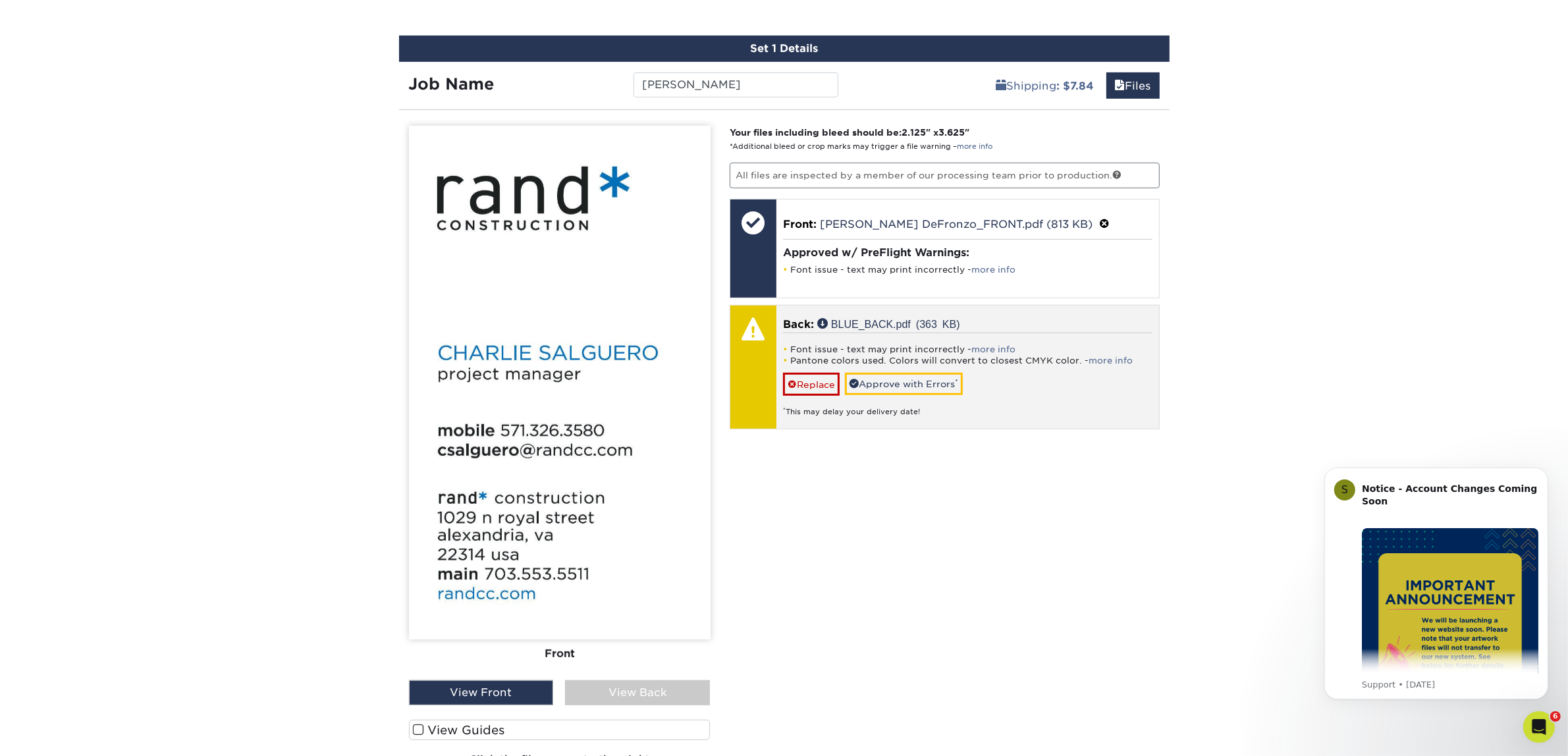
click at [915, 370] on div "Font issue - text may print incorrectly - more info Pantone colors used. Colors…" at bounding box center [968, 375] width 370 height 85
click at [903, 373] on link "Approve with Errors *" at bounding box center [903, 384] width 118 height 22
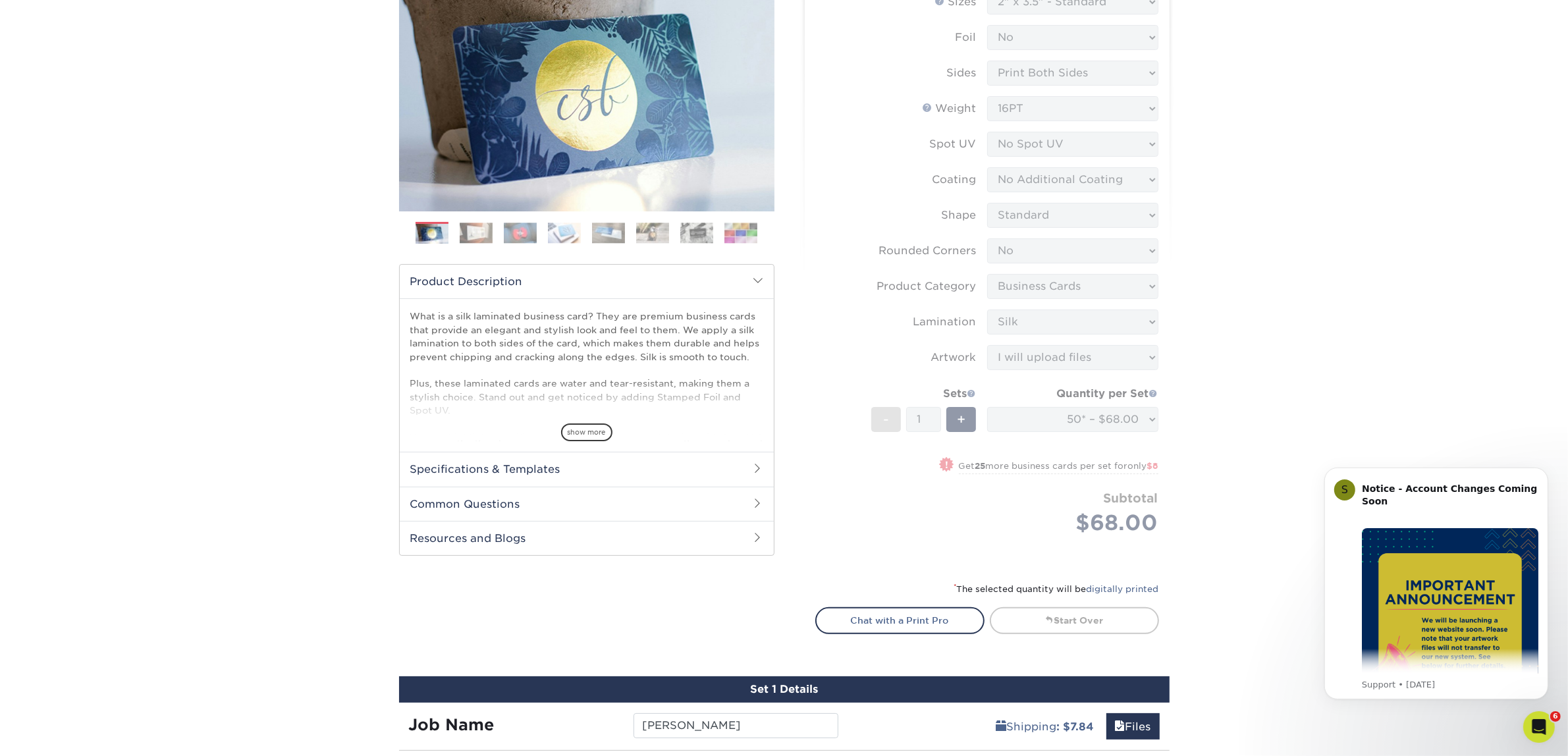
scroll to position [0, 0]
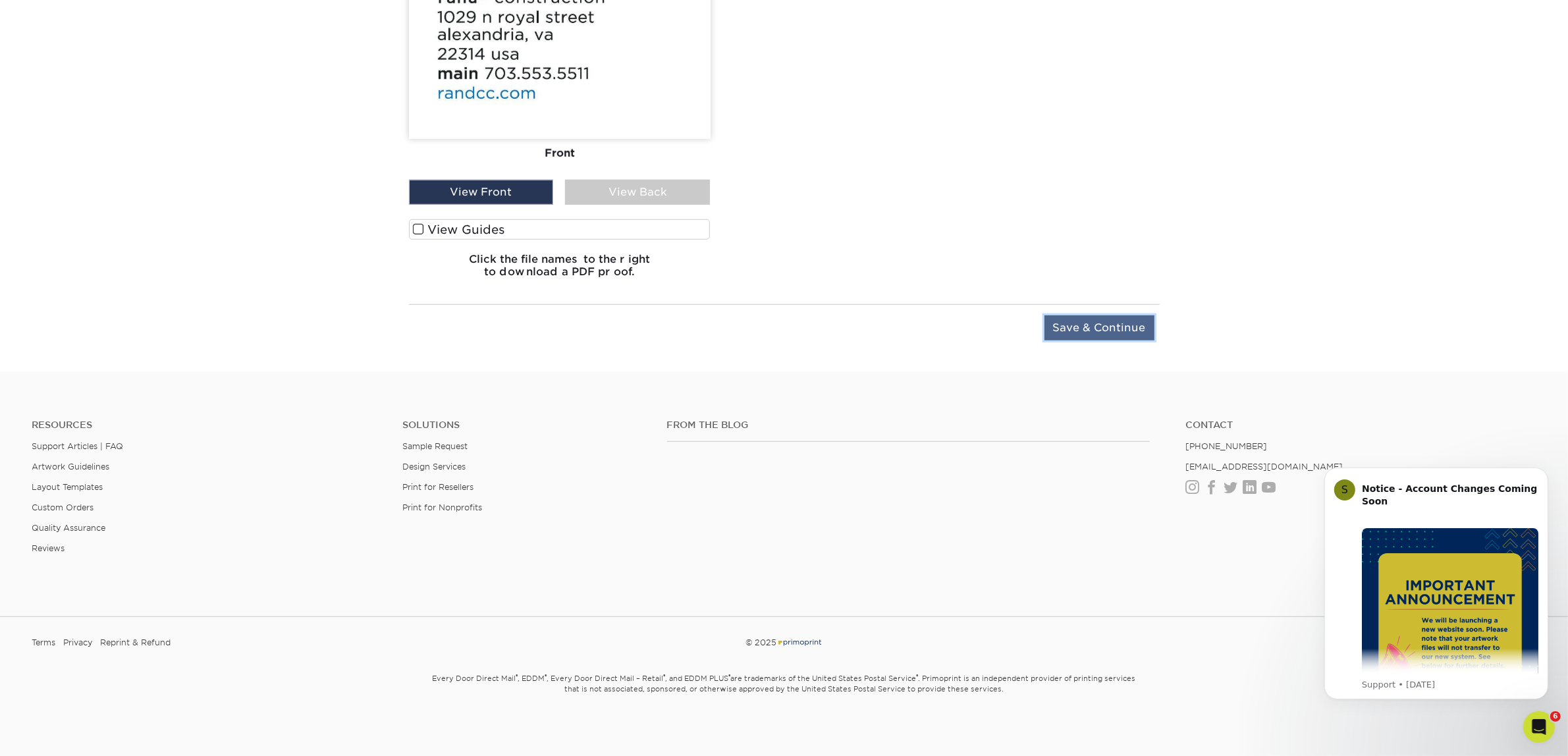
click at [1061, 330] on input "Save & Continue" at bounding box center [1099, 327] width 110 height 25
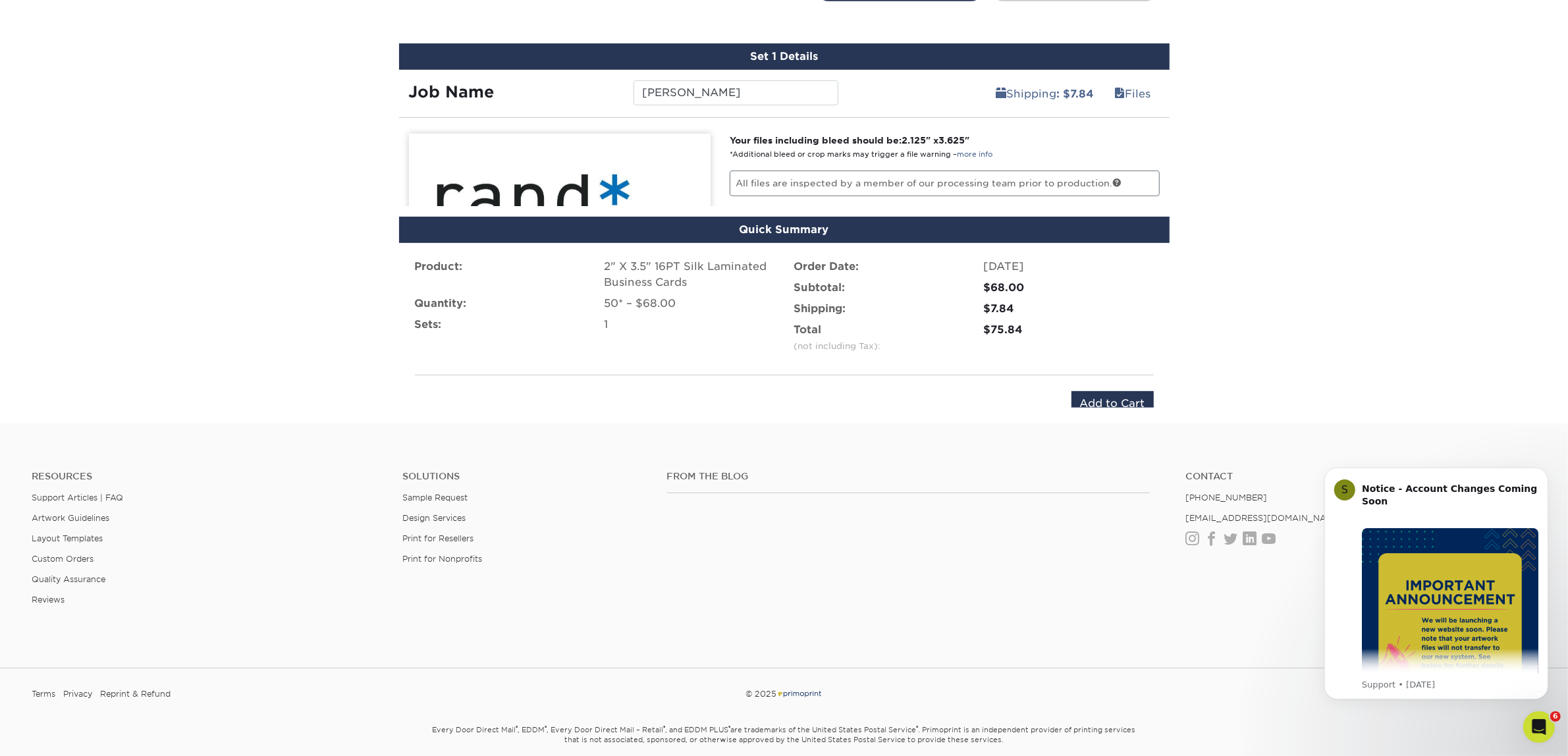
scroll to position [797, 0]
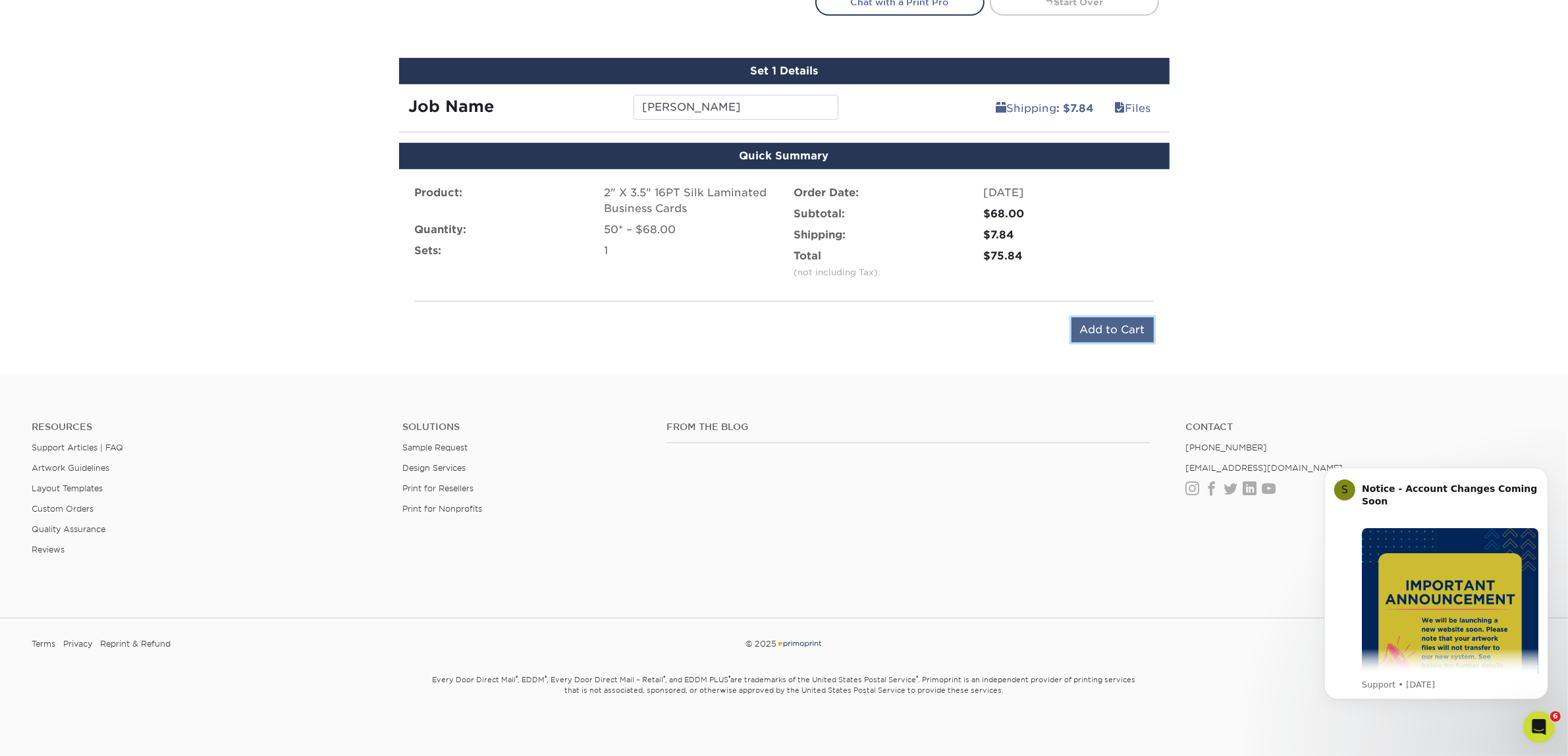
click at [1091, 329] on input "Add to Cart" at bounding box center [1112, 329] width 82 height 25
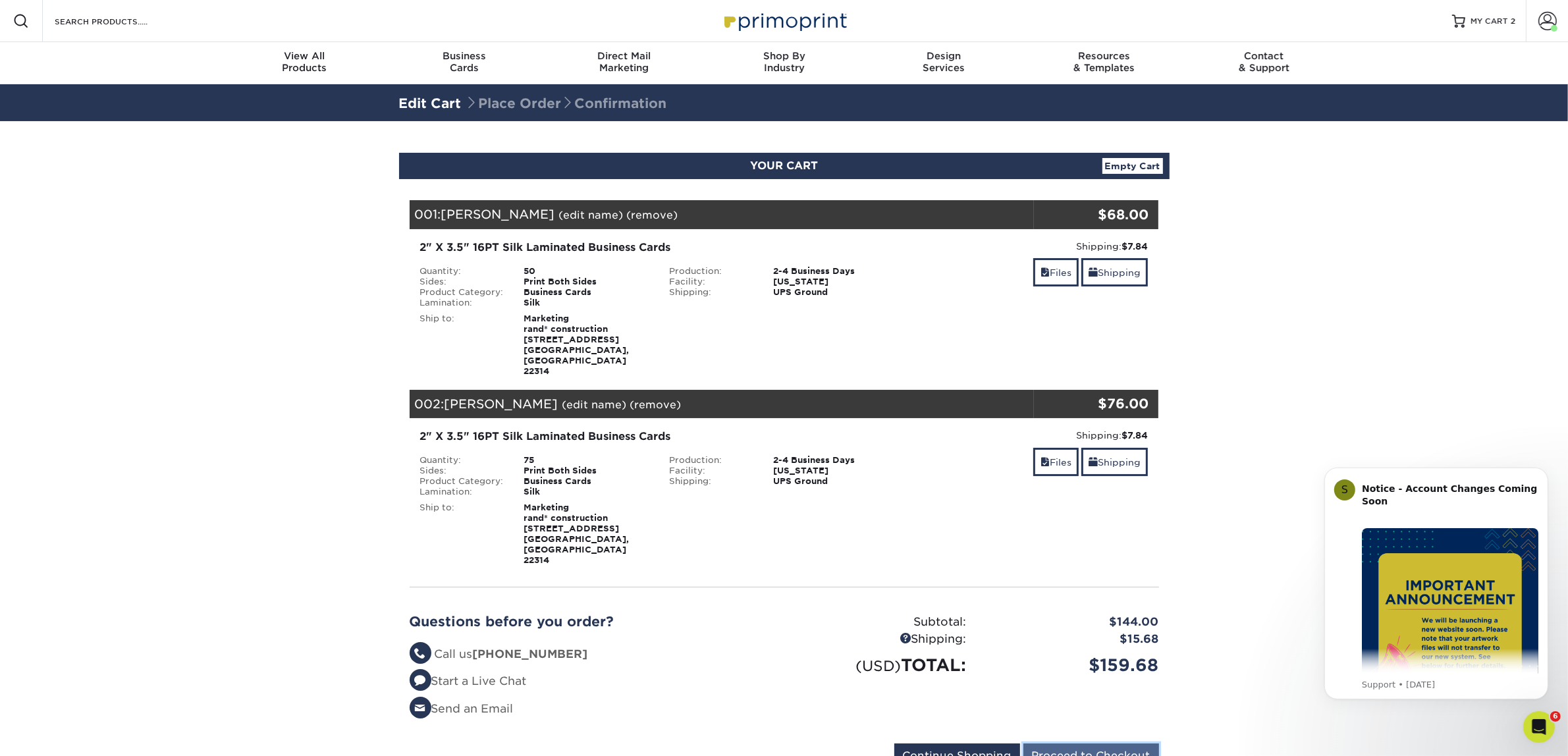
click at [1149, 743] on input "Proceed to Checkout" at bounding box center [1091, 755] width 136 height 25
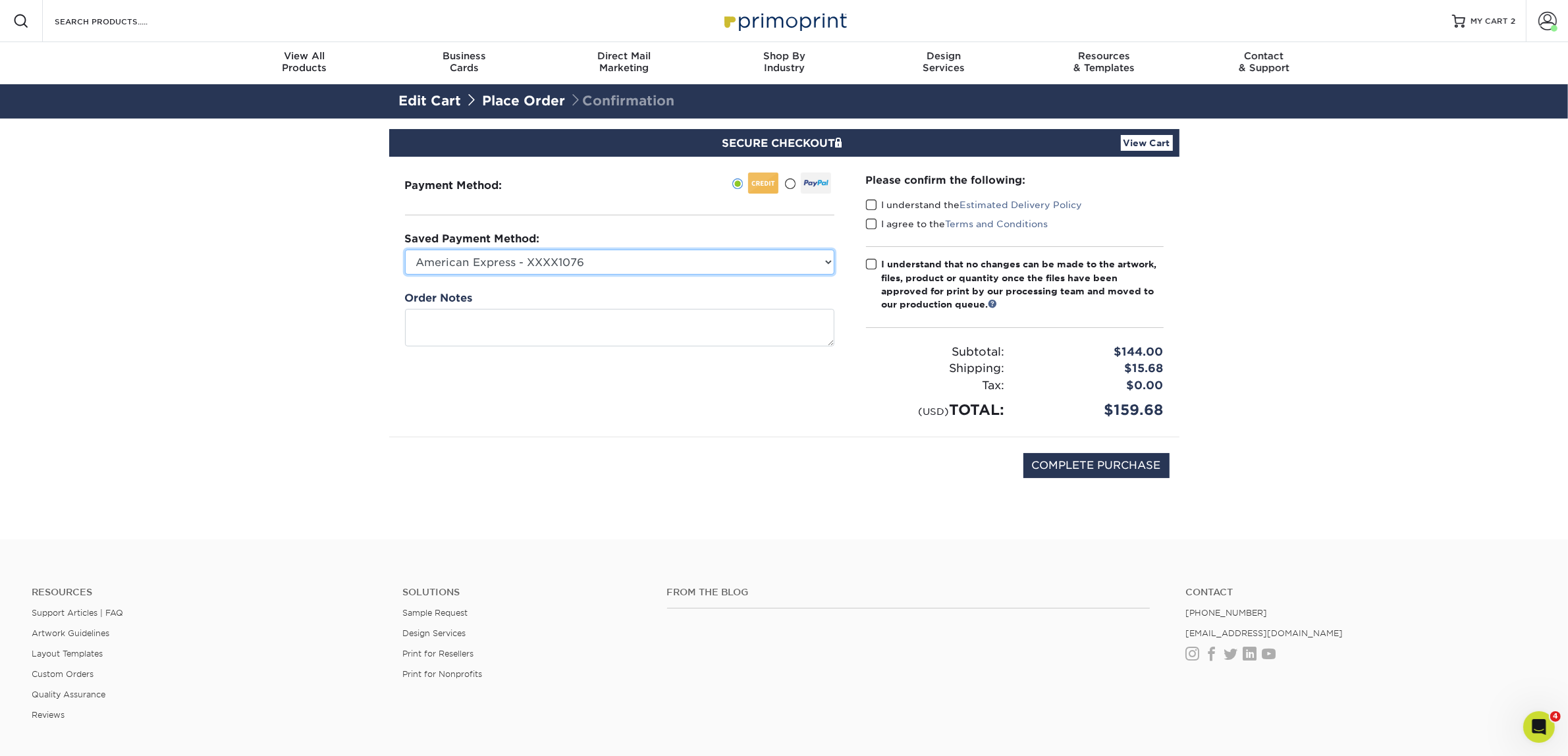
click at [809, 272] on select "American Express - XXXX1076 Visa - XXXX4105 New Credit Card" at bounding box center [620, 262] width 429 height 25
select select "74325"
click at [405, 250] on select "American Express - XXXX1076 Visa - XXXX4105 New Credit Card" at bounding box center [620, 262] width 429 height 25
click at [870, 208] on span at bounding box center [871, 205] width 11 height 13
click at [0, 0] on input "I understand the Estimated Delivery Policy" at bounding box center [0, 0] width 0 height 0
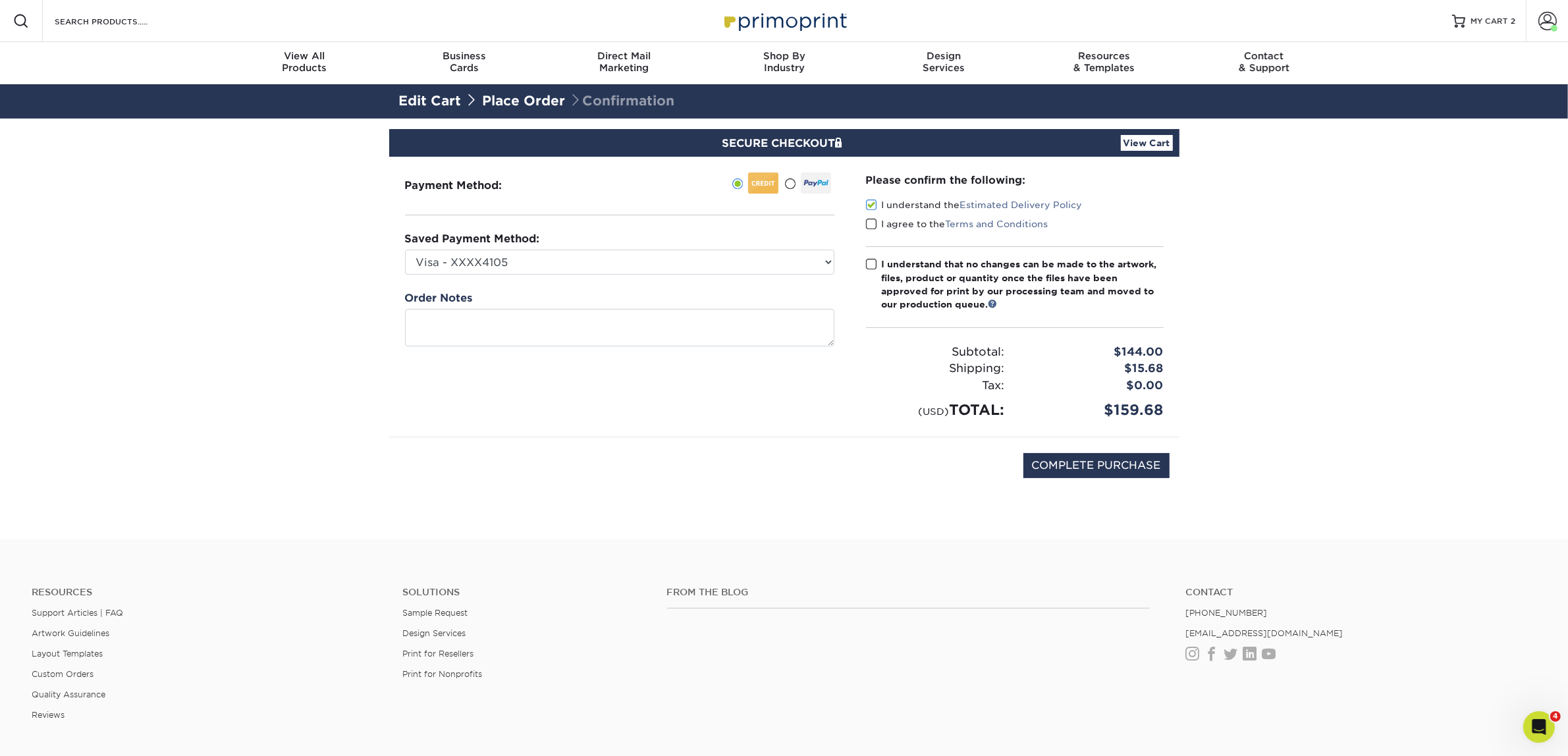
click at [870, 231] on div "I agree to the Terms and Conditions" at bounding box center [1014, 226] width 297 height 18
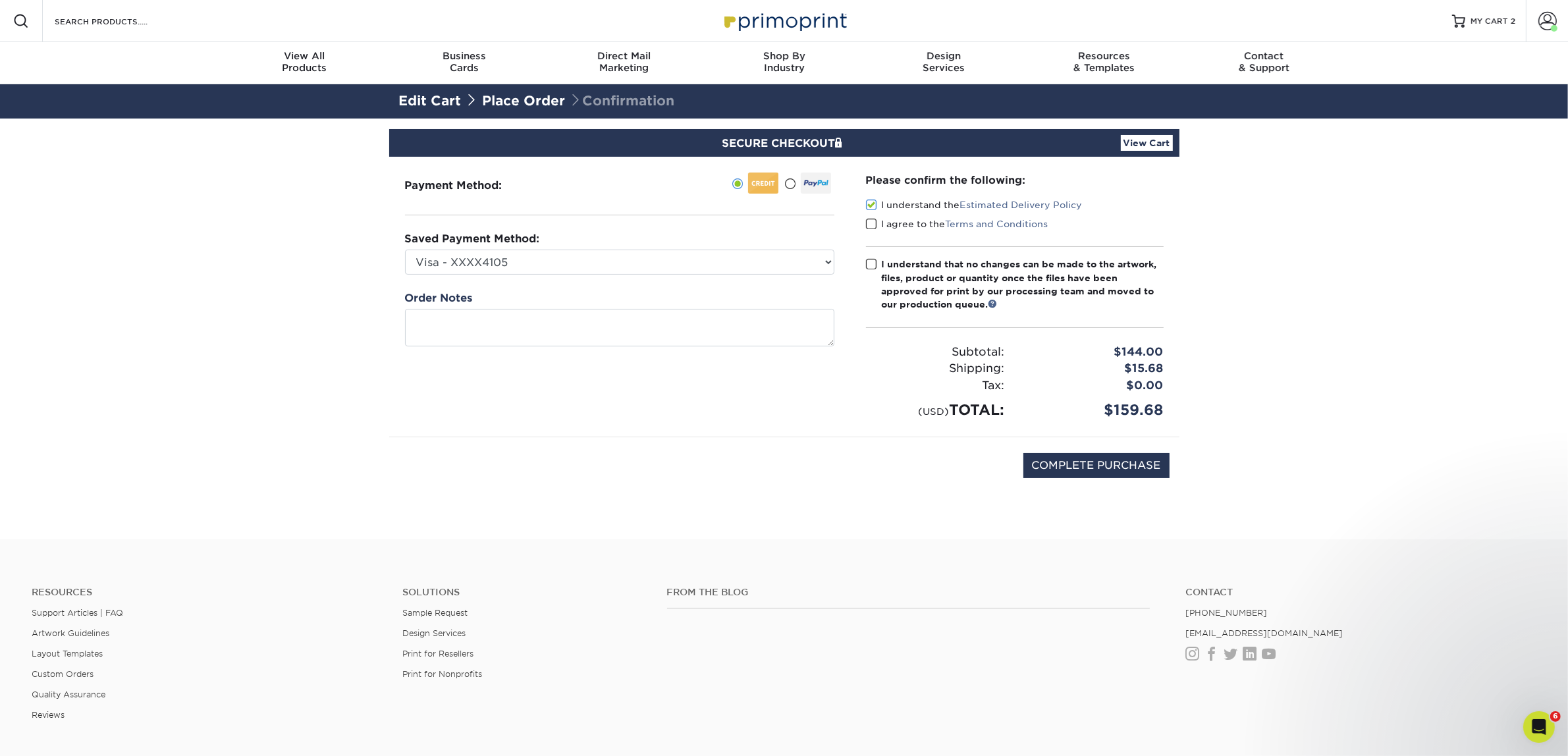
click at [870, 226] on span at bounding box center [871, 224] width 11 height 13
click at [0, 0] on input "I agree to the Terms and Conditions" at bounding box center [0, 0] width 0 height 0
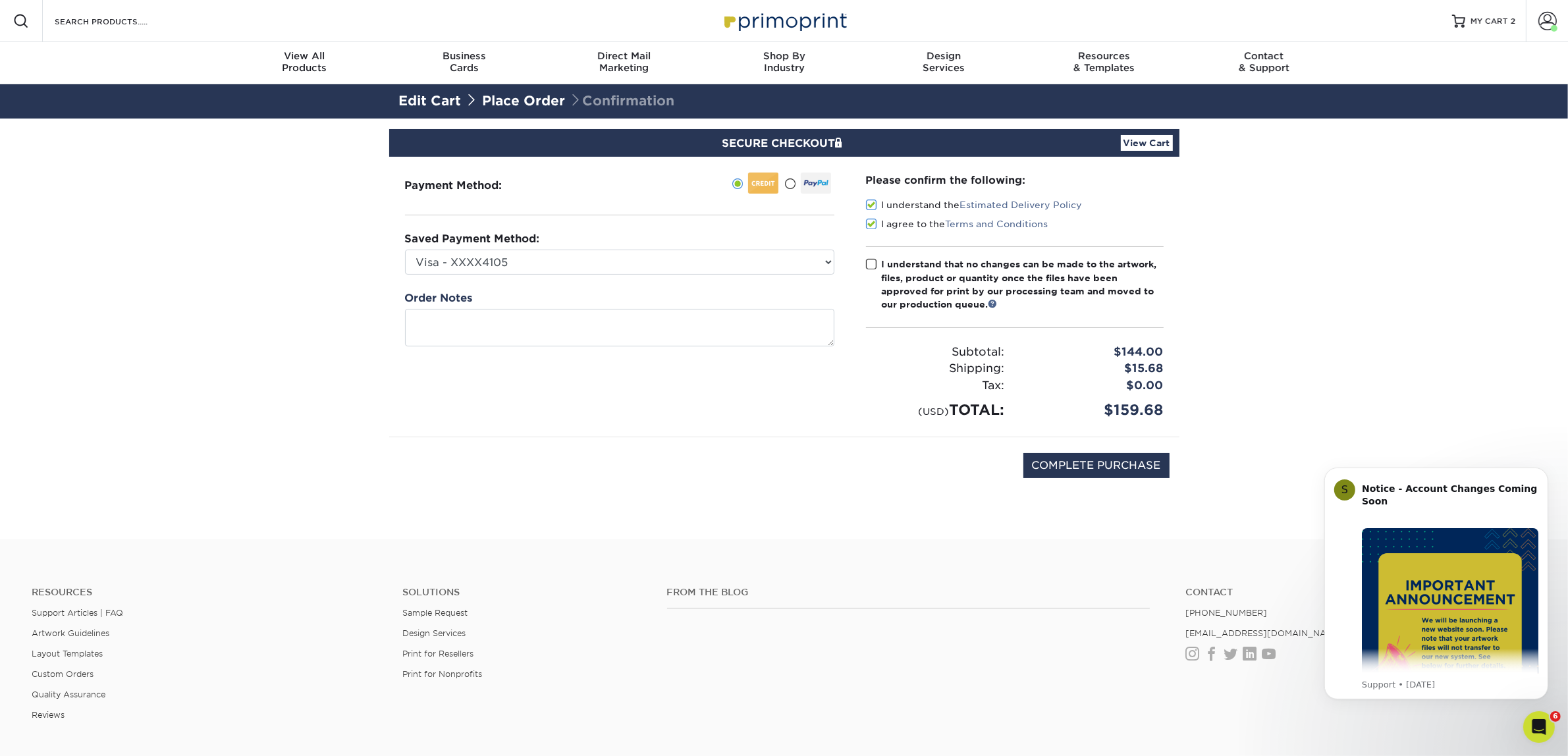
click at [867, 261] on span at bounding box center [871, 264] width 11 height 13
click at [0, 0] on input "I understand that no changes can be made to the artwork, files, product or quan…" at bounding box center [0, 0] width 0 height 0
click at [502, 103] on link "Place Order" at bounding box center [524, 101] width 83 height 16
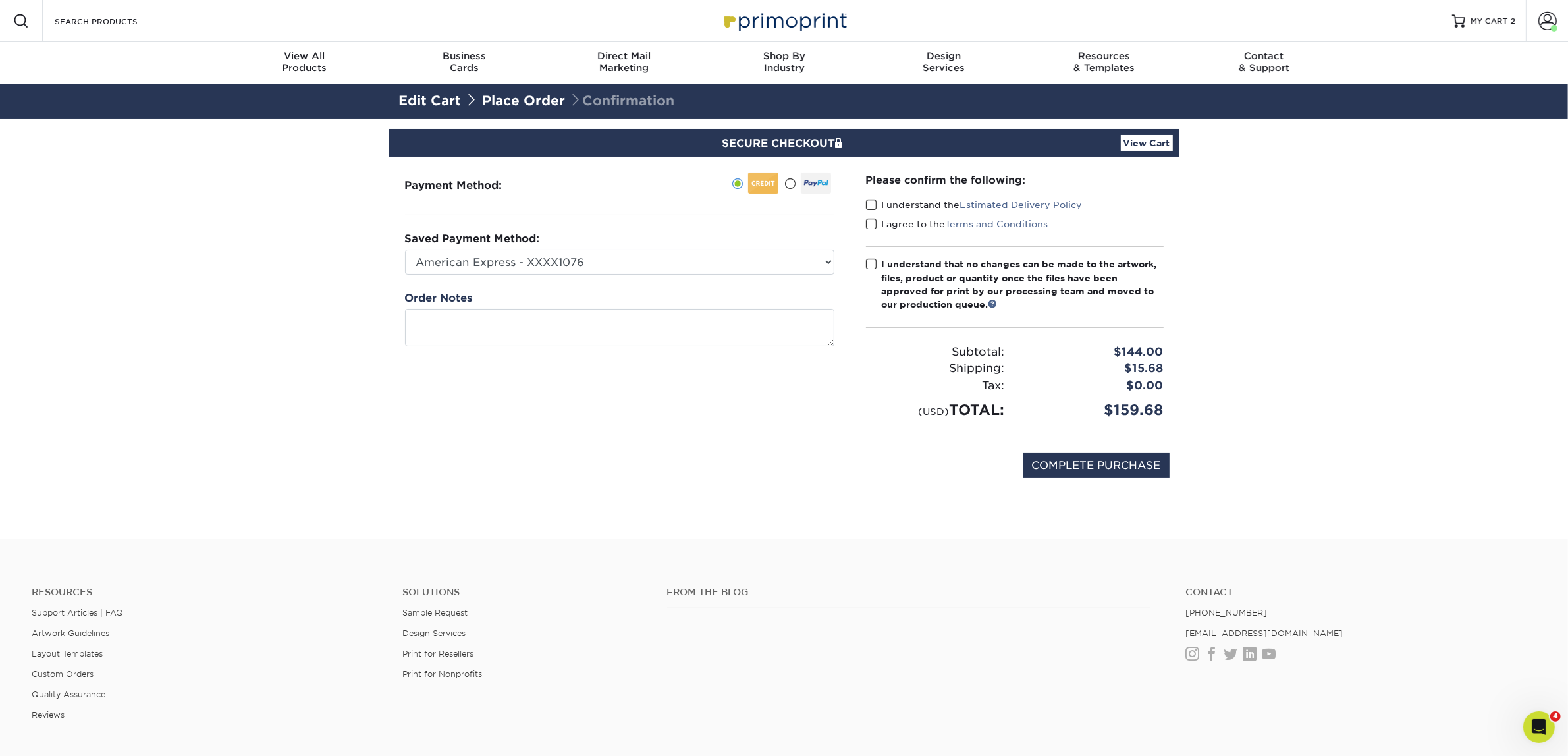
click at [407, 96] on link "Edit Cart" at bounding box center [431, 101] width 63 height 16
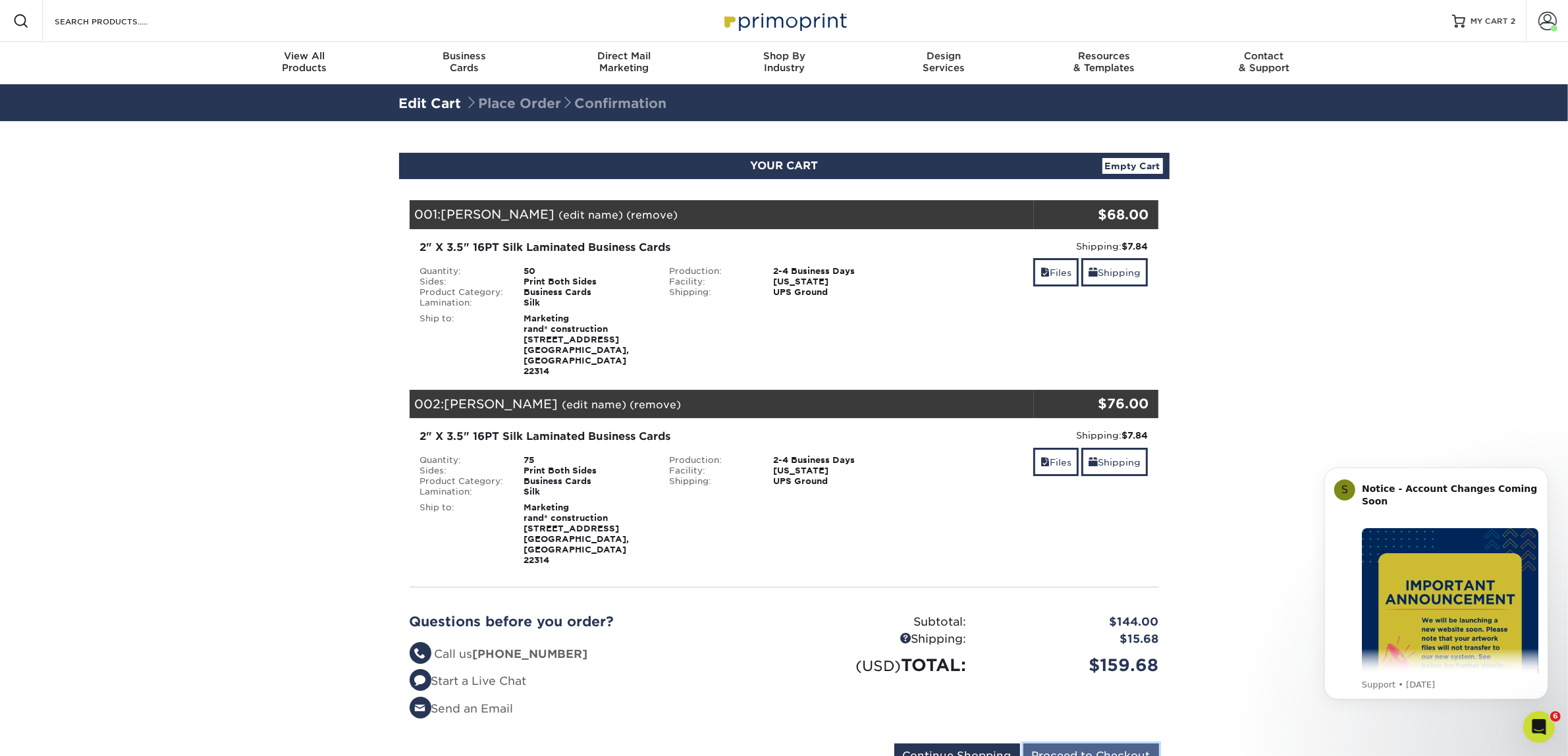
click at [1060, 743] on input "Proceed to Checkout" at bounding box center [1091, 755] width 136 height 25
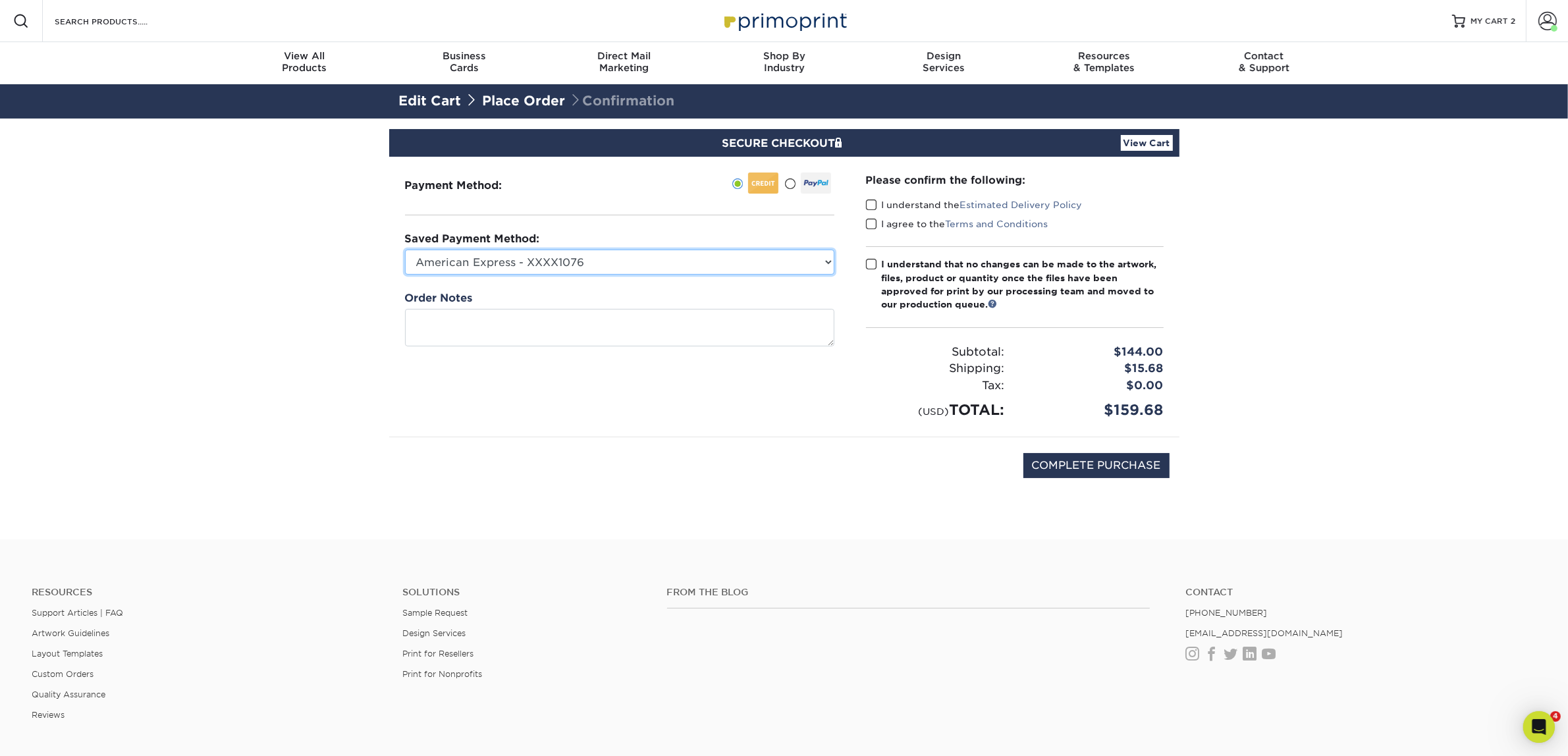
click at [589, 255] on select "American Express - XXXX1076 Visa - XXXX4105 New Credit Card" at bounding box center [620, 262] width 429 height 25
select select "74325"
click at [405, 250] on select "American Express - XXXX1076 Visa - XXXX4105 New Credit Card" at bounding box center [620, 262] width 429 height 25
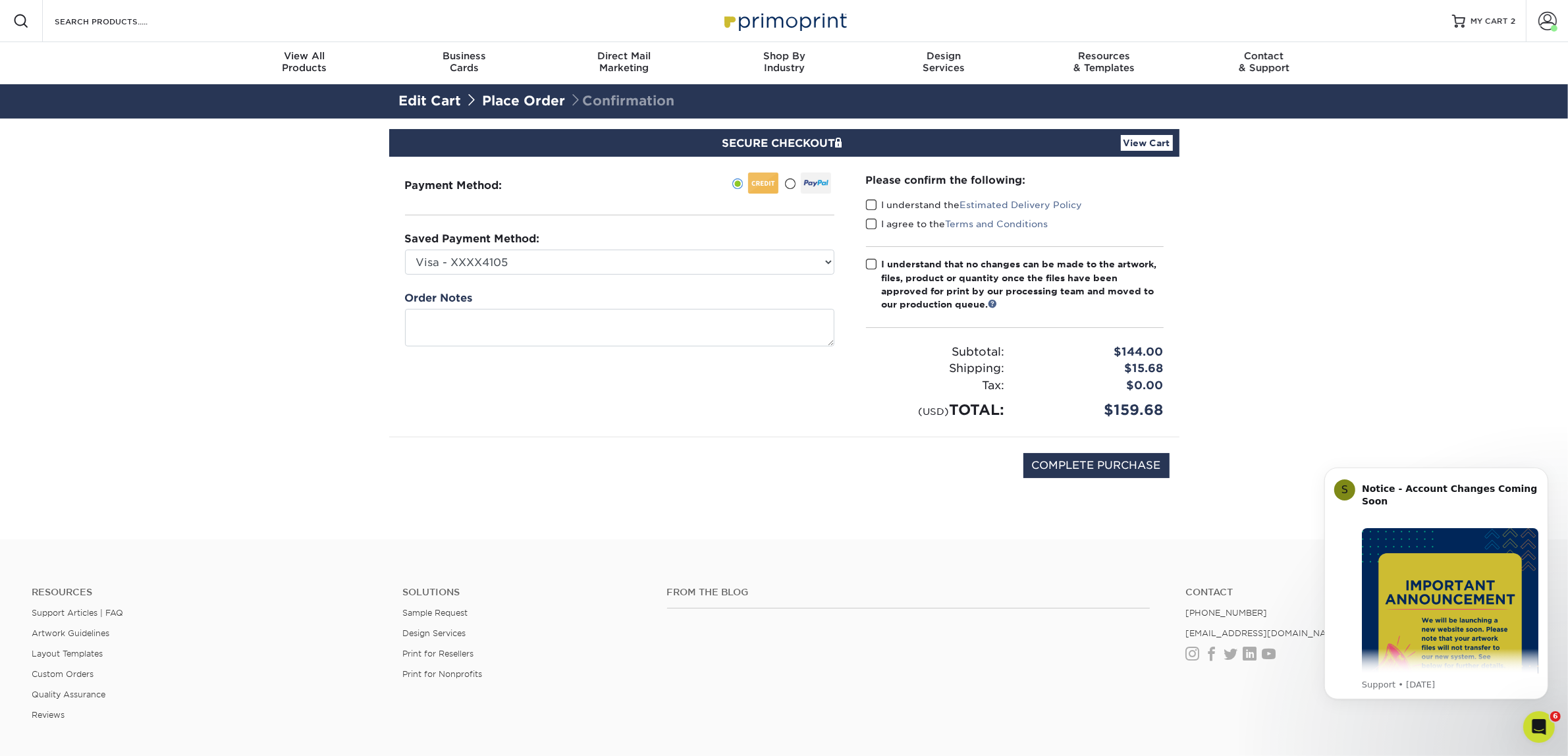
click at [870, 206] on span at bounding box center [871, 205] width 11 height 13
click at [0, 0] on input "I understand the Estimated Delivery Policy" at bounding box center [0, 0] width 0 height 0
click at [870, 221] on span at bounding box center [871, 224] width 11 height 13
click at [0, 0] on input "I agree to the Terms and Conditions" at bounding box center [0, 0] width 0 height 0
click at [867, 264] on span at bounding box center [871, 264] width 11 height 13
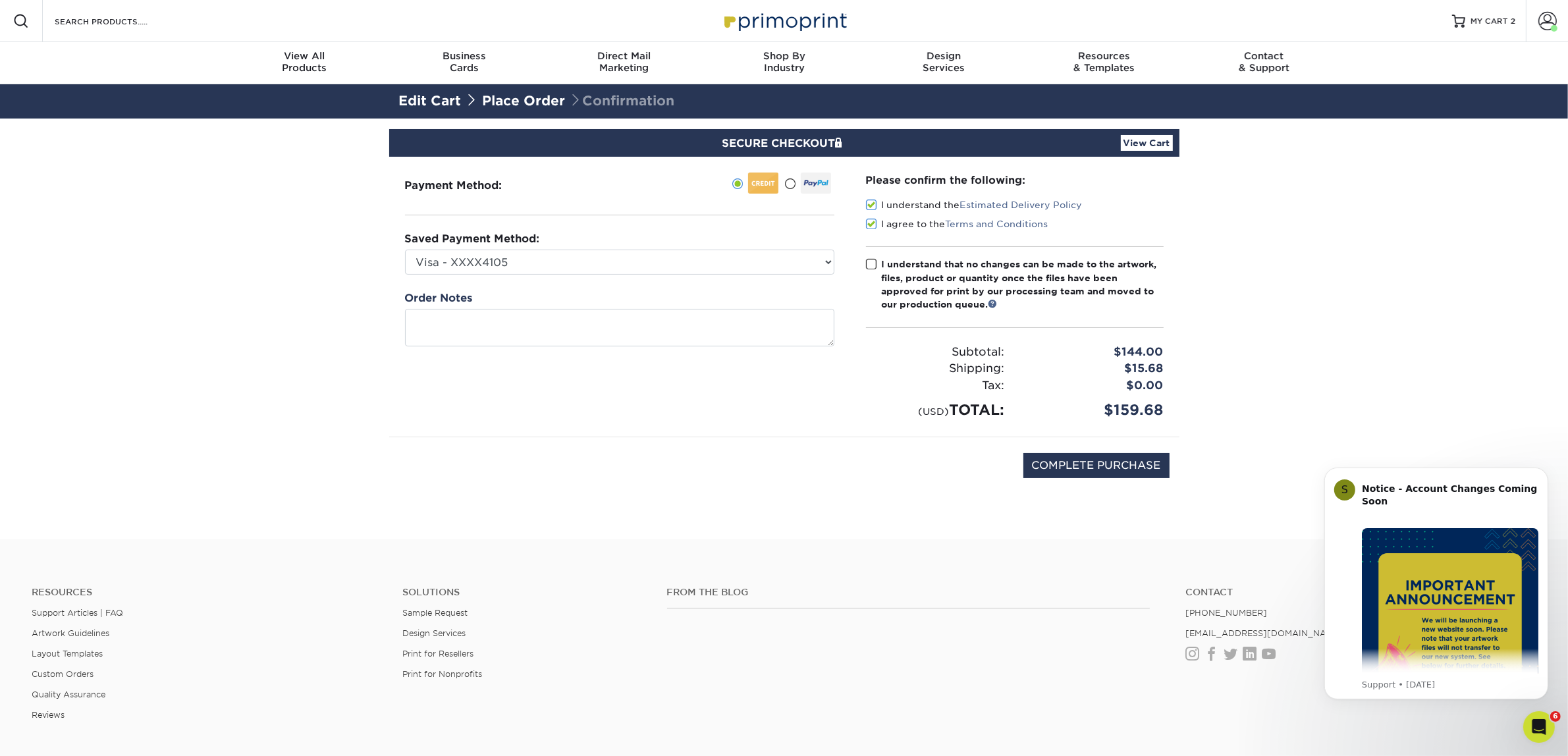
click at [0, 0] on input "I understand that no changes can be made to the artwork, files, product or quan…" at bounding box center [0, 0] width 0 height 0
click at [1057, 455] on input "COMPLETE PURCHASE" at bounding box center [1096, 465] width 146 height 25
type input "PROCESSING, PLEASE WAIT..."
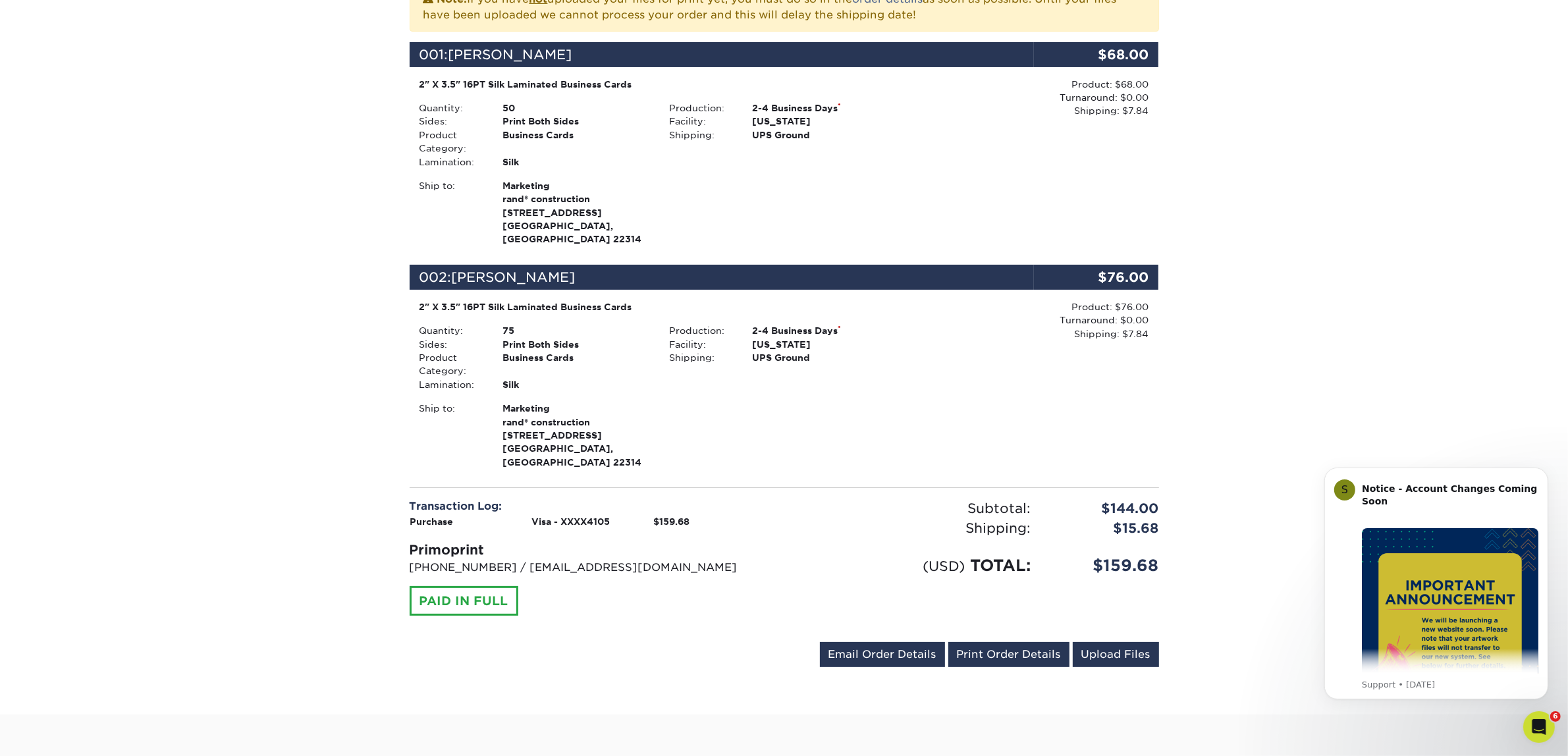
scroll to position [311, 0]
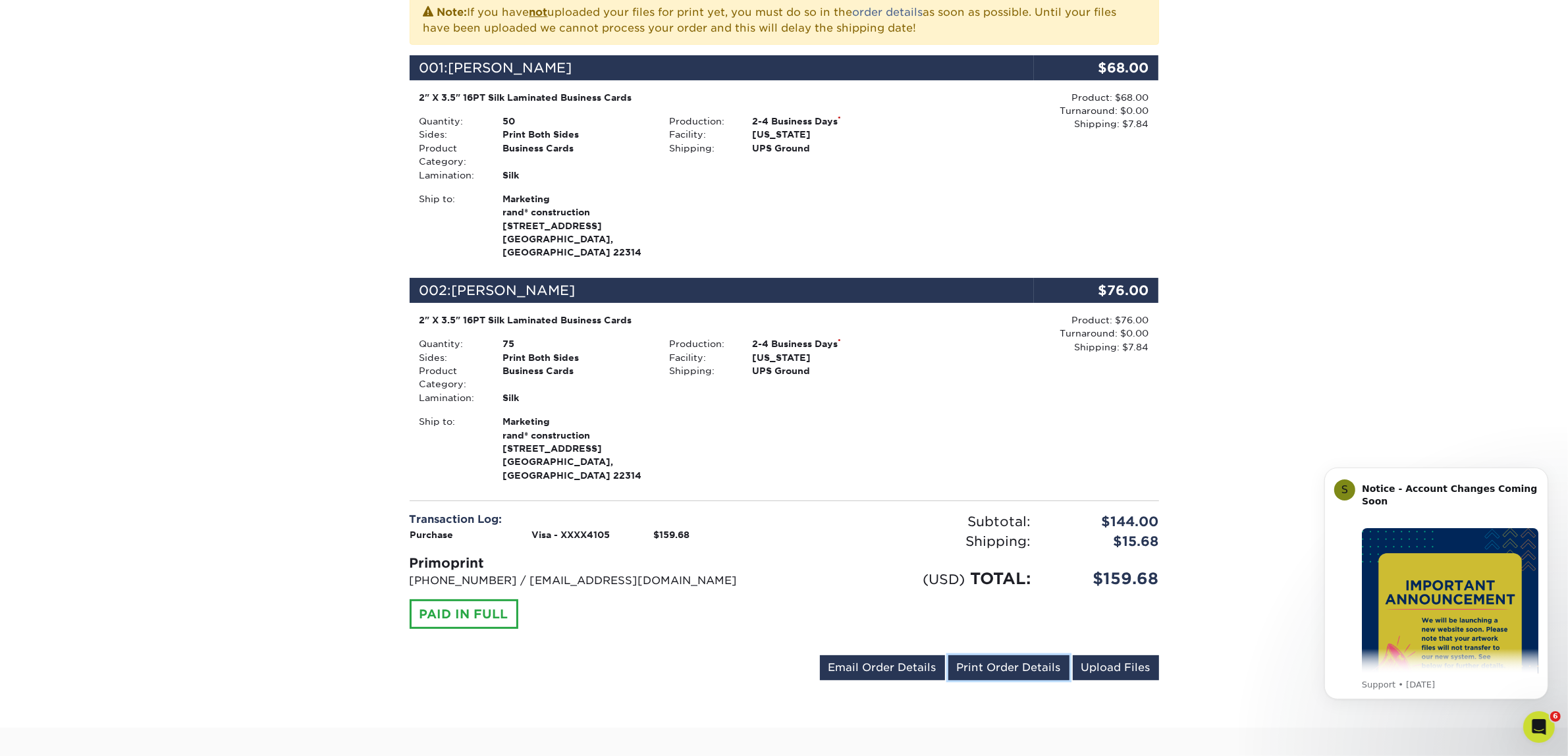
drag, startPoint x: 1011, startPoint y: 635, endPoint x: 1455, endPoint y: 726, distance: 453.2
click at [1011, 655] on link "Print Order Details" at bounding box center [1009, 667] width 121 height 25
